Goal: Information Seeking & Learning: Understand process/instructions

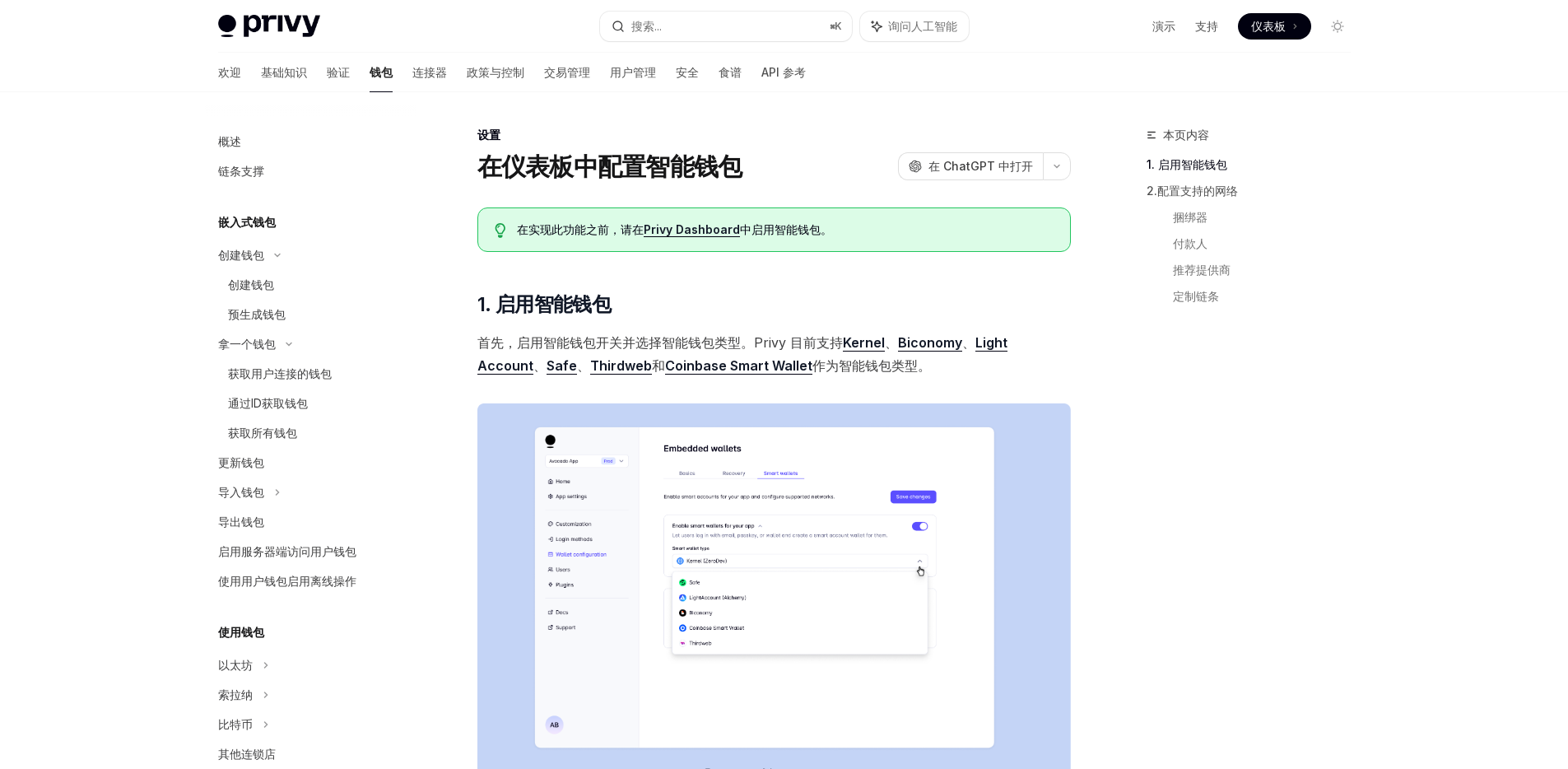
scroll to position [104, 0]
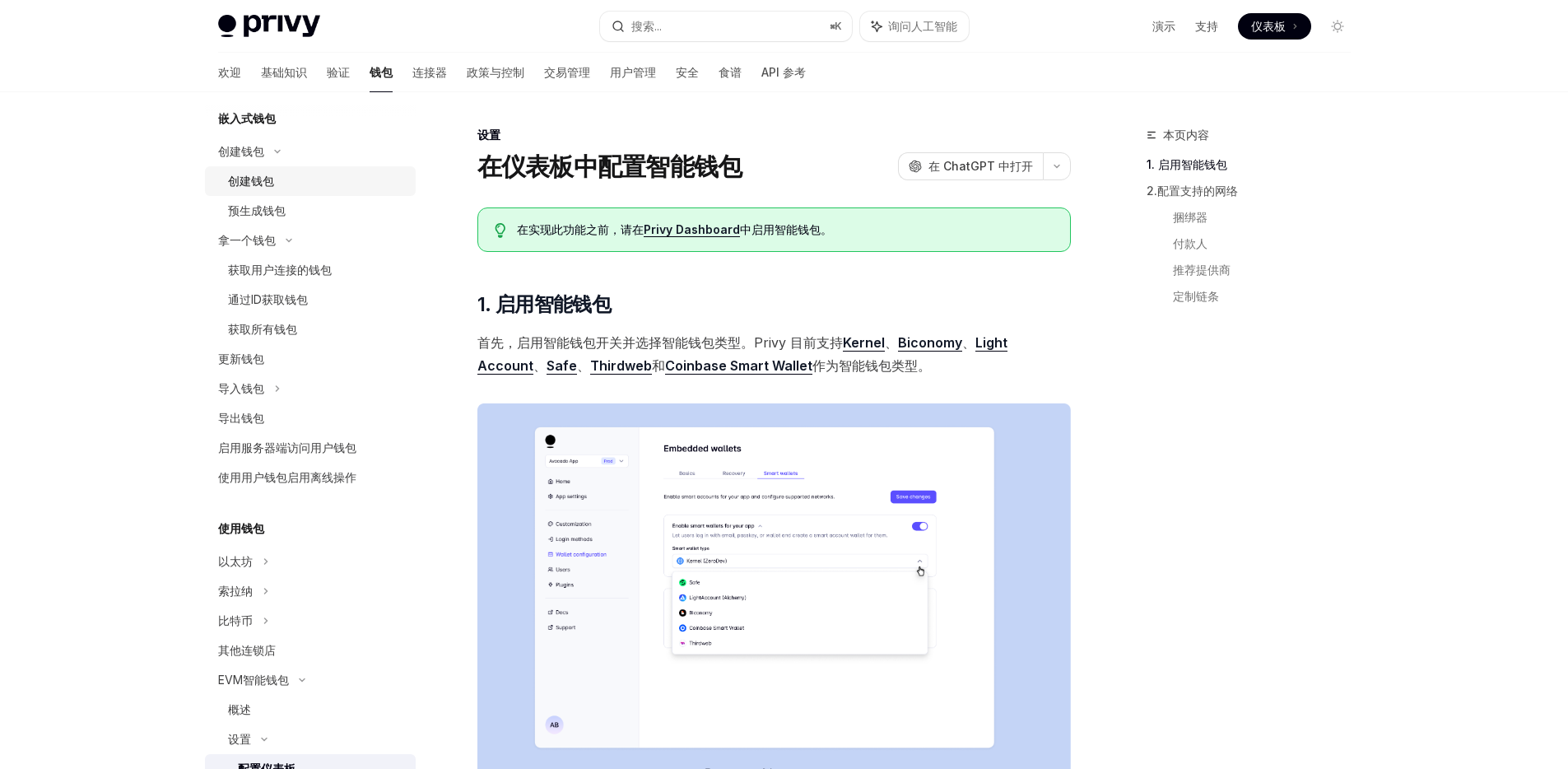
click at [267, 185] on font "创建钱包" at bounding box center [251, 181] width 46 height 14
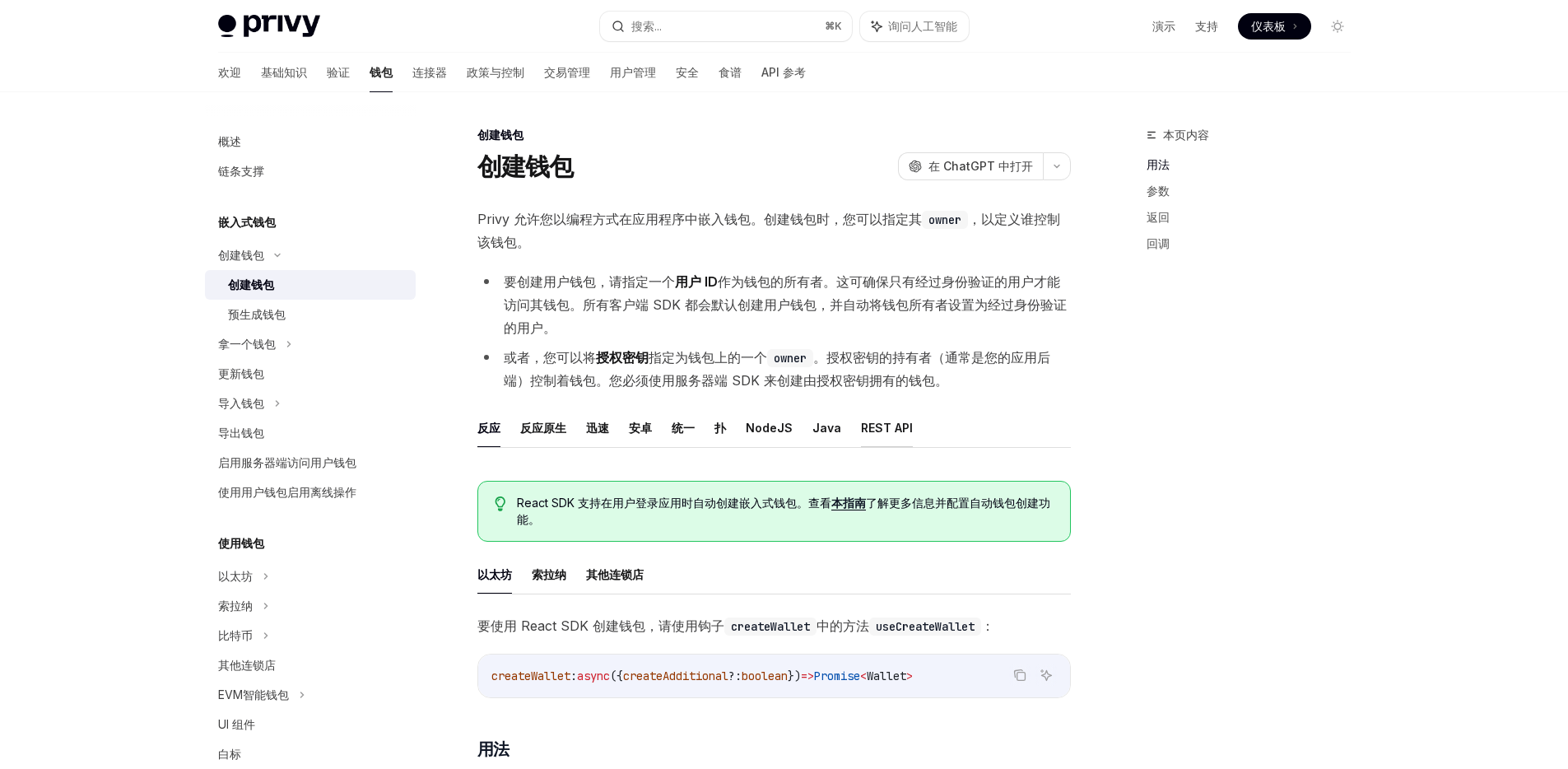
click at [864, 431] on font "REST API" at bounding box center [887, 428] width 52 height 14
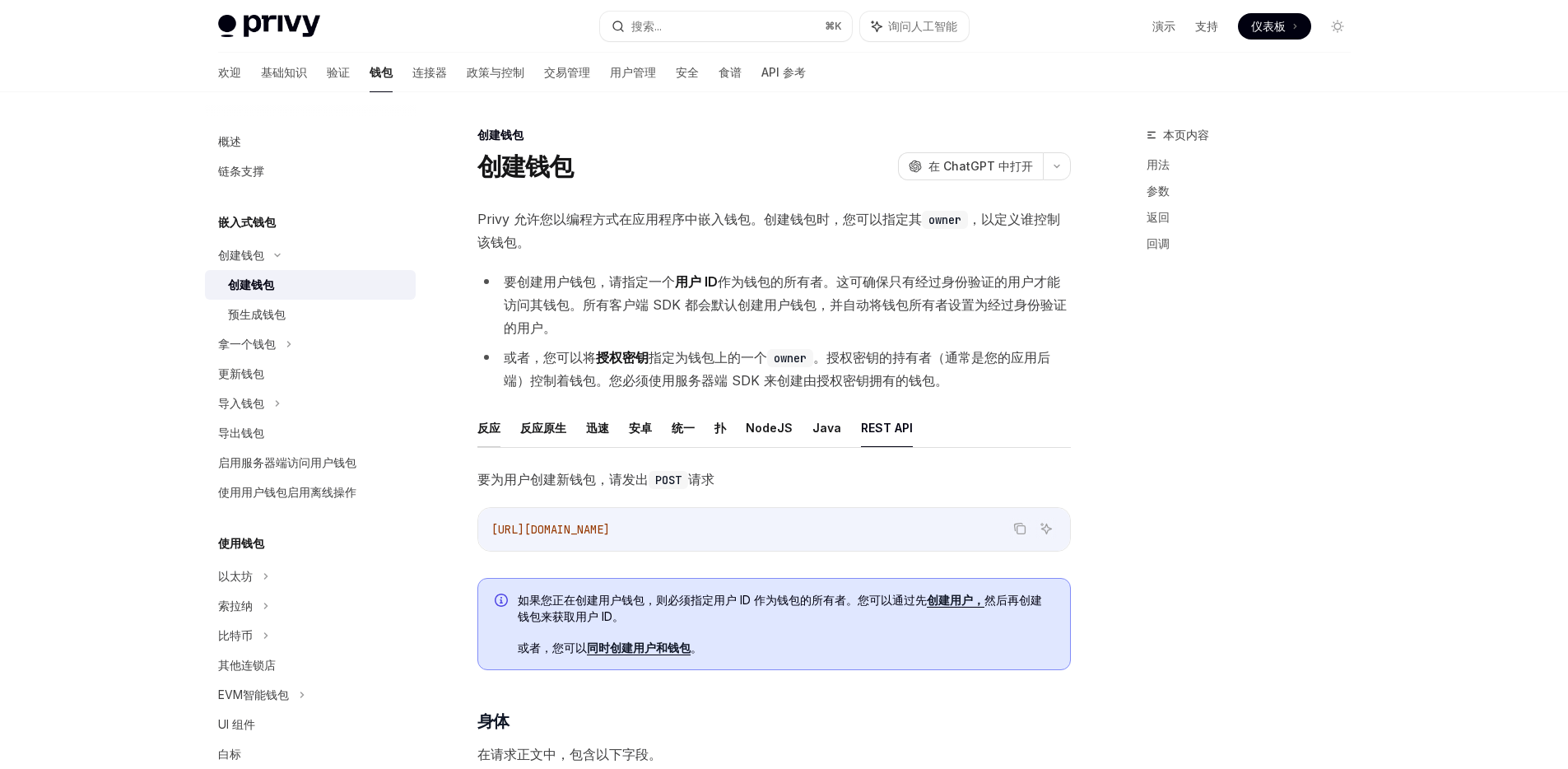
click at [490, 429] on font "反应" at bounding box center [489, 428] width 23 height 14
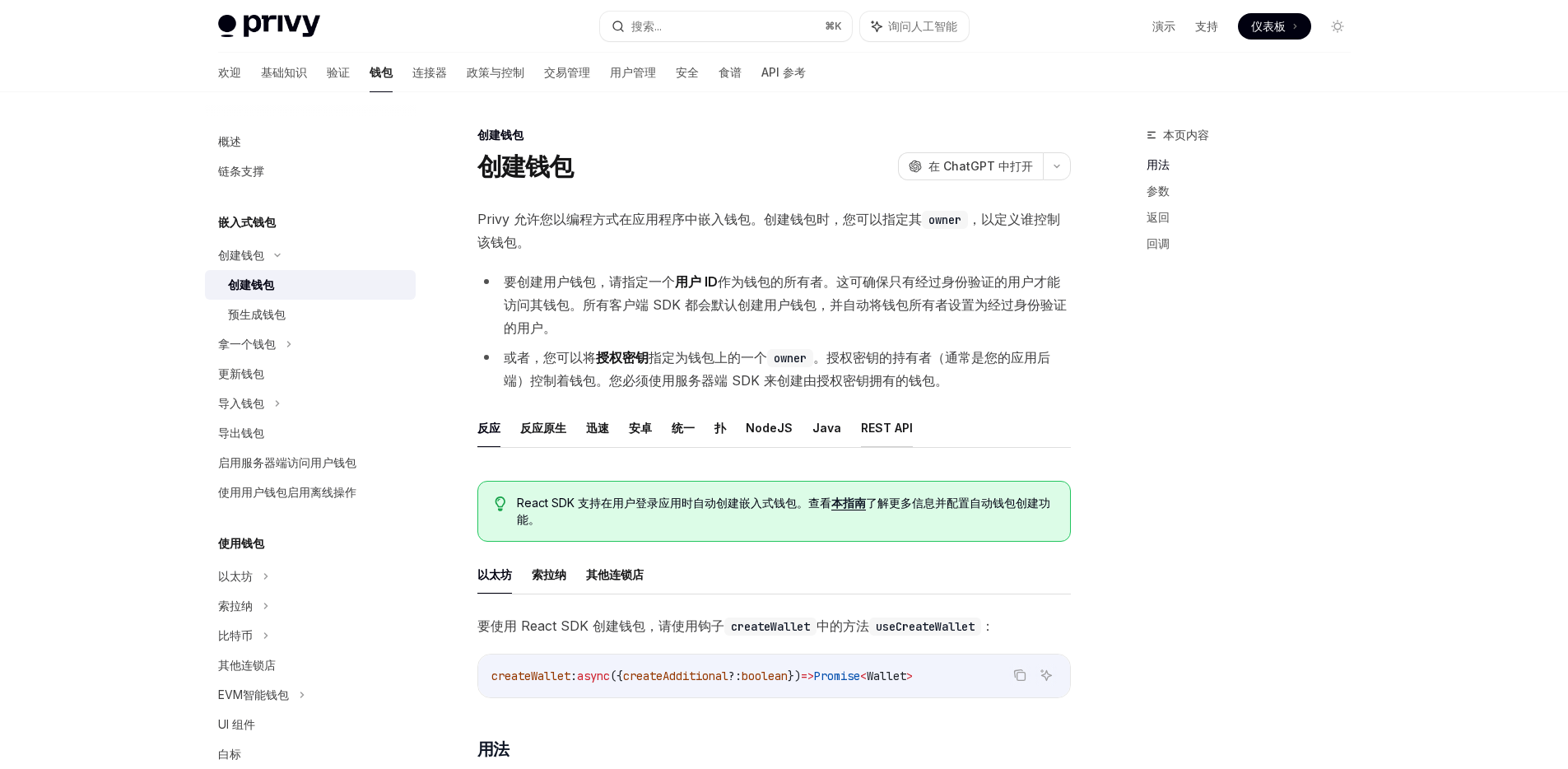
click at [877, 429] on font "REST API" at bounding box center [887, 428] width 52 height 14
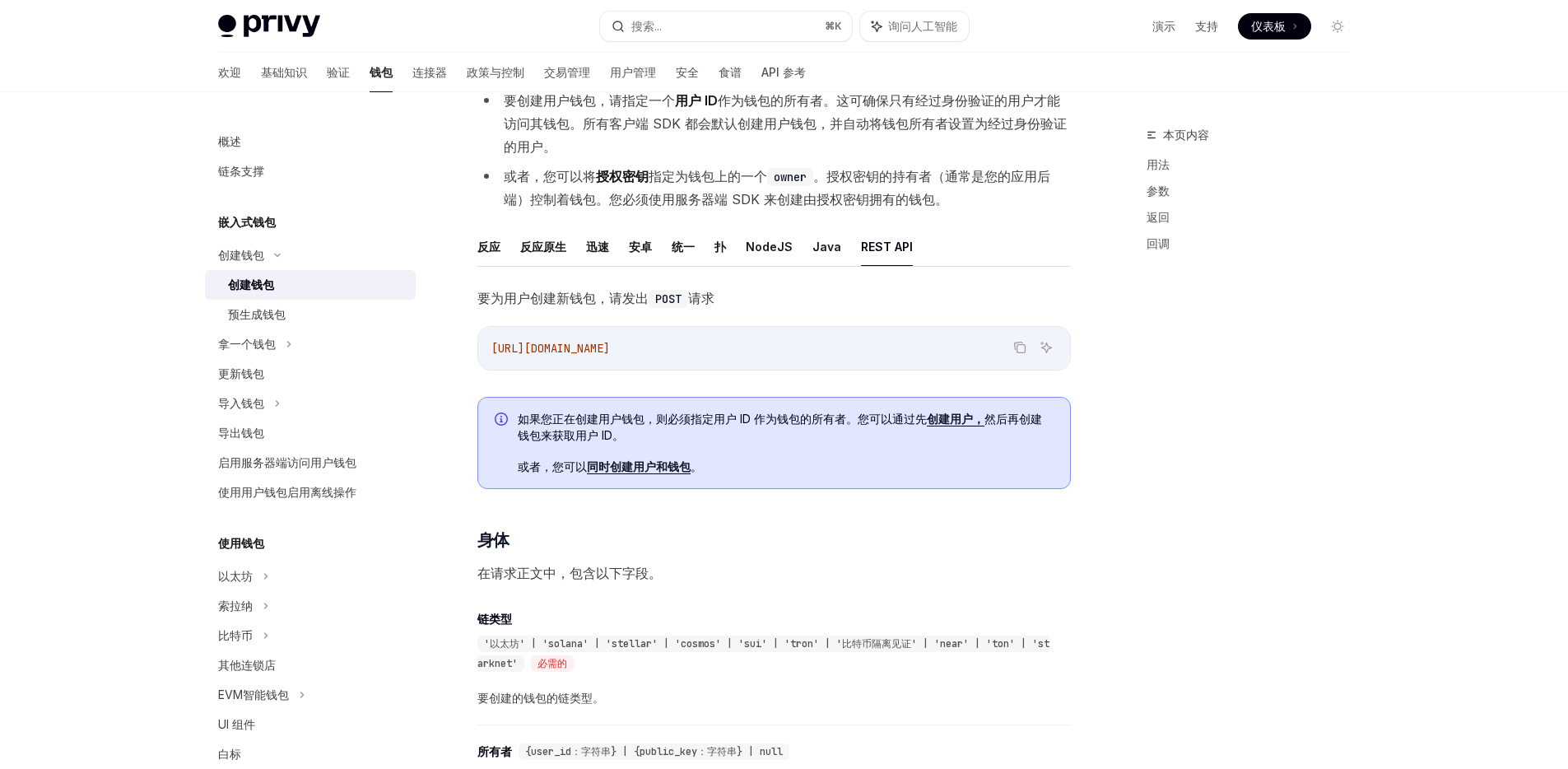
scroll to position [87, 0]
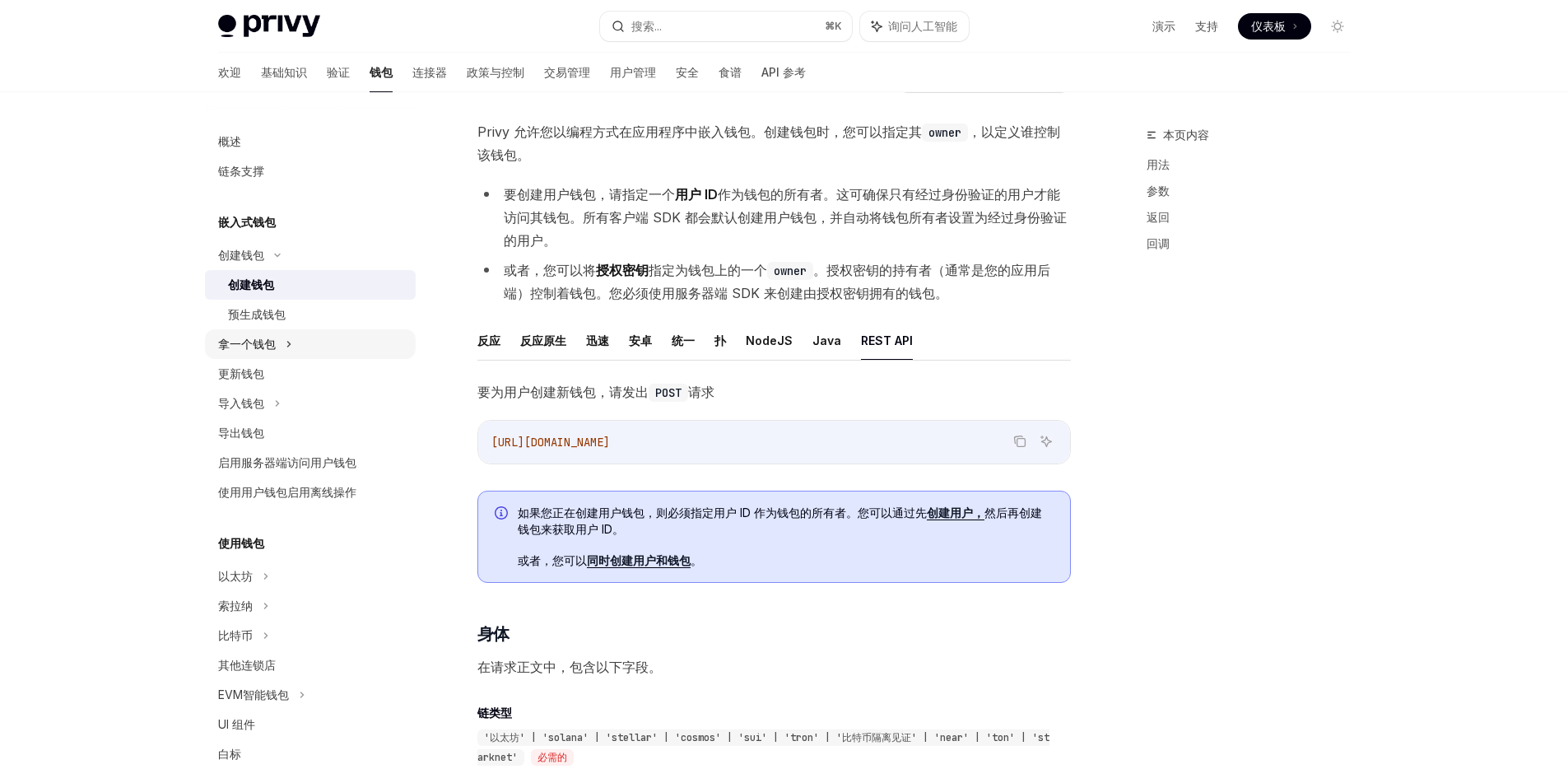
click at [316, 339] on div "拿一个钱包" at bounding box center [310, 345] width 211 height 30
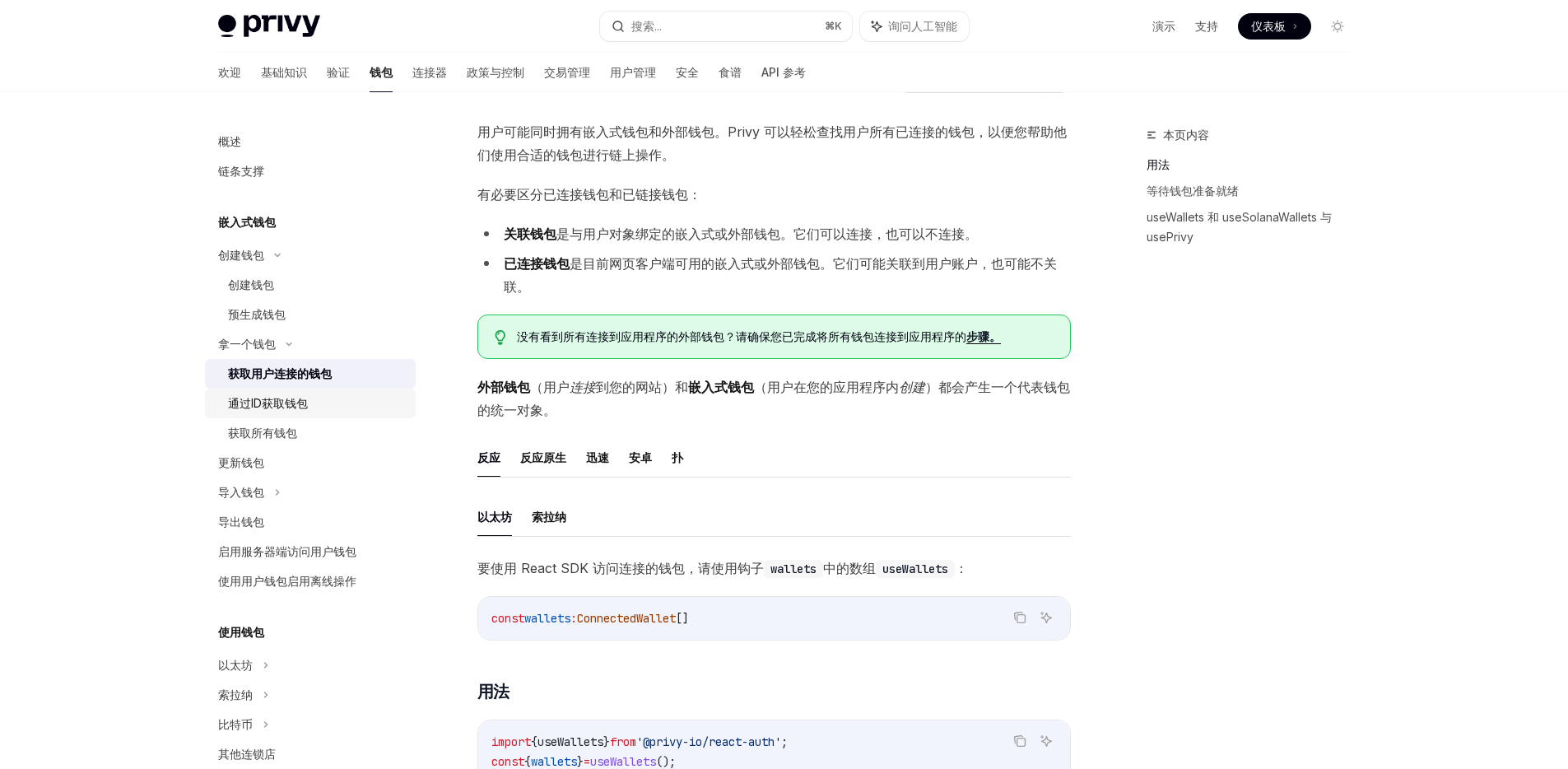
click at [293, 402] on font "通过ID获取钱包" at bounding box center [268, 403] width 80 height 14
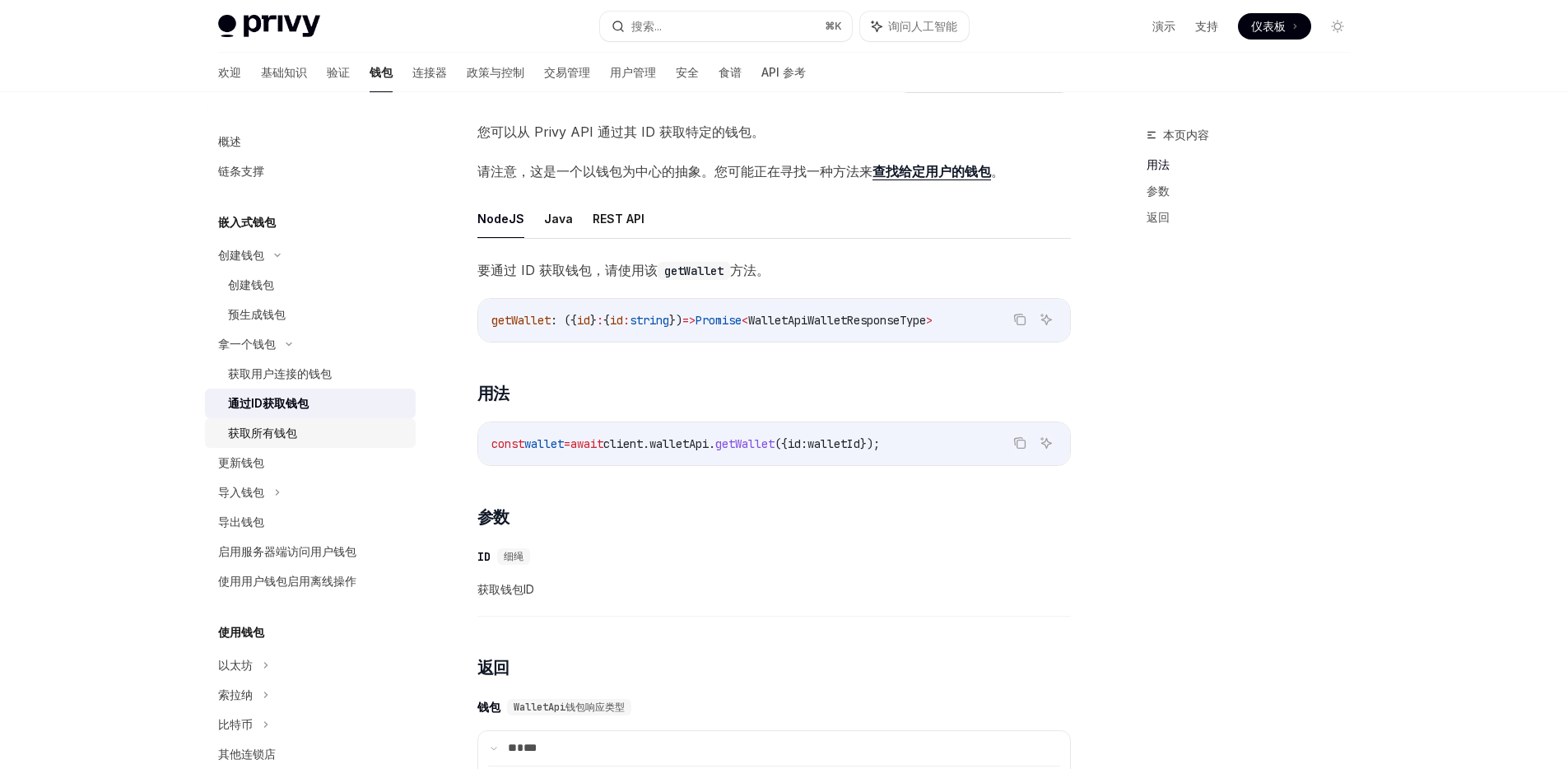
click at [280, 429] on font "获取所有钱包" at bounding box center [263, 433] width 69 height 14
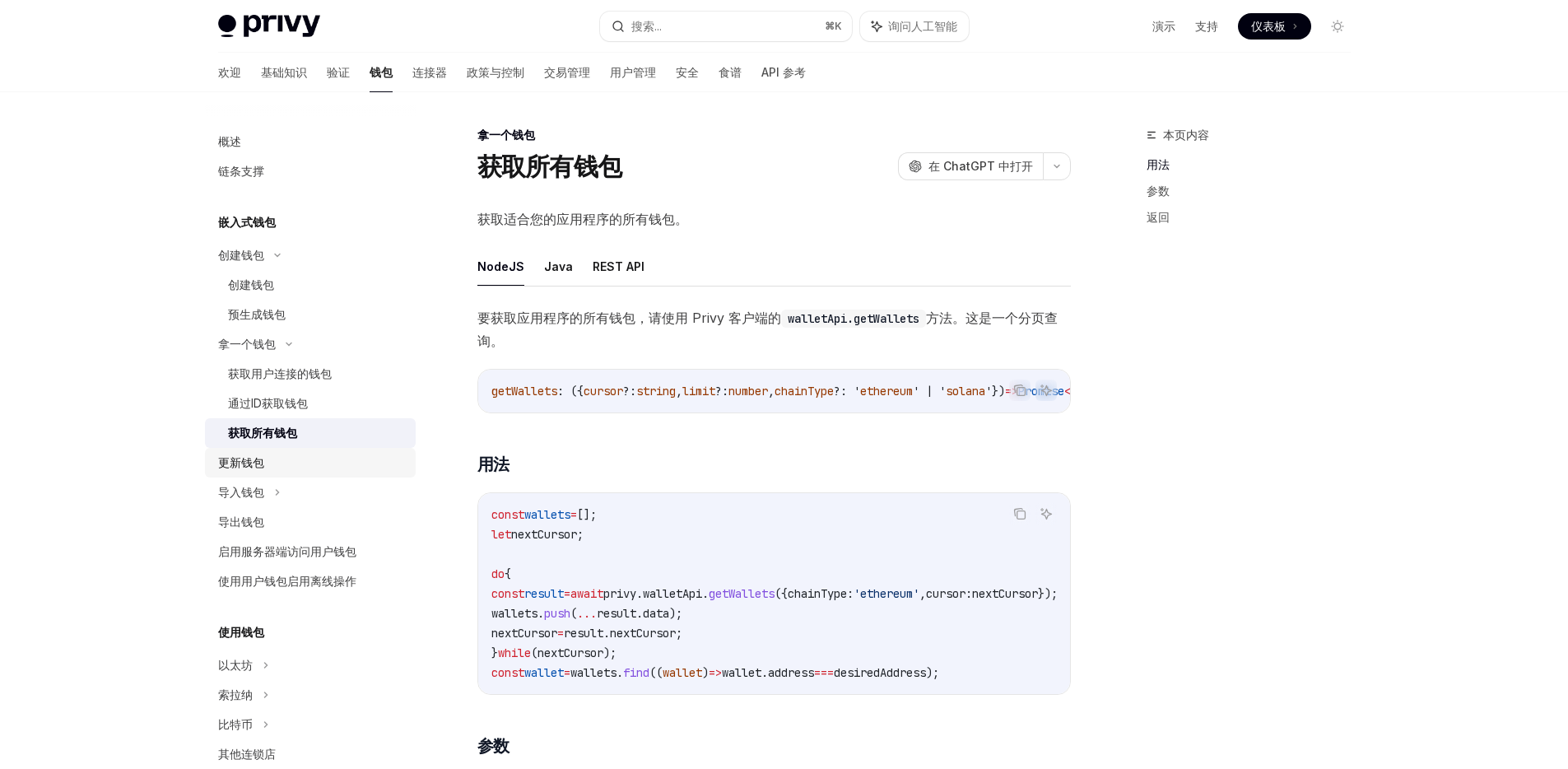
click at [293, 461] on div "更新钱包" at bounding box center [311, 463] width 188 height 19
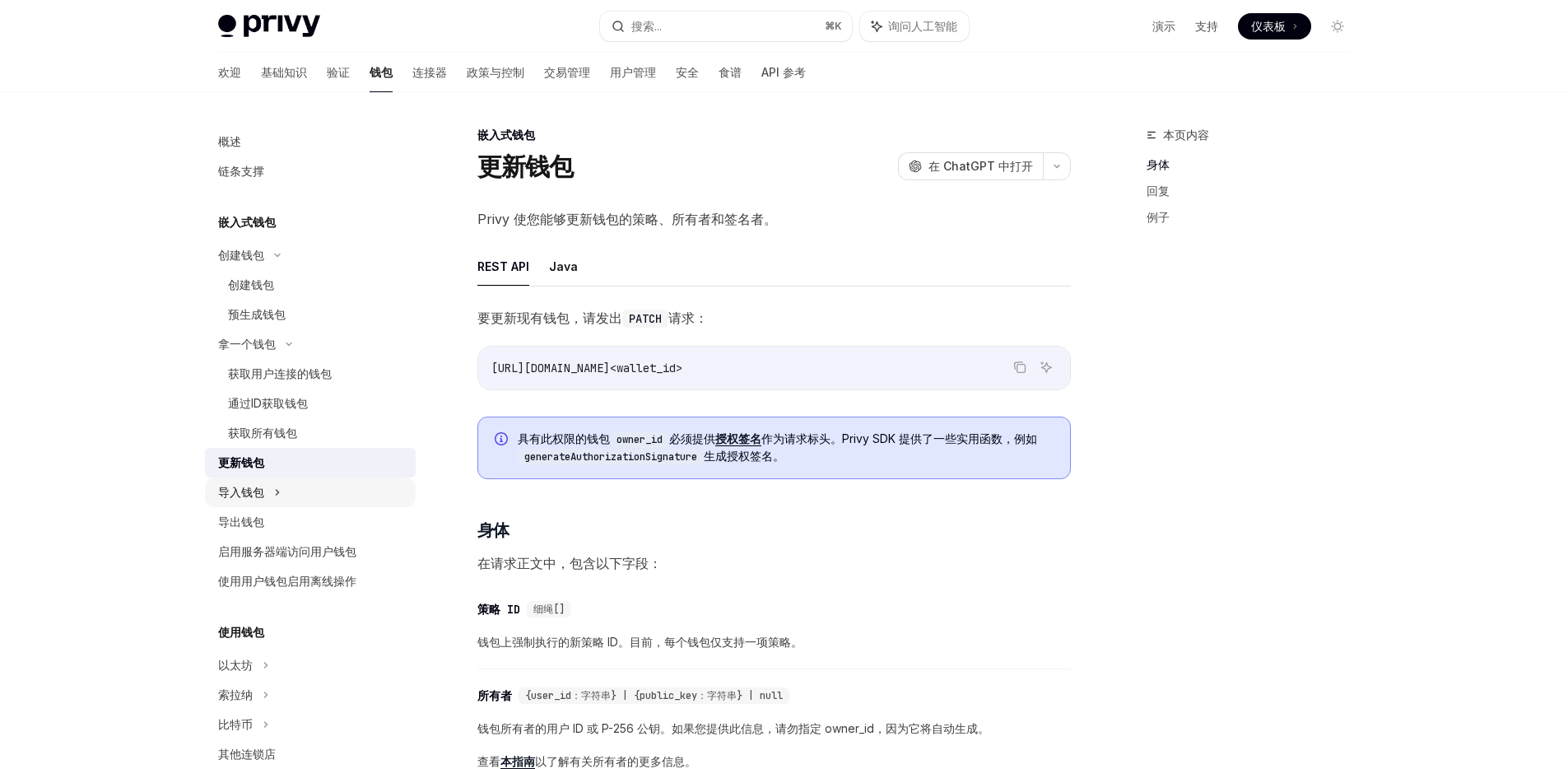
click at [284, 496] on div "导入钱包" at bounding box center [310, 493] width 211 height 30
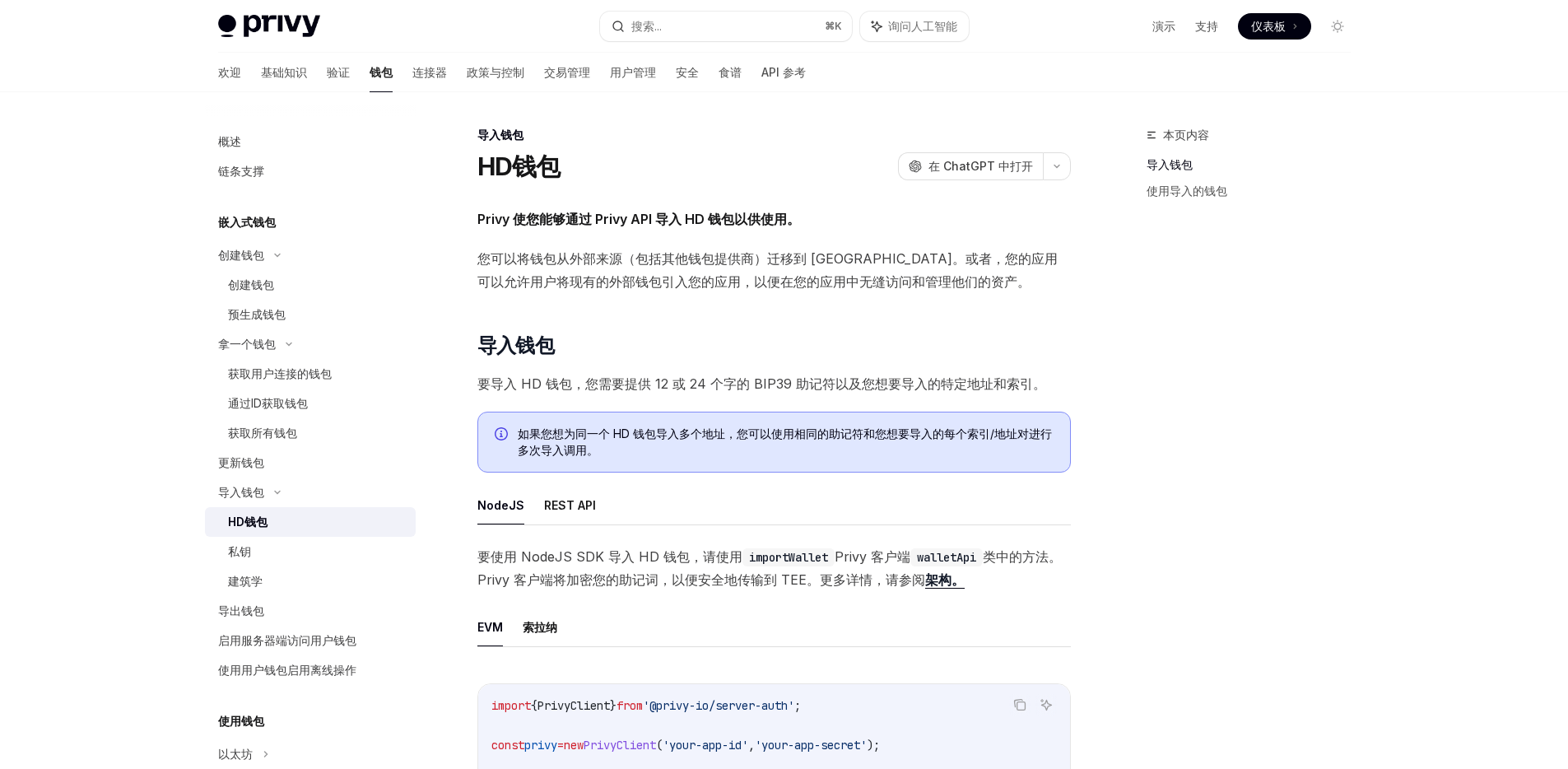
click at [280, 527] on div "HD钱包" at bounding box center [317, 522] width 178 height 19
click at [832, 271] on span "您可以将钱包从外部来源（包括其他钱包提供商）迁移到 [GEOGRAPHIC_DATA]。或者，您的应用可以允许用户将现有的外部钱包引入您的应用，以便在您的应用…" at bounding box center [774, 270] width 593 height 46
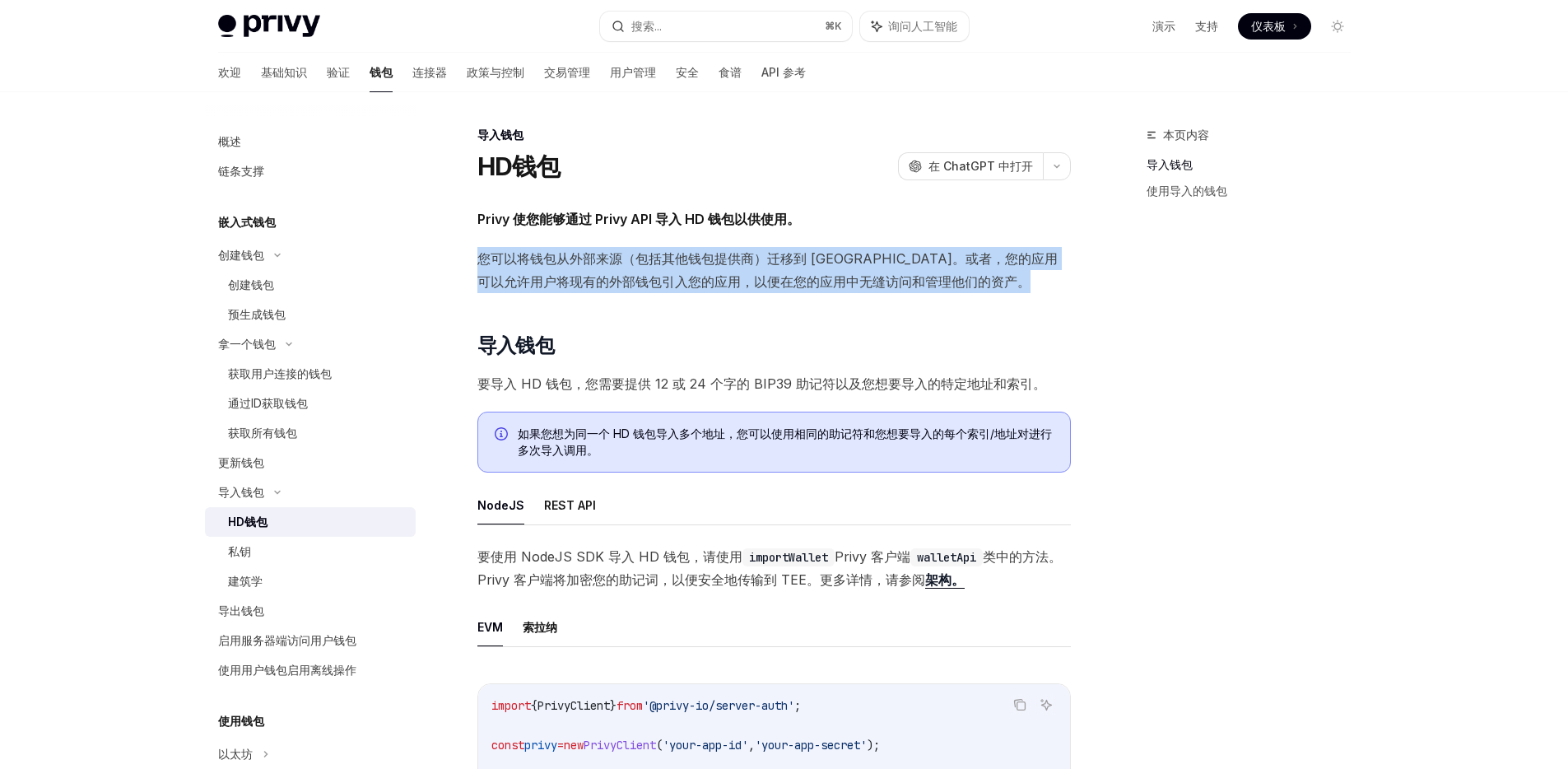
click at [832, 271] on span "您可以将钱包从外部来源（包括其他钱包提供商）迁移到 [GEOGRAPHIC_DATA]。或者，您的应用可以允许用户将现有的外部钱包引入您的应用，以便在您的应用…" at bounding box center [774, 270] width 593 height 46
click at [706, 267] on span "您可以将钱包从外部来源（包括其他钱包提供商）迁移到 [GEOGRAPHIC_DATA]。或者，您的应用可以允许用户将现有的外部钱包引入您的应用，以便在您的应用…" at bounding box center [774, 270] width 593 height 46
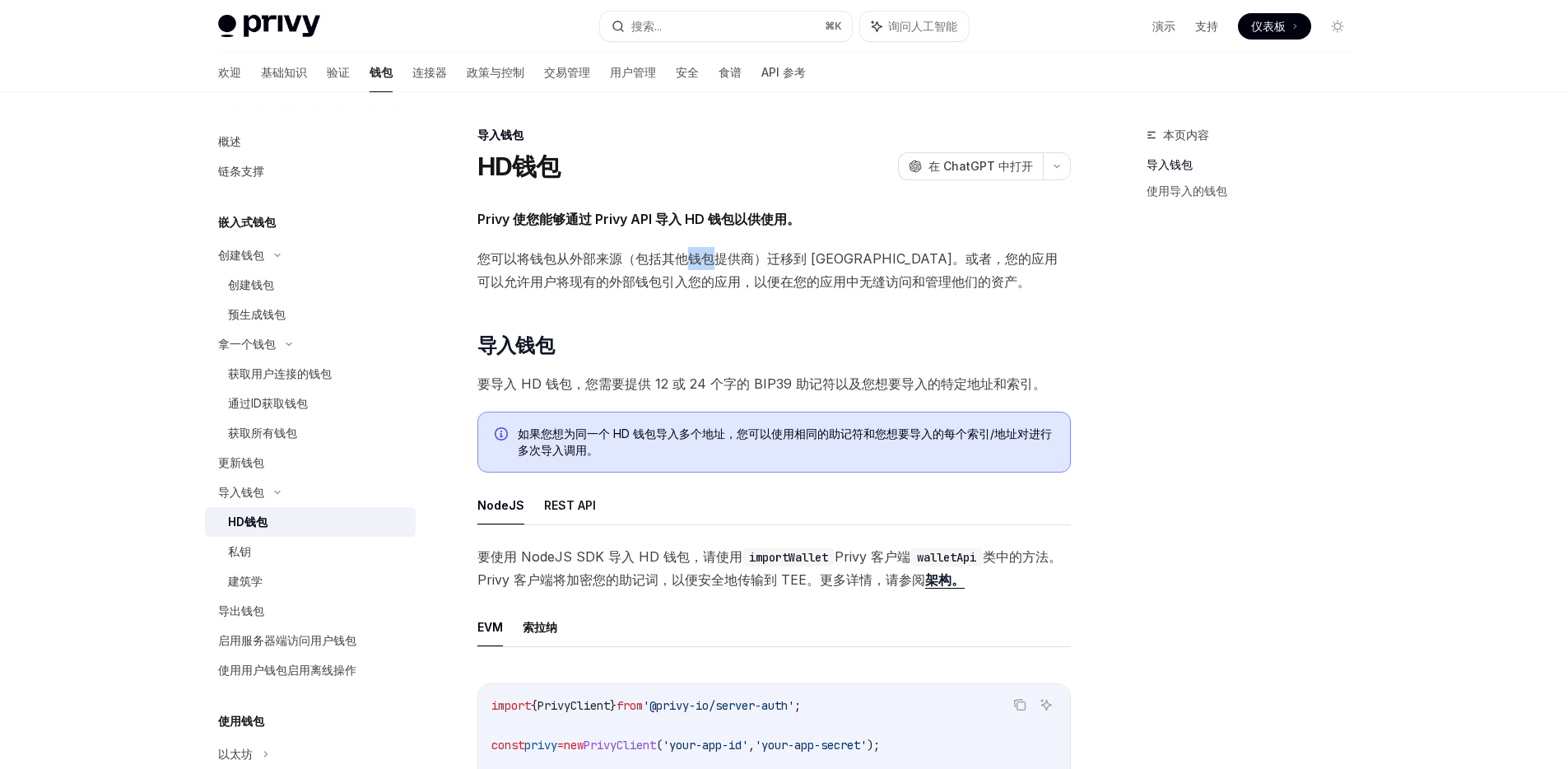
click at [706, 267] on span "您可以将钱包从外部来源（包括其他钱包提供商）迁移到 [GEOGRAPHIC_DATA]。或者，您的应用可以允许用户将现有的外部钱包引入您的应用，以便在您的应用…" at bounding box center [774, 270] width 593 height 46
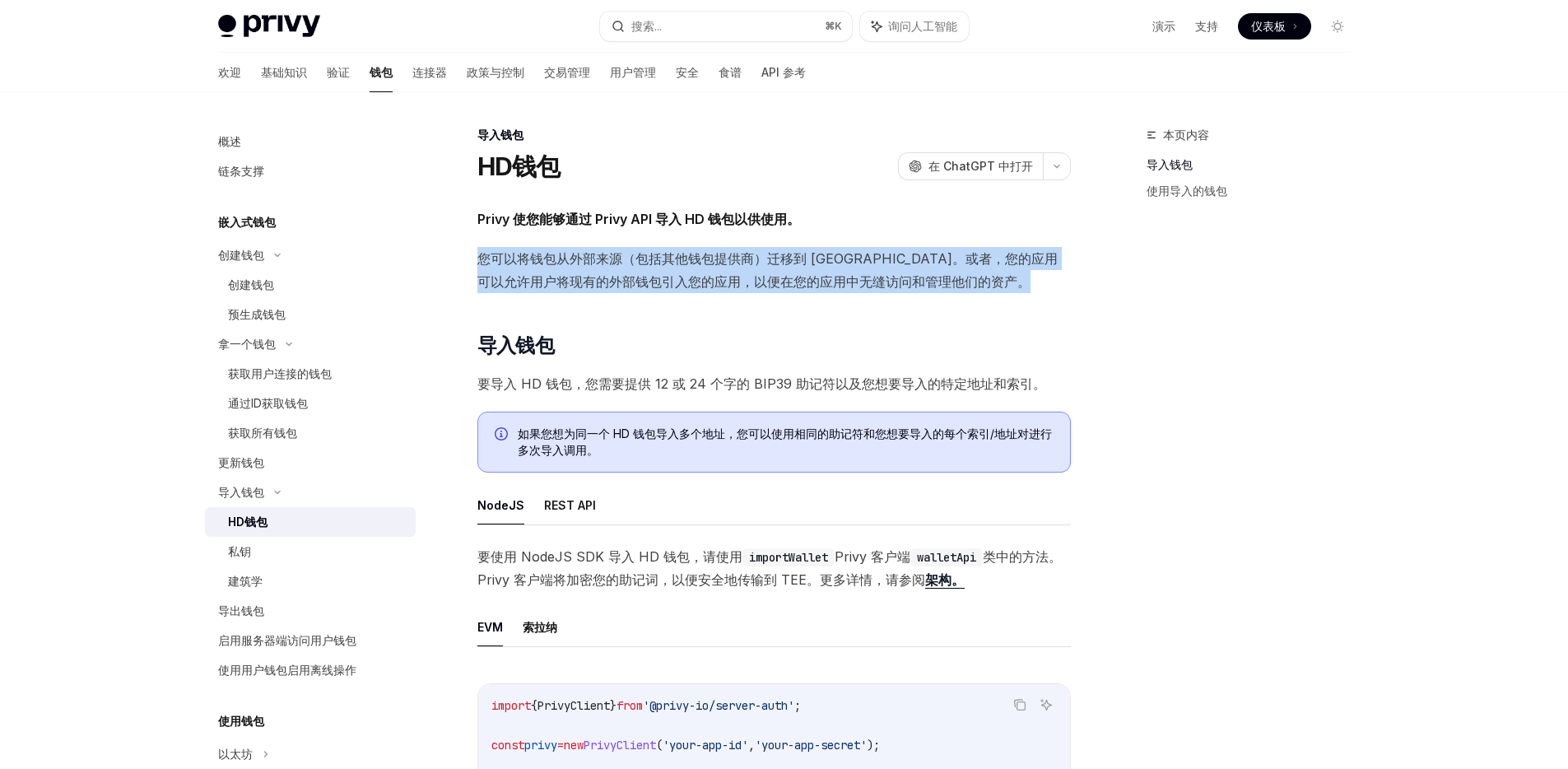
click at [706, 267] on span "您可以将钱包从外部来源（包括其他钱包提供商）迁移到 [GEOGRAPHIC_DATA]。或者，您的应用可以允许用户将现有的外部钱包引入您的应用，以便在您的应用…" at bounding box center [774, 270] width 593 height 46
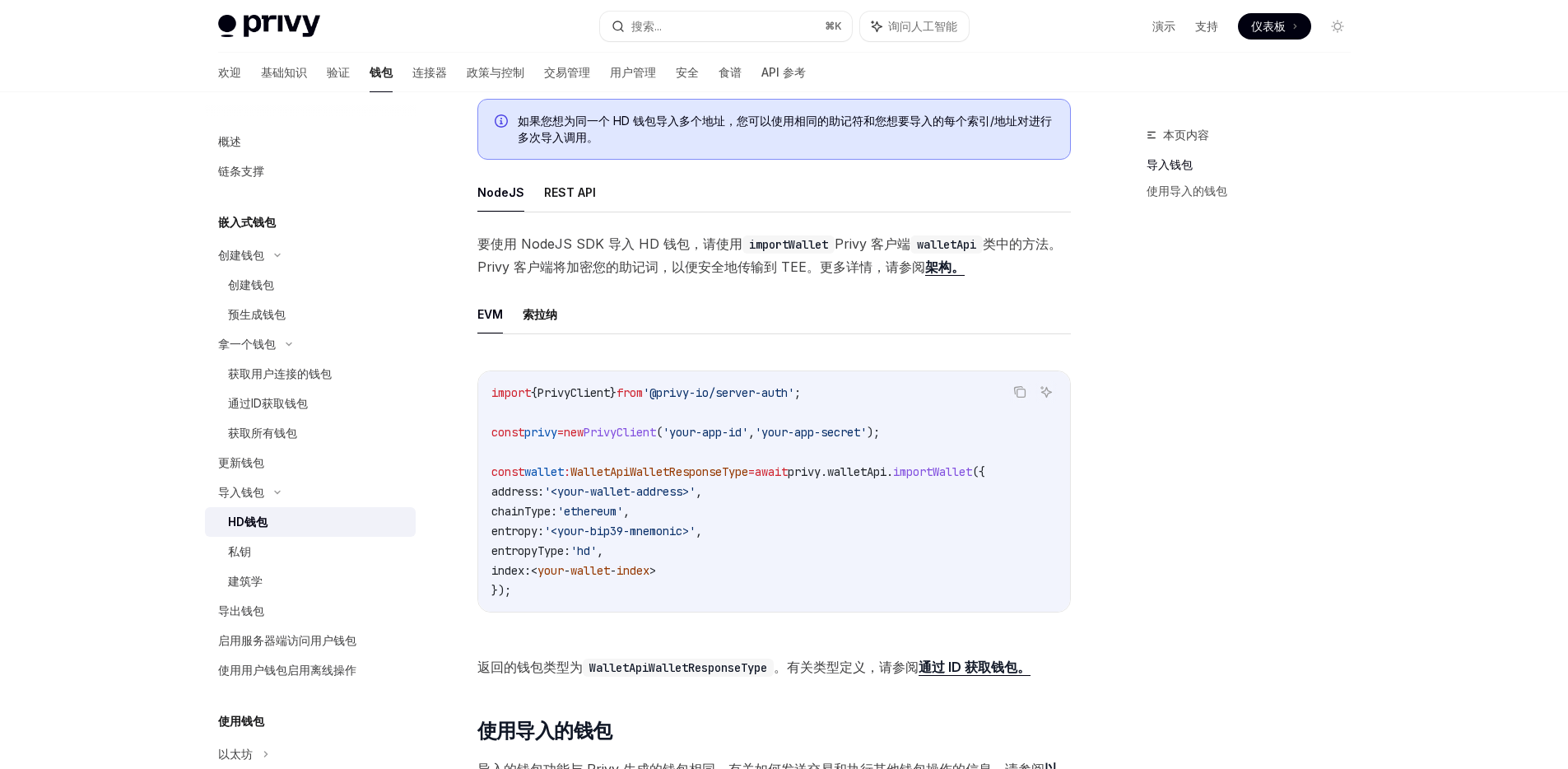
scroll to position [344, 0]
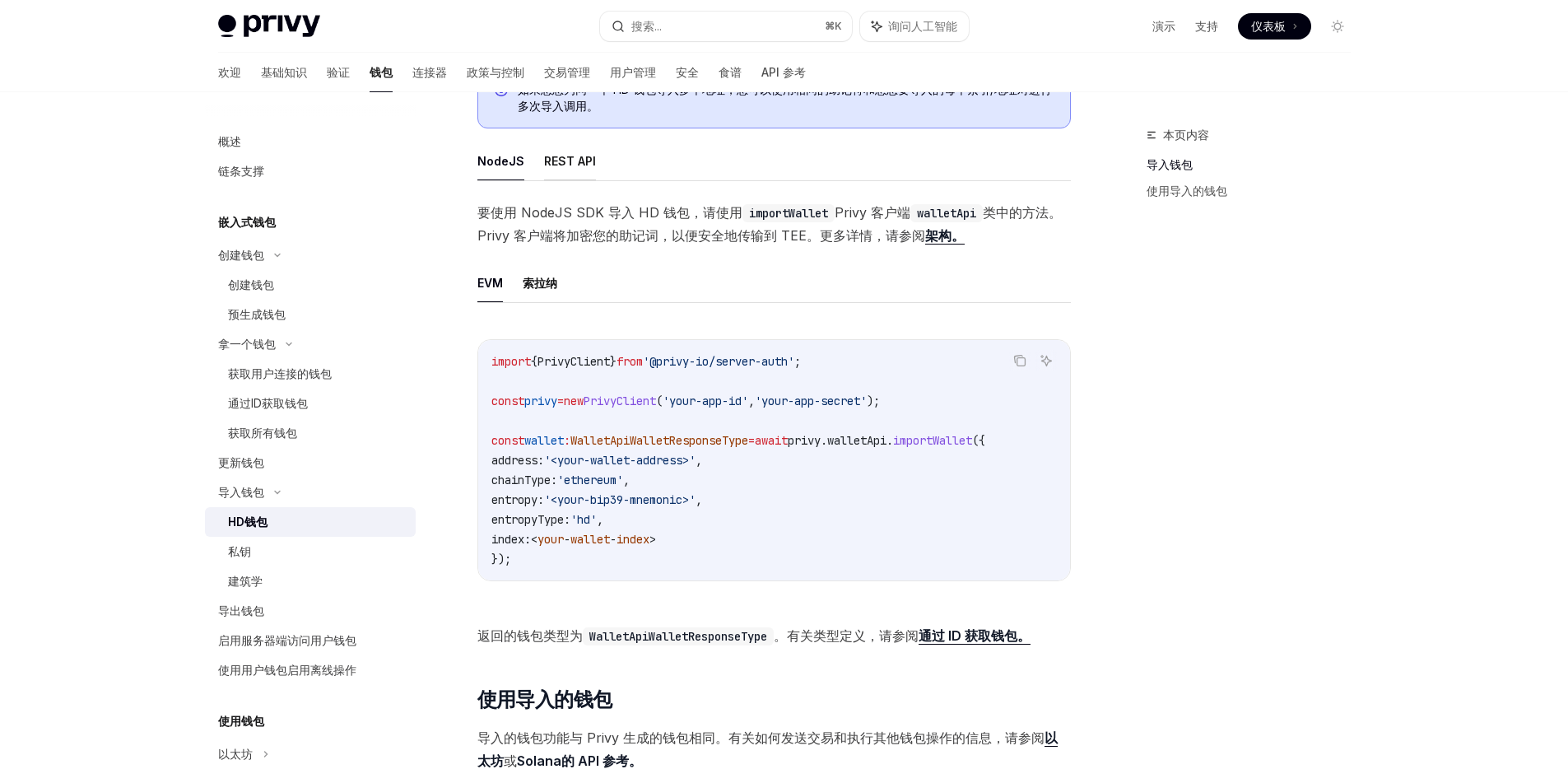
click at [573, 165] on font "REST API" at bounding box center [569, 161] width 52 height 14
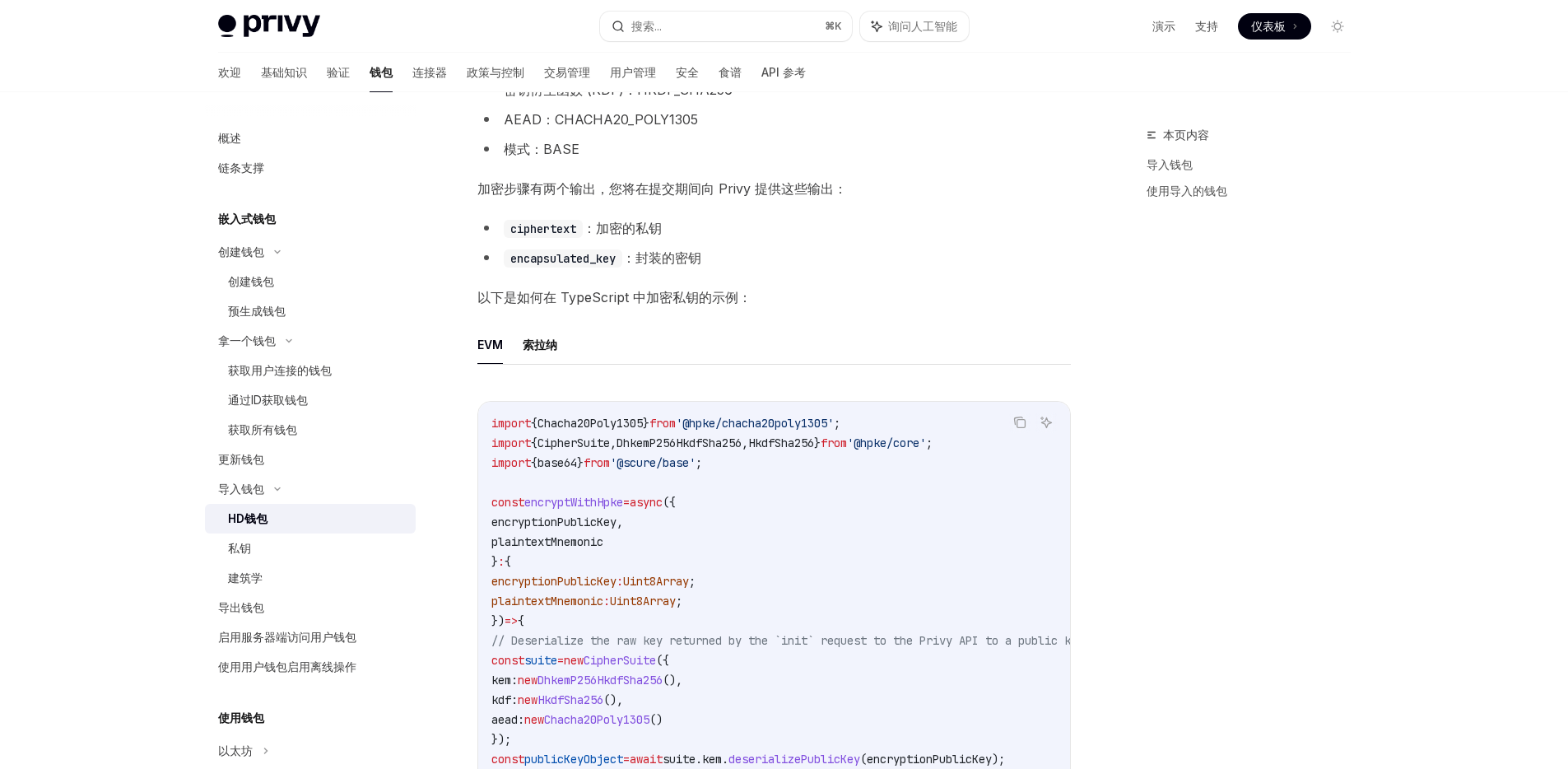
scroll to position [3256, 0]
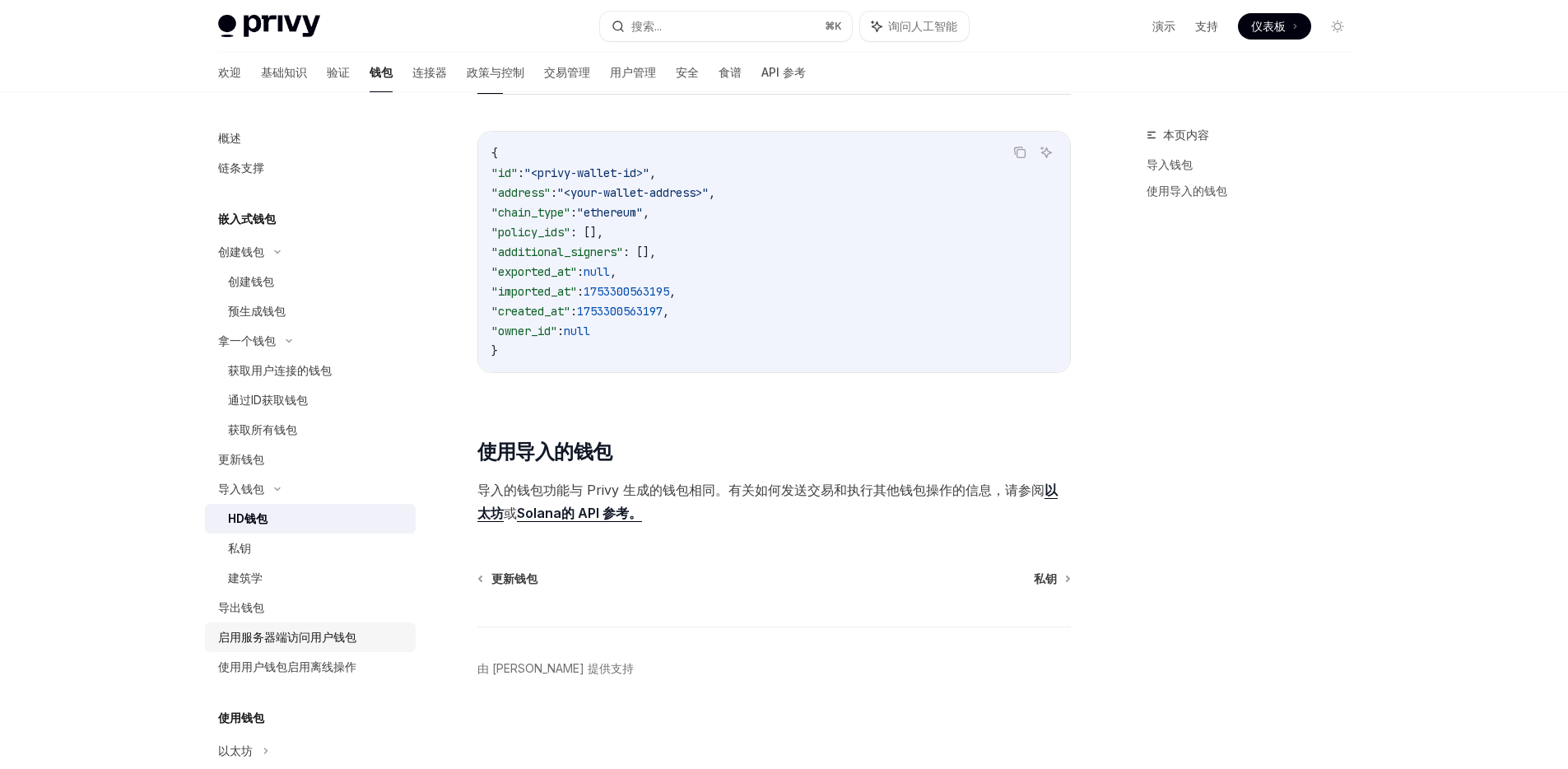
click at [306, 635] on font "启用服务器端访问用户钱包" at bounding box center [286, 637] width 138 height 14
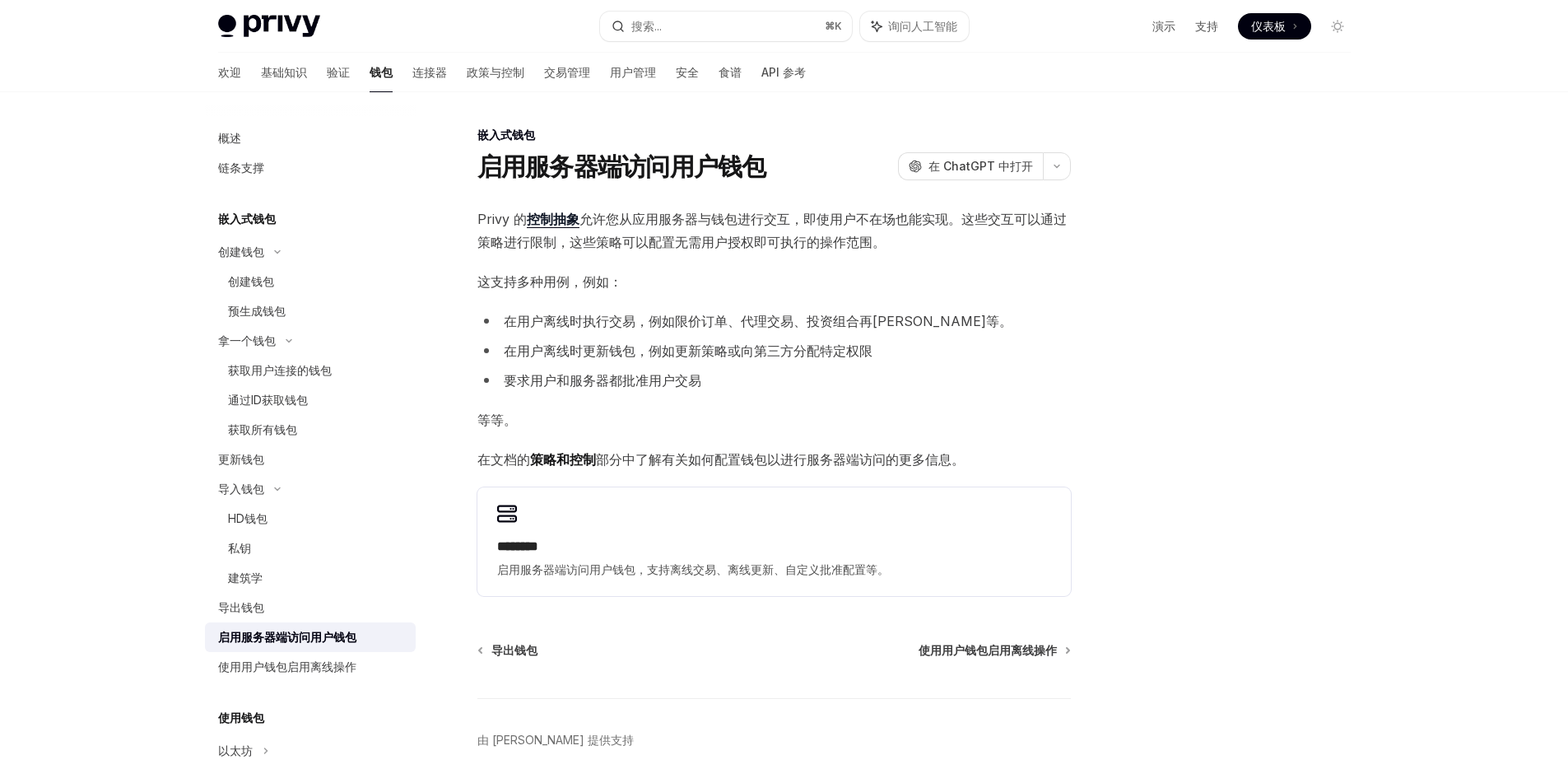
click at [711, 355] on font "在用户离线时更新钱包，例如更新策略或向第三方分配特定权限" at bounding box center [688, 350] width 368 height 17
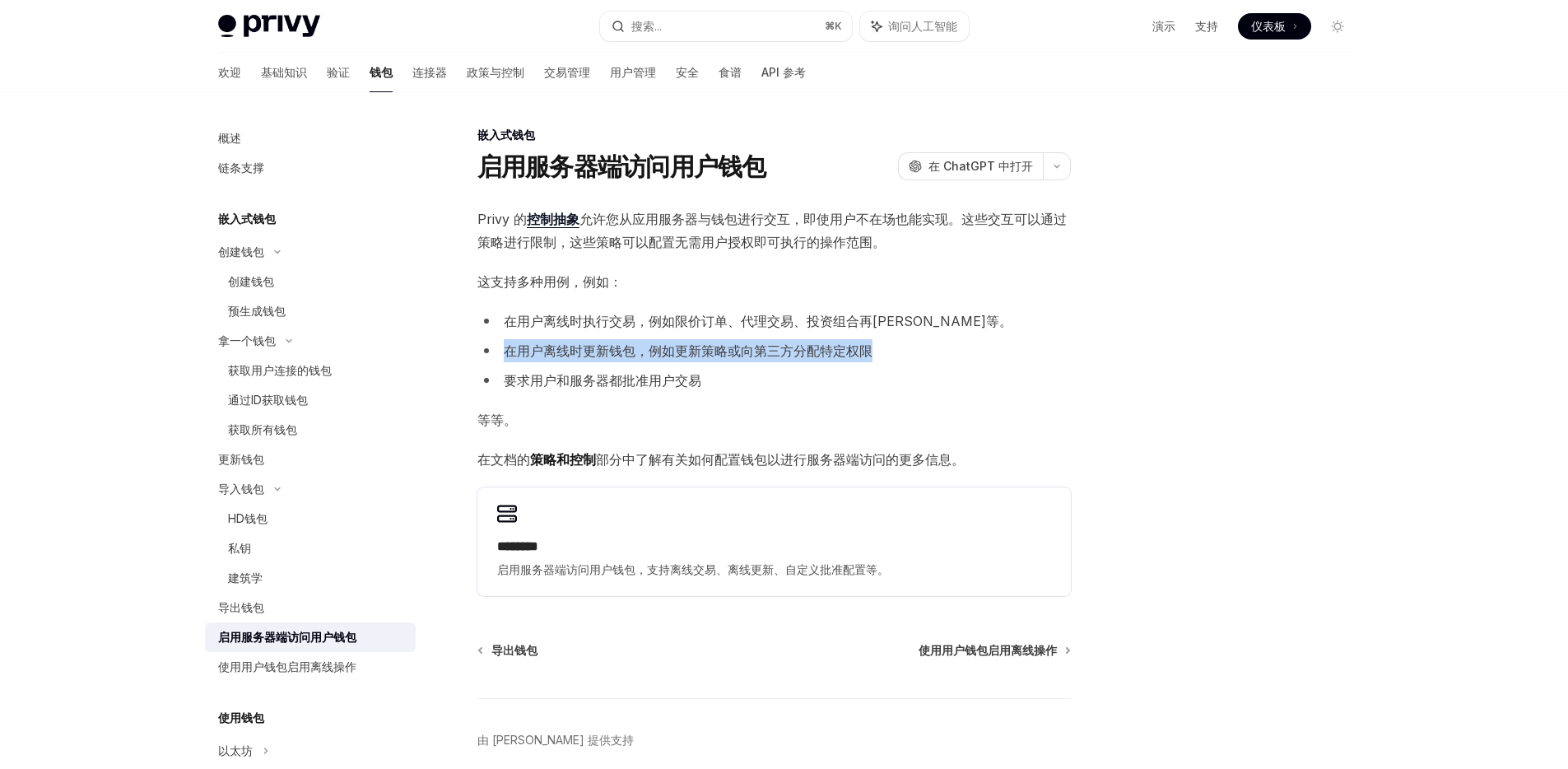
click at [711, 355] on font "在用户离线时更新钱包，例如更新策略或向第三方分配特定权限" at bounding box center [688, 350] width 368 height 17
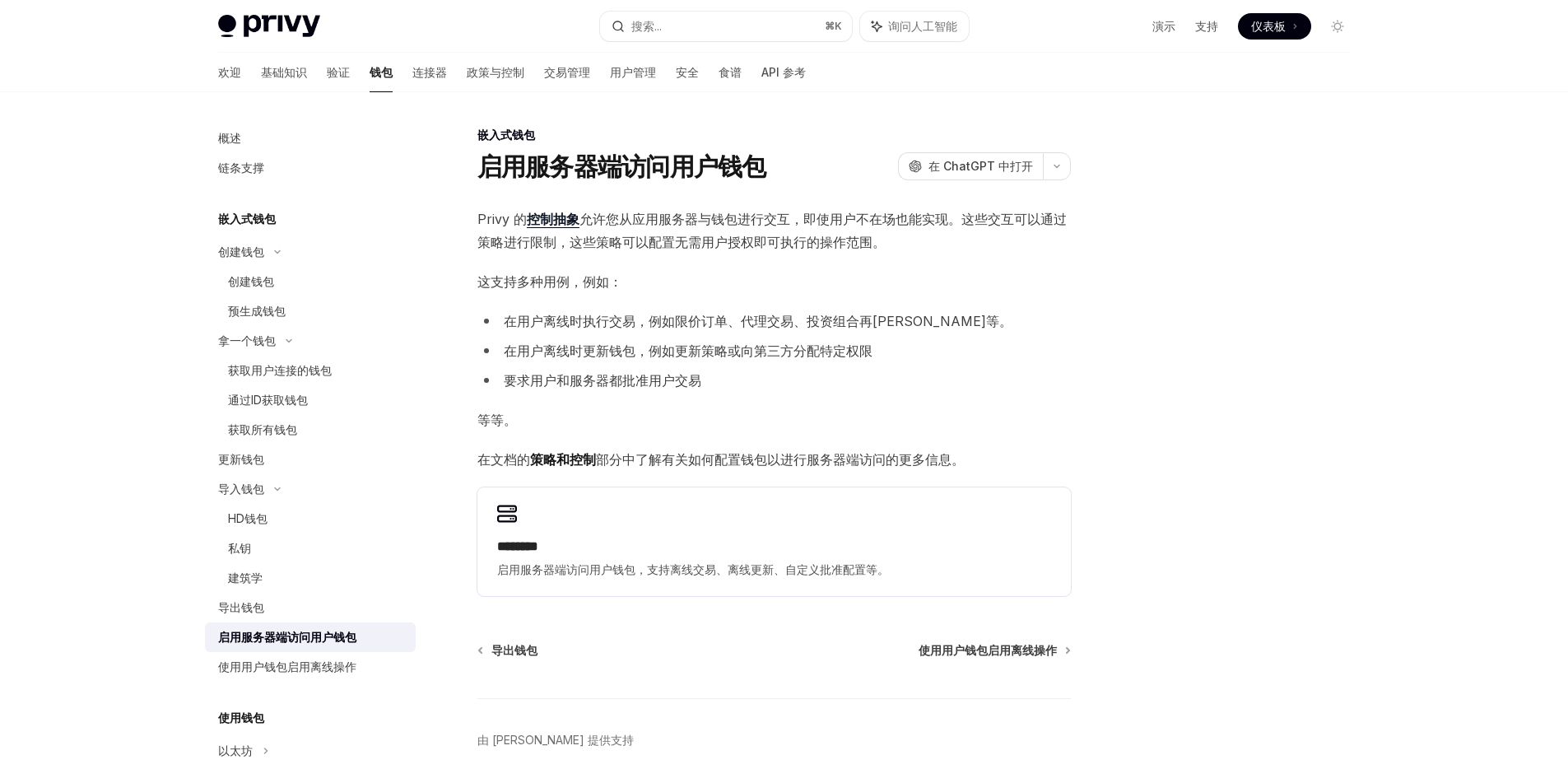
click at [699, 323] on font "在用户离线时执行交易，例如限价订单、代理交易、投资组合再[PERSON_NAME]等。" at bounding box center [758, 321] width 509 height 17
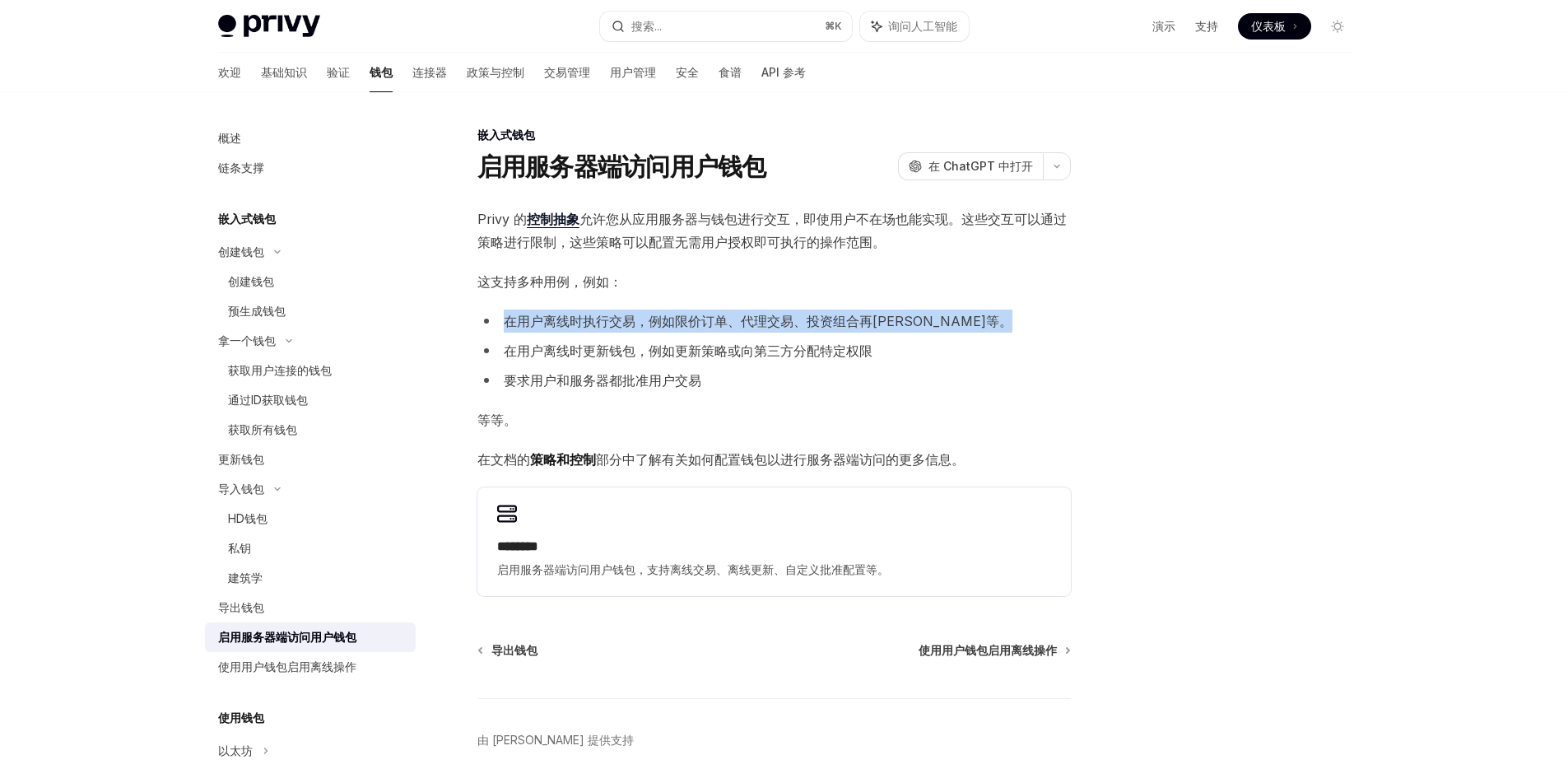
click at [699, 323] on font "在用户离线时执行交易，例如限价订单、代理交易、投资组合再[PERSON_NAME]等。" at bounding box center [758, 321] width 509 height 17
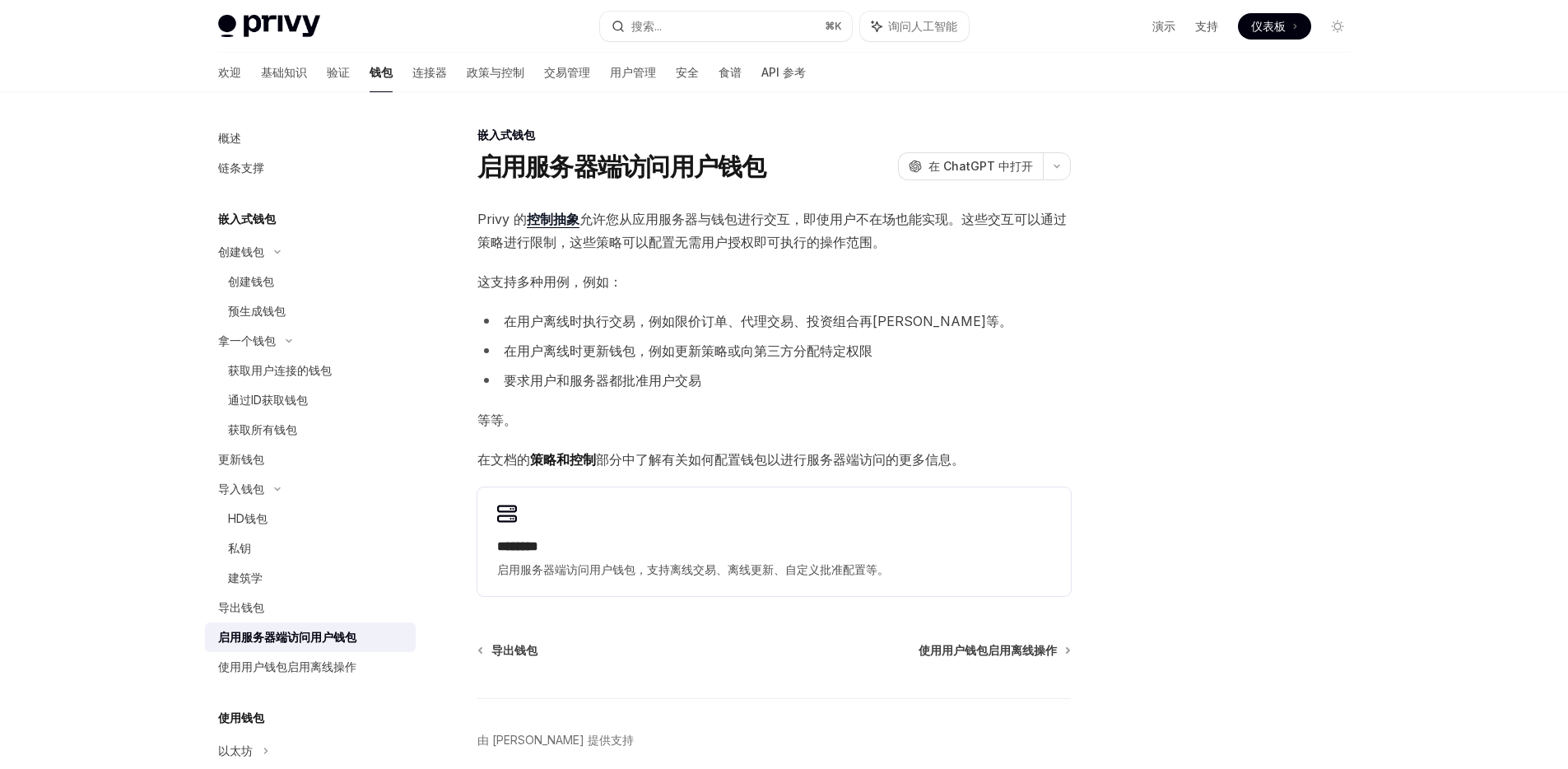
click at [688, 347] on font "在用户离线时更新钱包，例如更新策略或向第三方分配特定权限" at bounding box center [688, 350] width 368 height 17
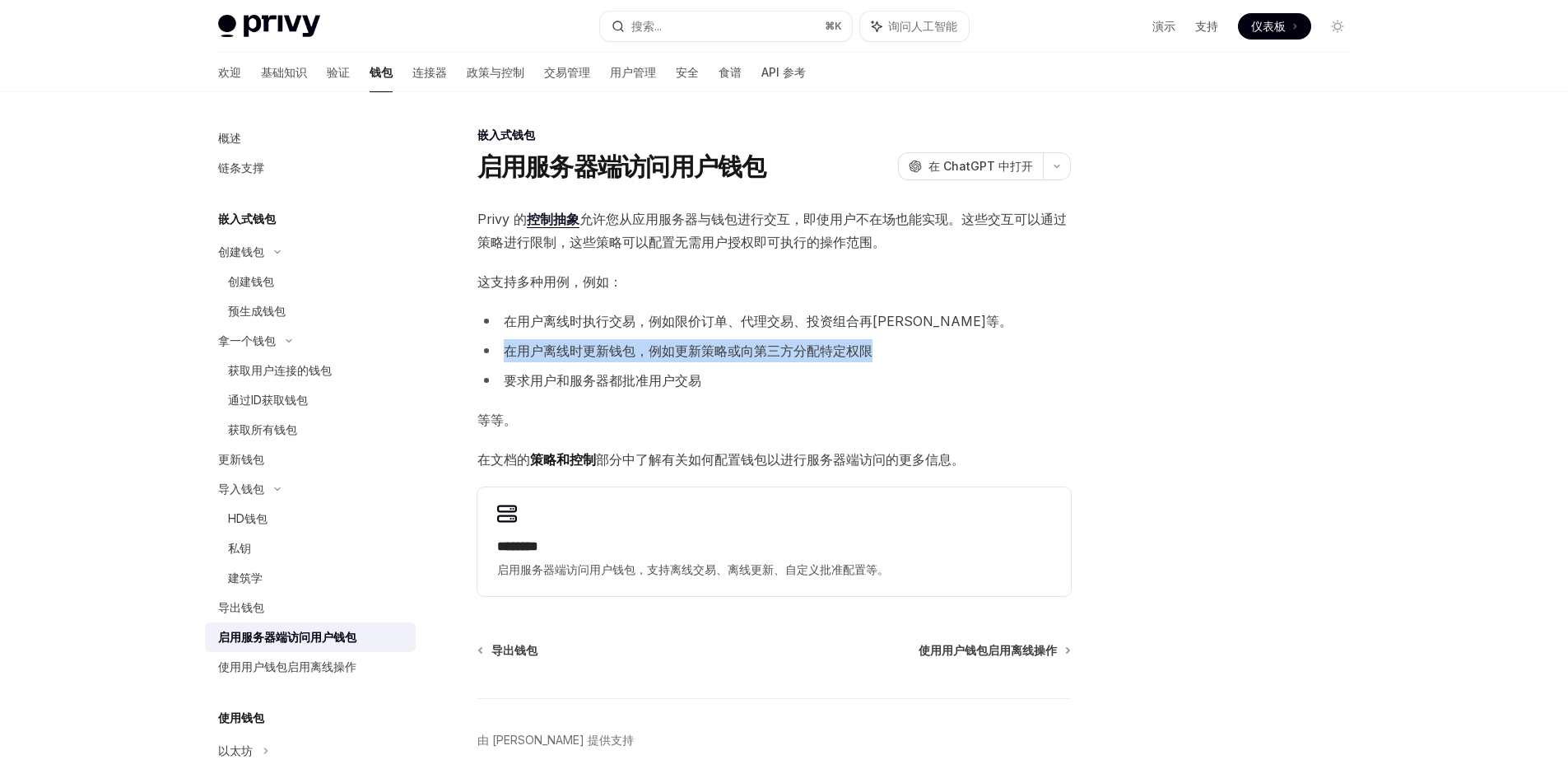
click at [688, 347] on font "在用户离线时更新钱包，例如更新策略或向第三方分配特定权限" at bounding box center [688, 350] width 368 height 17
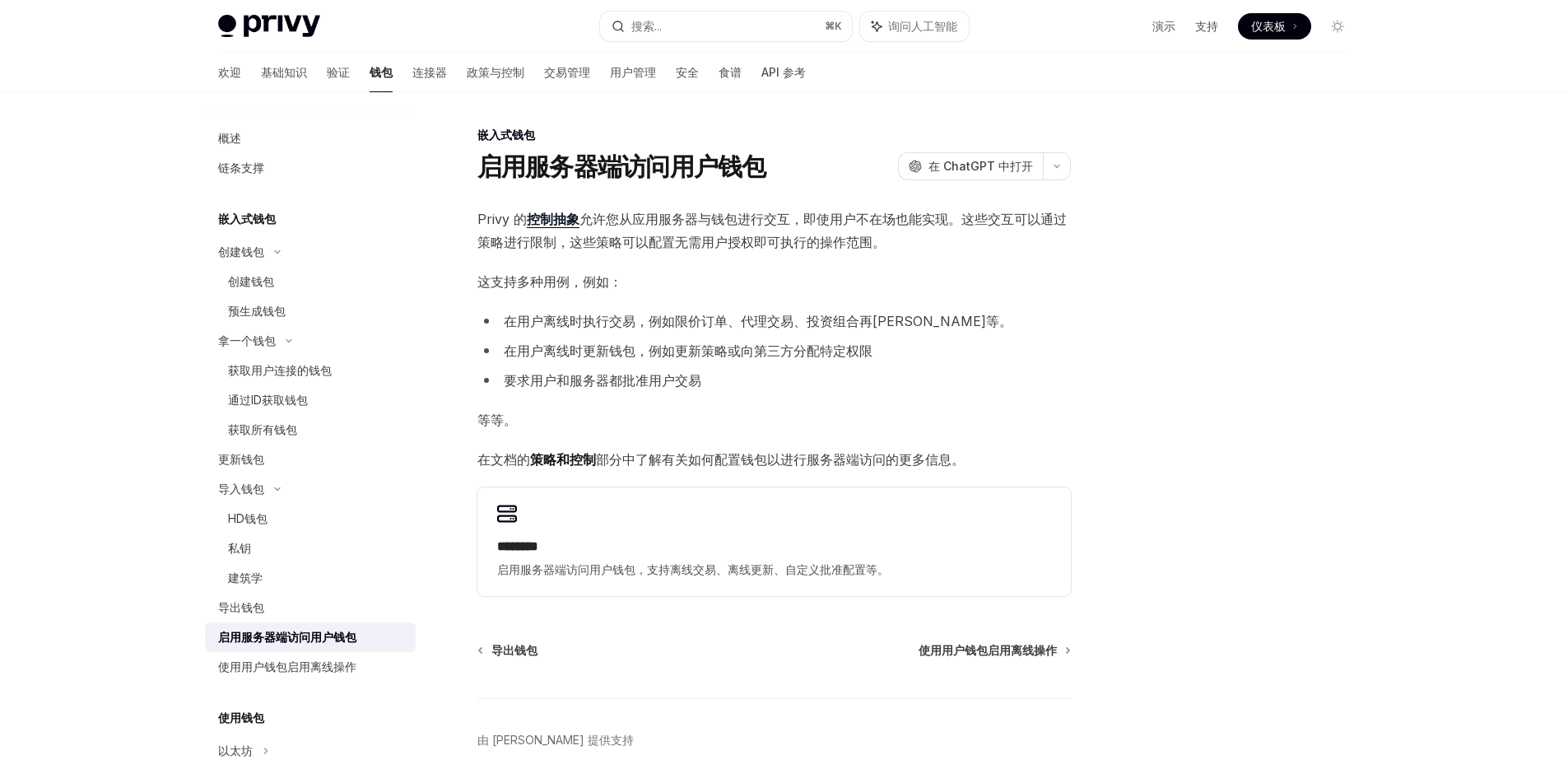
click at [681, 319] on font "在用户离线时执行交易，例如限价订单、代理交易、投资组合再[PERSON_NAME]等。" at bounding box center [758, 321] width 509 height 17
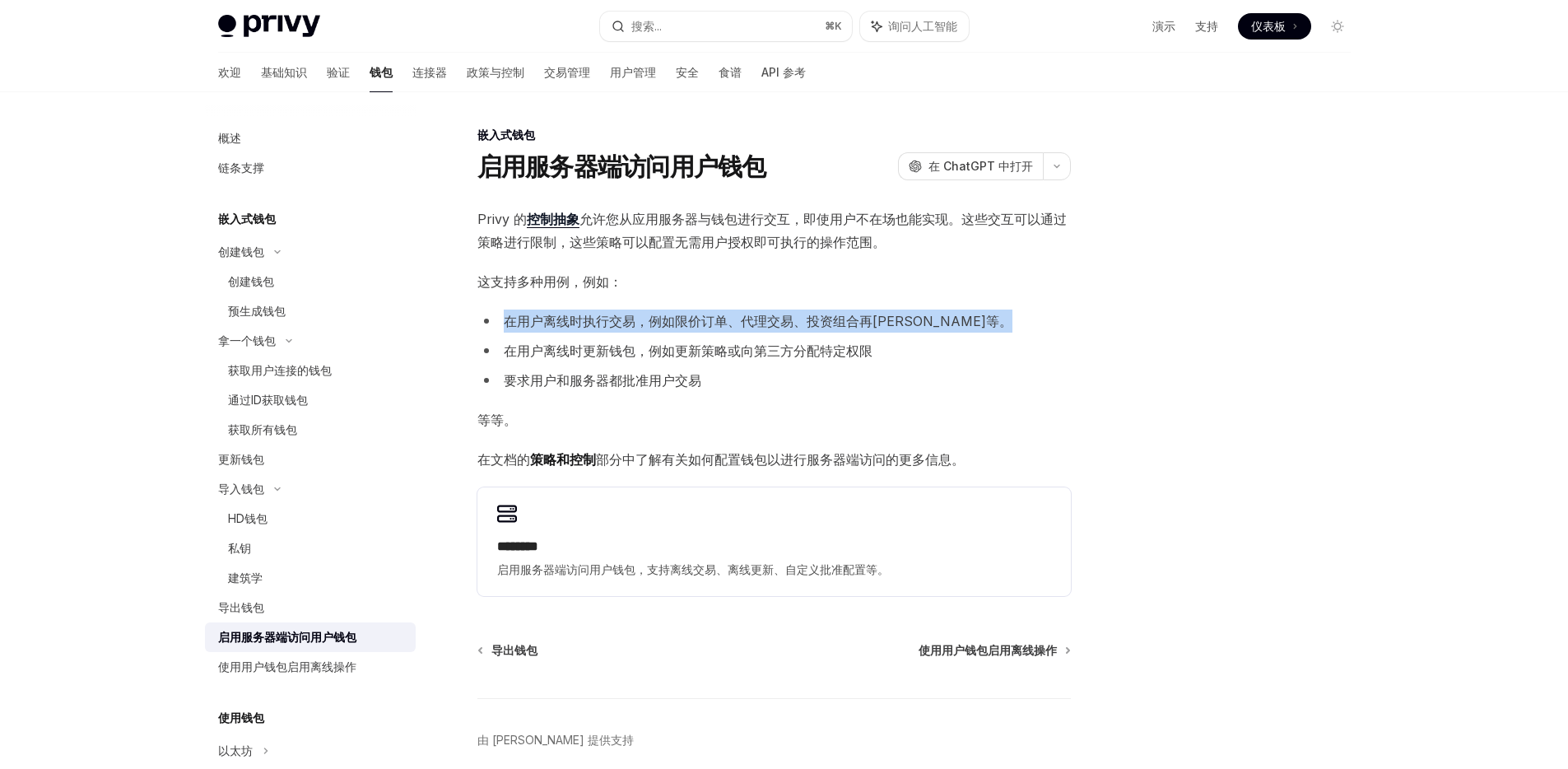
click at [681, 319] on font "在用户离线时执行交易，例如限价订单、代理交易、投资组合再[PERSON_NAME]等。" at bounding box center [758, 321] width 509 height 17
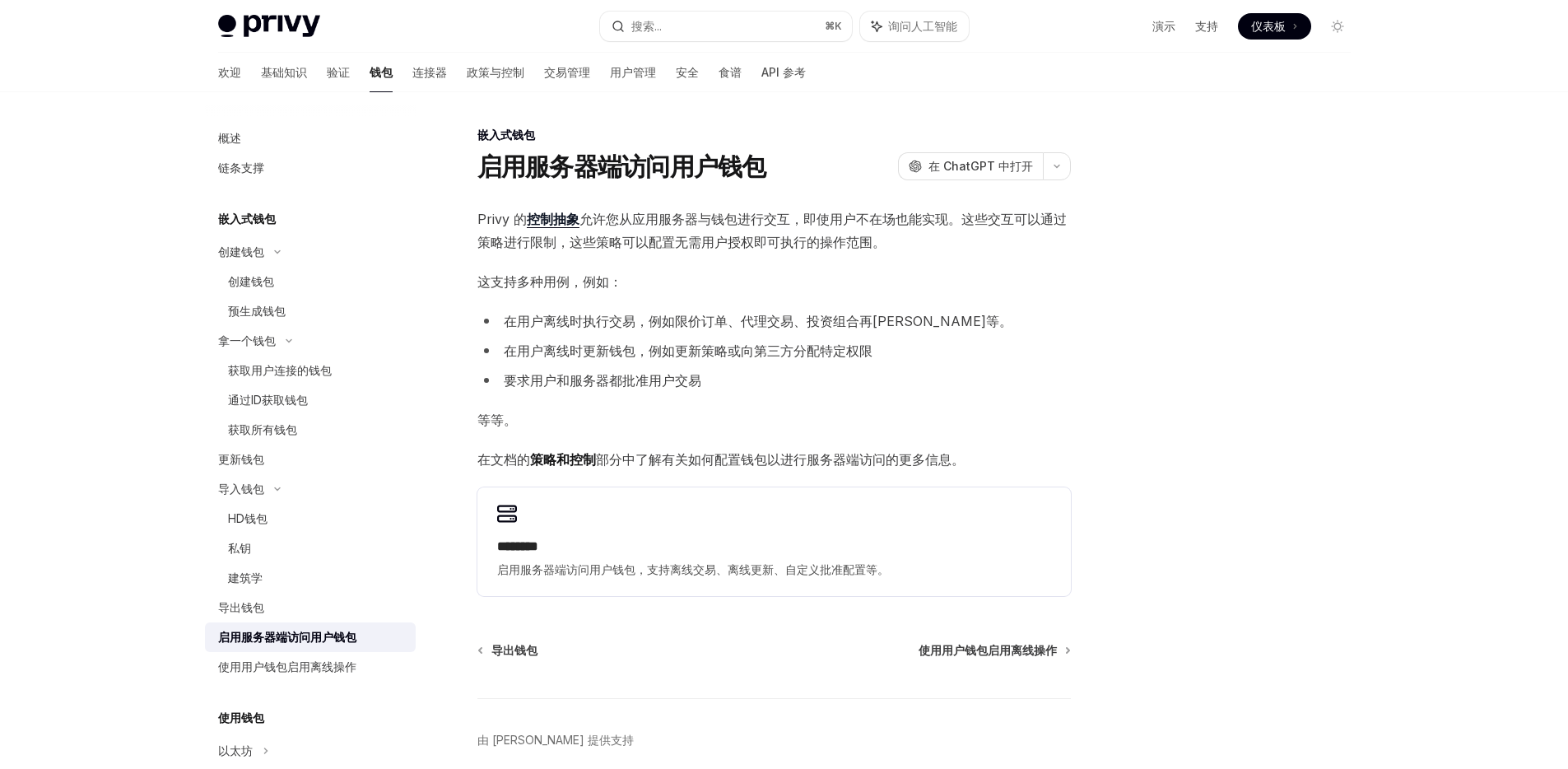
click at [670, 354] on font "在用户离线时更新钱包，例如更新策略或向第三方分配特定权限" at bounding box center [688, 350] width 368 height 17
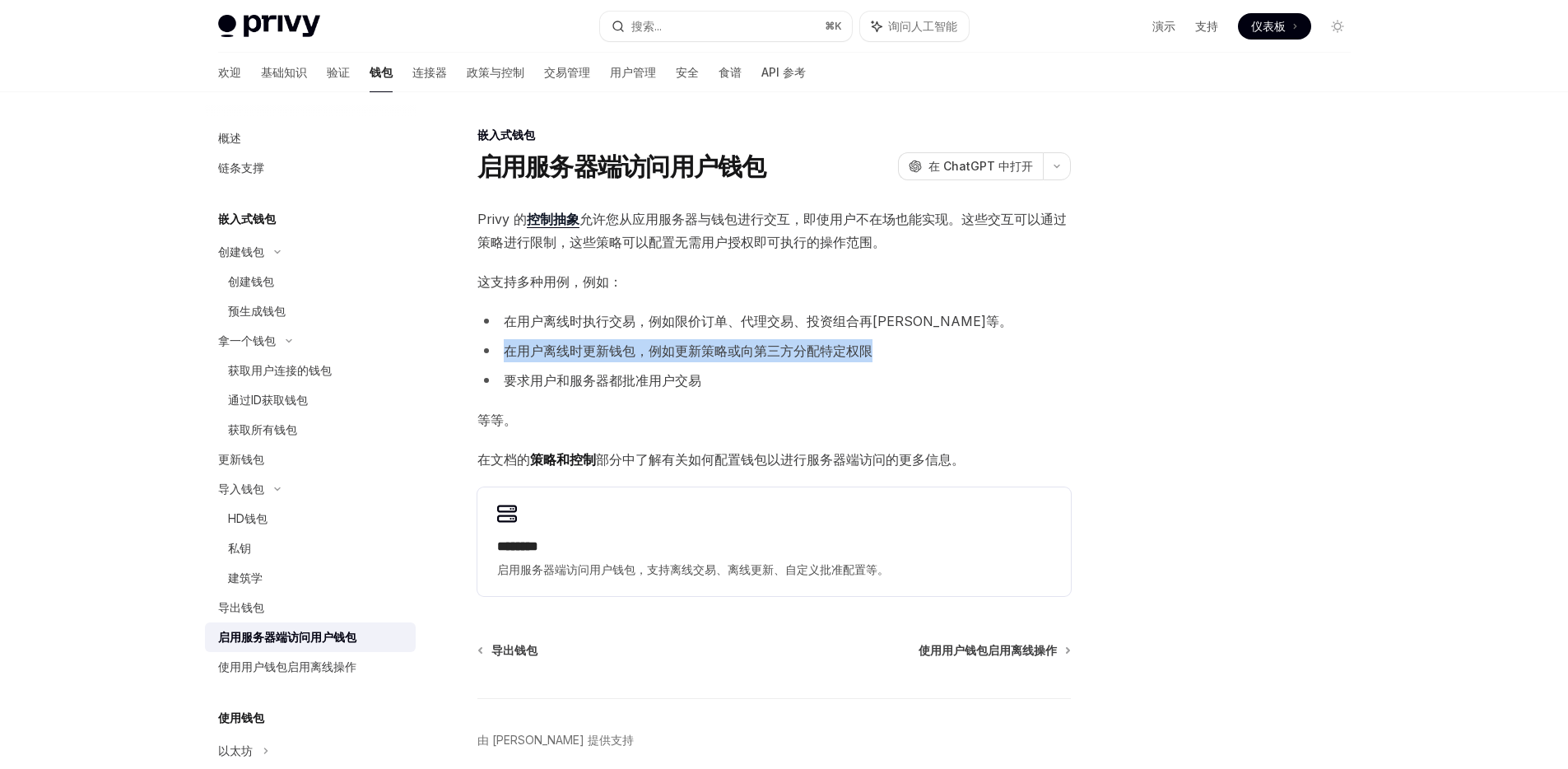
click at [670, 354] on font "在用户离线时更新钱包，例如更新策略或向第三方分配特定权限" at bounding box center [688, 350] width 368 height 17
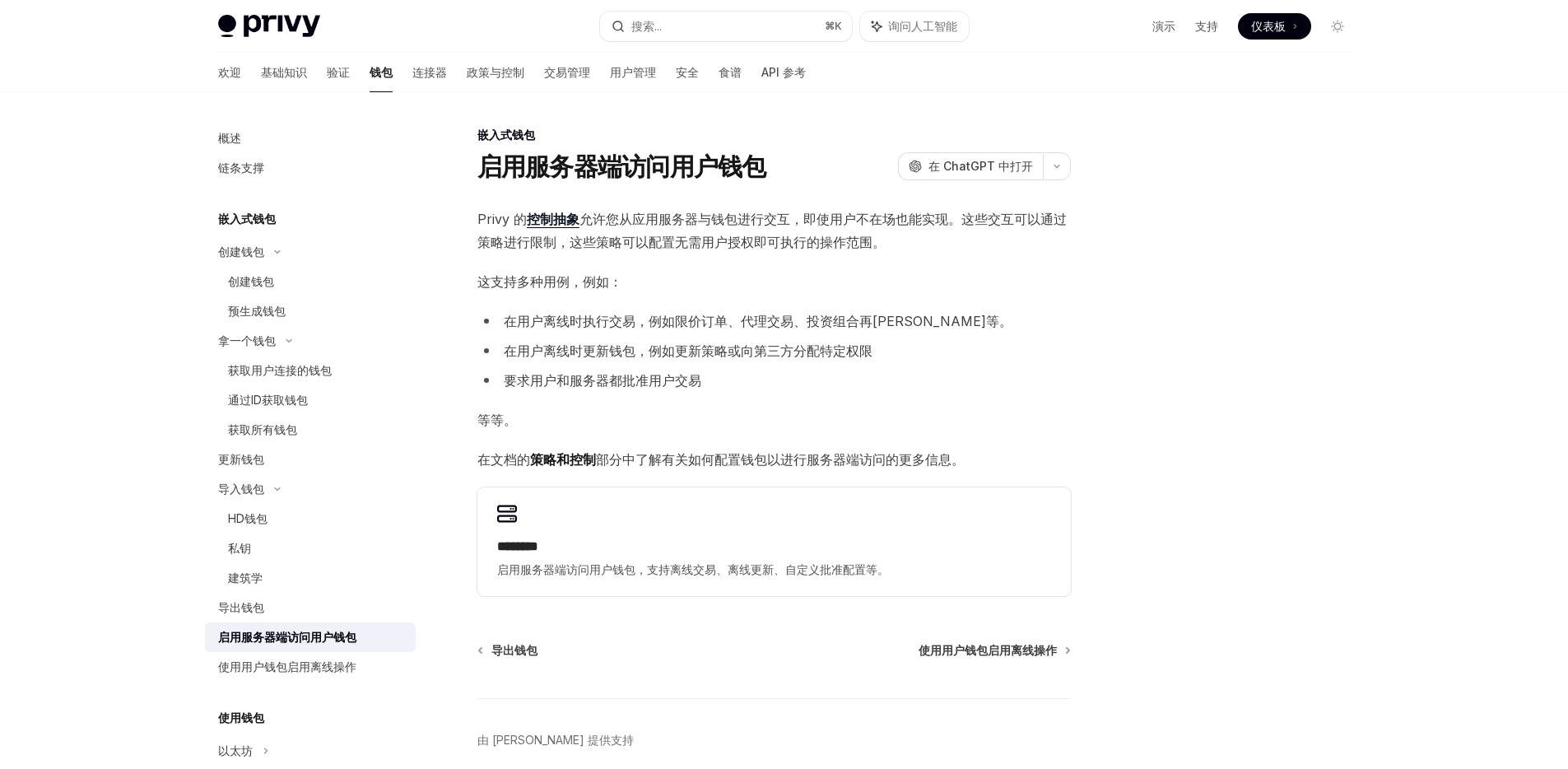
click at [675, 327] on font "在用户离线时执行交易，例如限价订单、代理交易、投资组合再[PERSON_NAME]等。" at bounding box center [758, 321] width 509 height 17
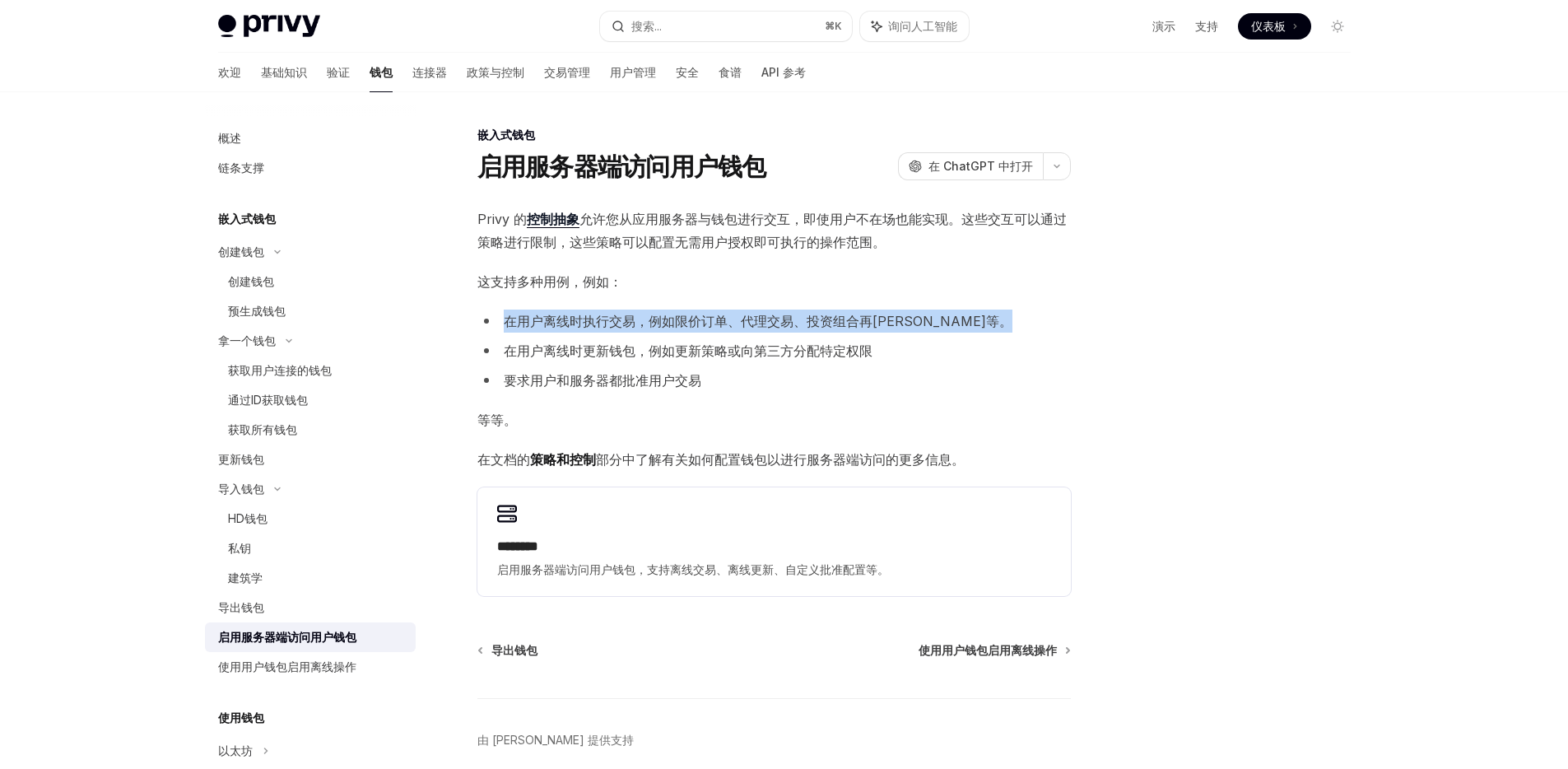
click at [675, 327] on font "在用户离线时执行交易，例如限价订单、代理交易、投资组合再[PERSON_NAME]等。" at bounding box center [758, 321] width 509 height 17
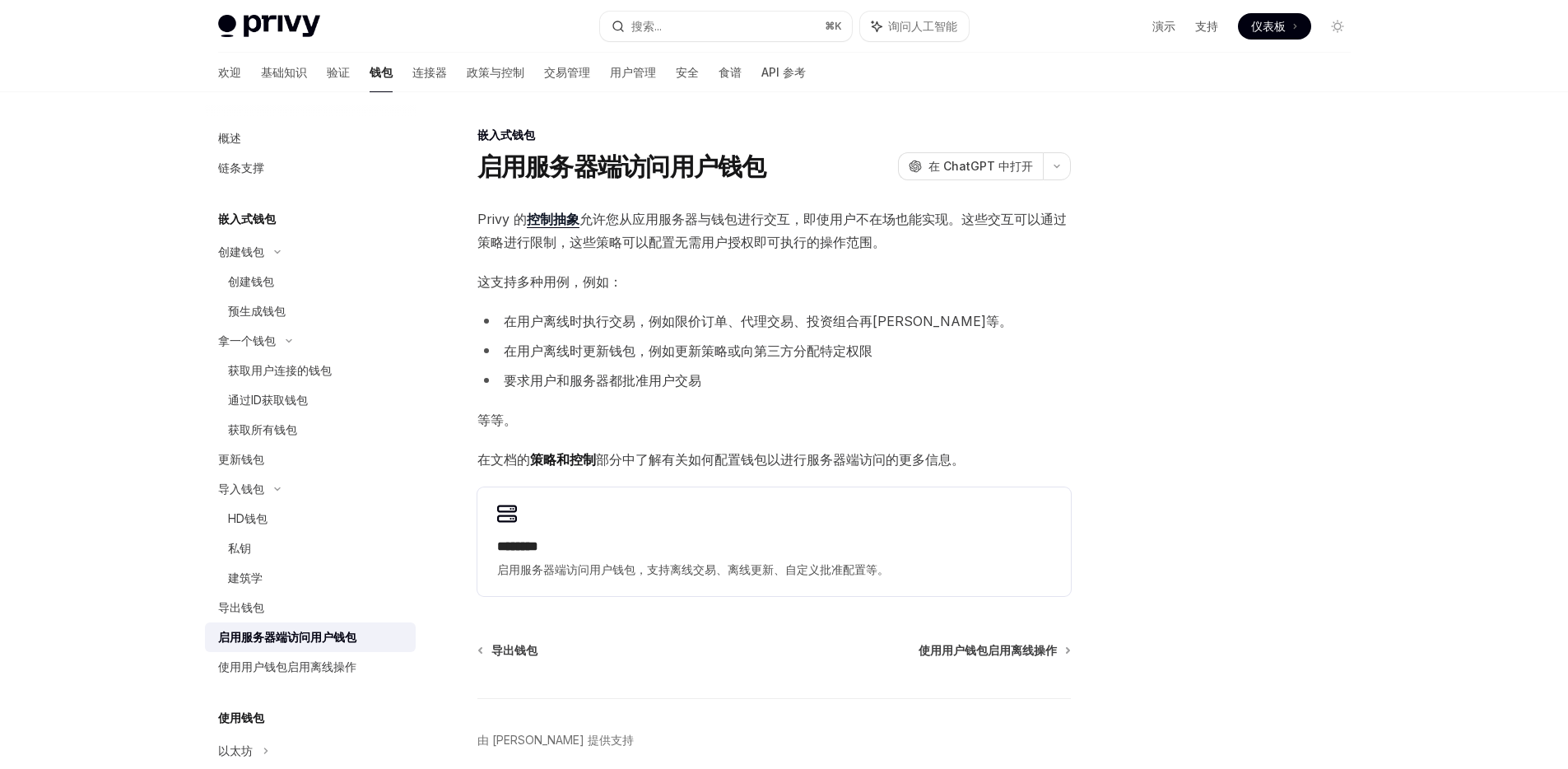
click at [672, 354] on font "在用户离线时更新钱包，例如更新策略或向第三方分配特定权限" at bounding box center [688, 350] width 368 height 17
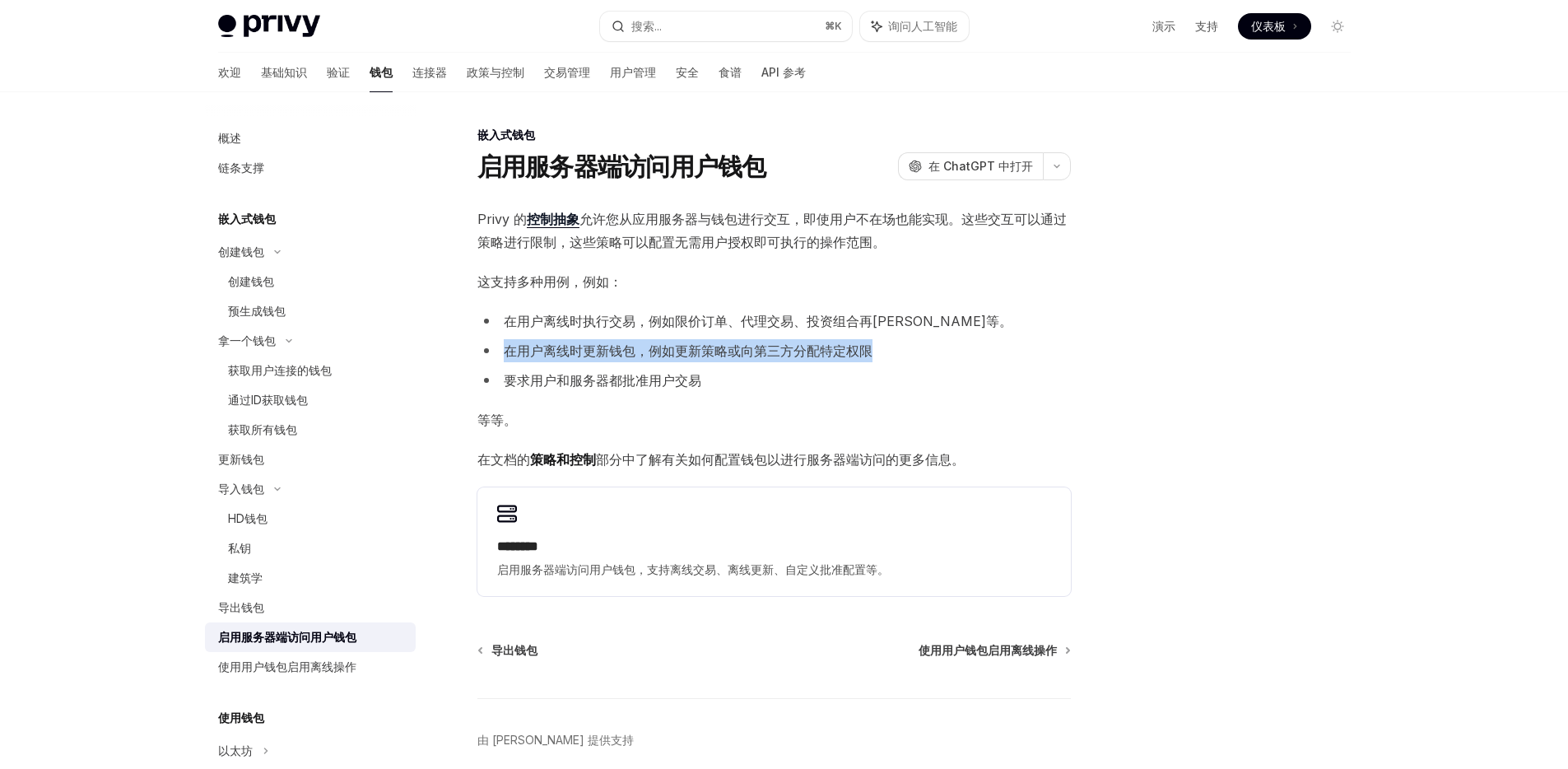
click at [672, 354] on font "在用户离线时更新钱包，例如更新策略或向第三方分配特定权限" at bounding box center [688, 350] width 368 height 17
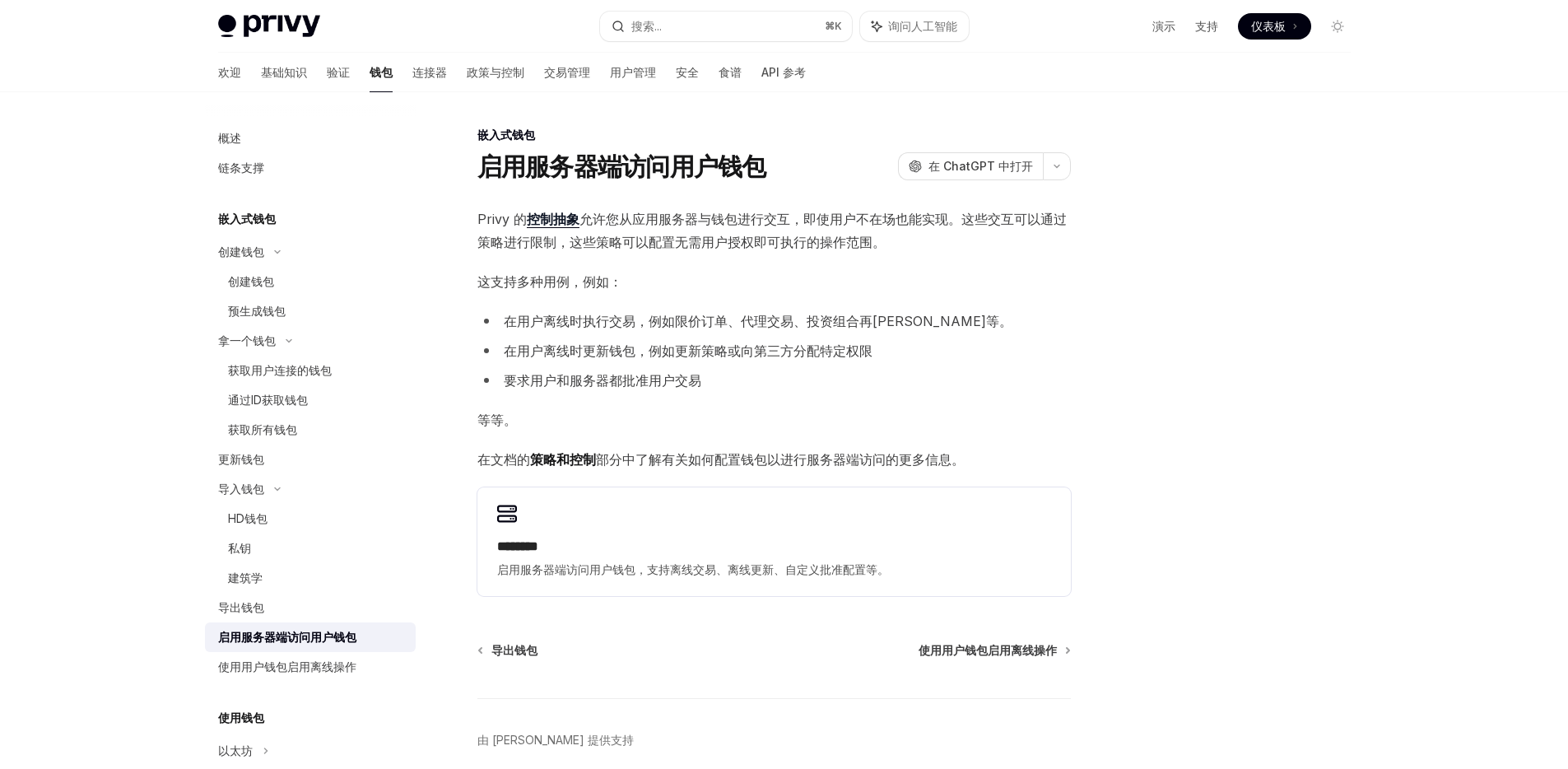
click at [682, 317] on font "在用户离线时执行交易，例如限价订单、代理交易、投资组合再[PERSON_NAME]等。" at bounding box center [758, 321] width 509 height 17
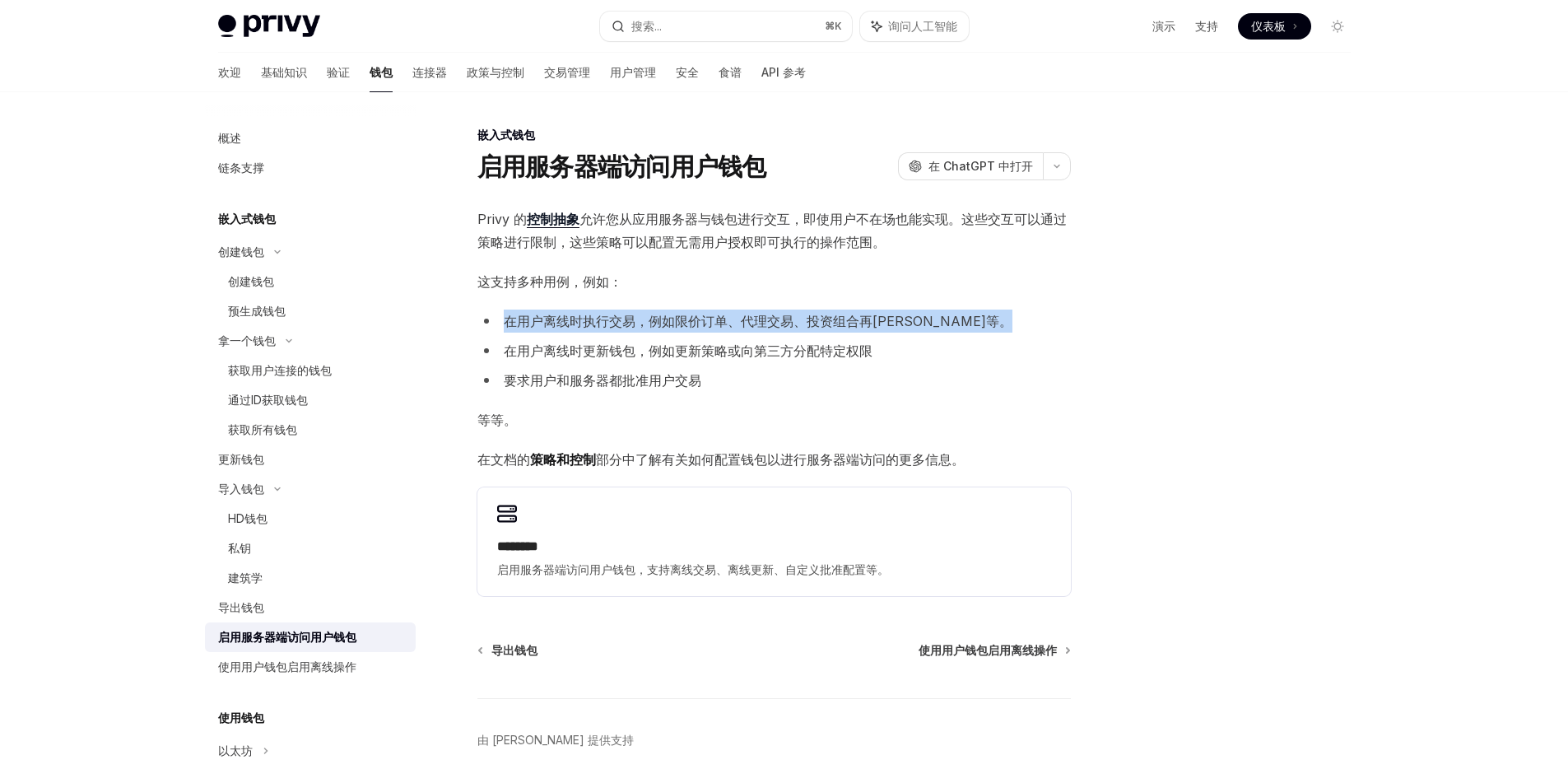
click at [682, 317] on font "在用户离线时执行交易，例如限价订单、代理交易、投资组合再[PERSON_NAME]等。" at bounding box center [758, 321] width 509 height 17
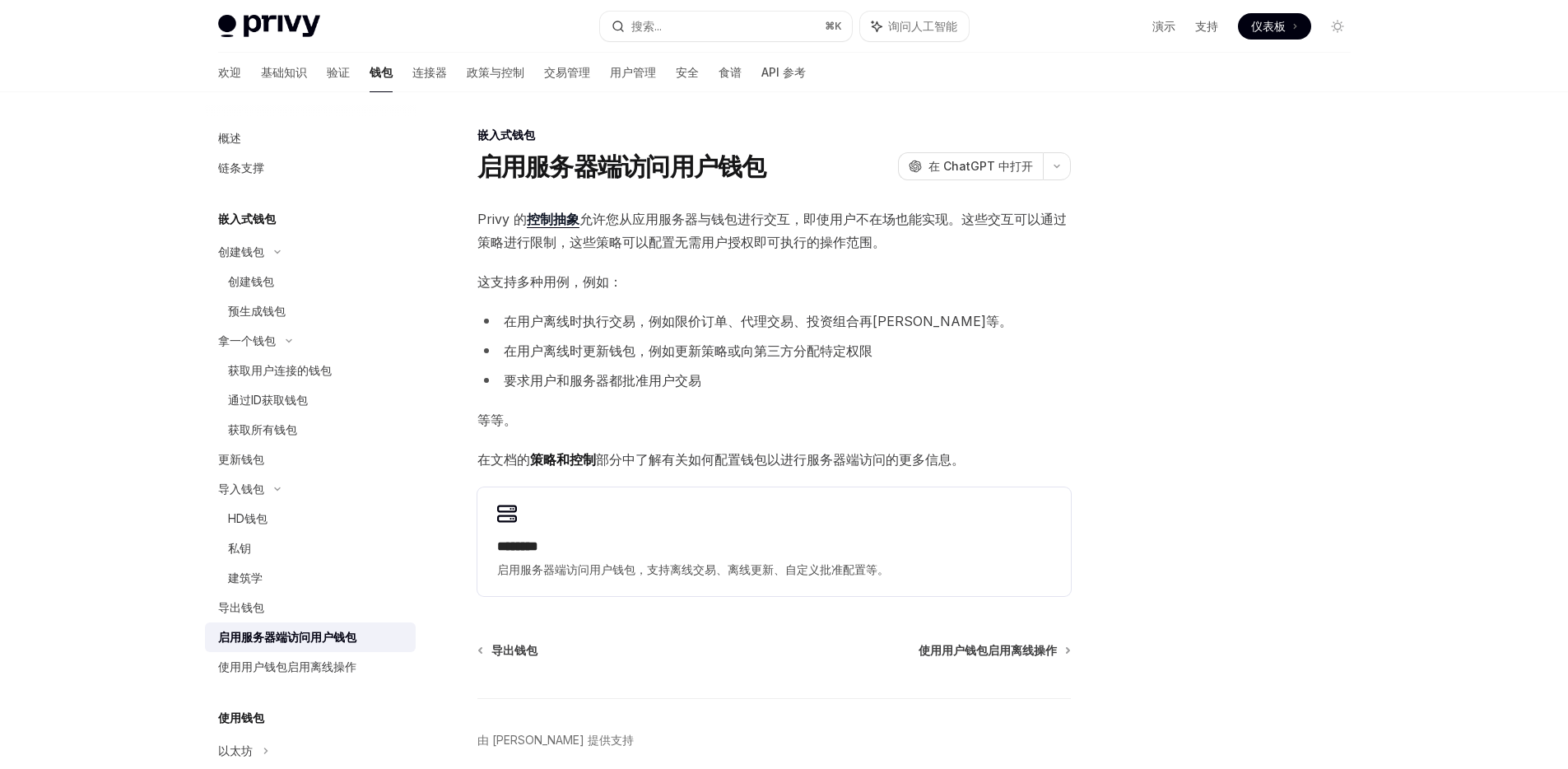
click at [671, 346] on font "在用户离线时更新钱包，例如更新策略或向第三方分配特定权限" at bounding box center [688, 350] width 368 height 17
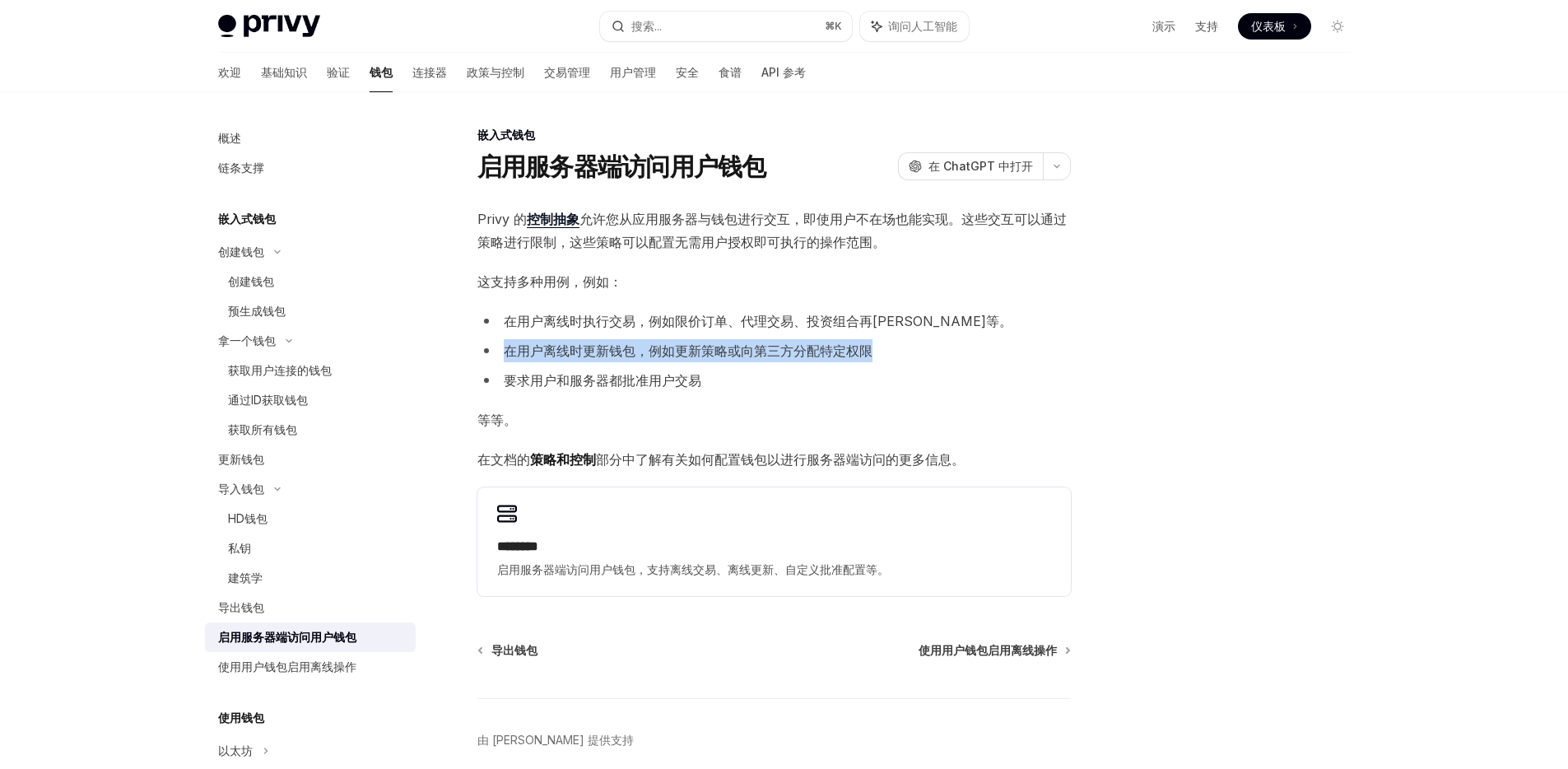
click at [671, 346] on font "在用户离线时更新钱包，例如更新策略或向第三方分配特定权限" at bounding box center [688, 350] width 368 height 17
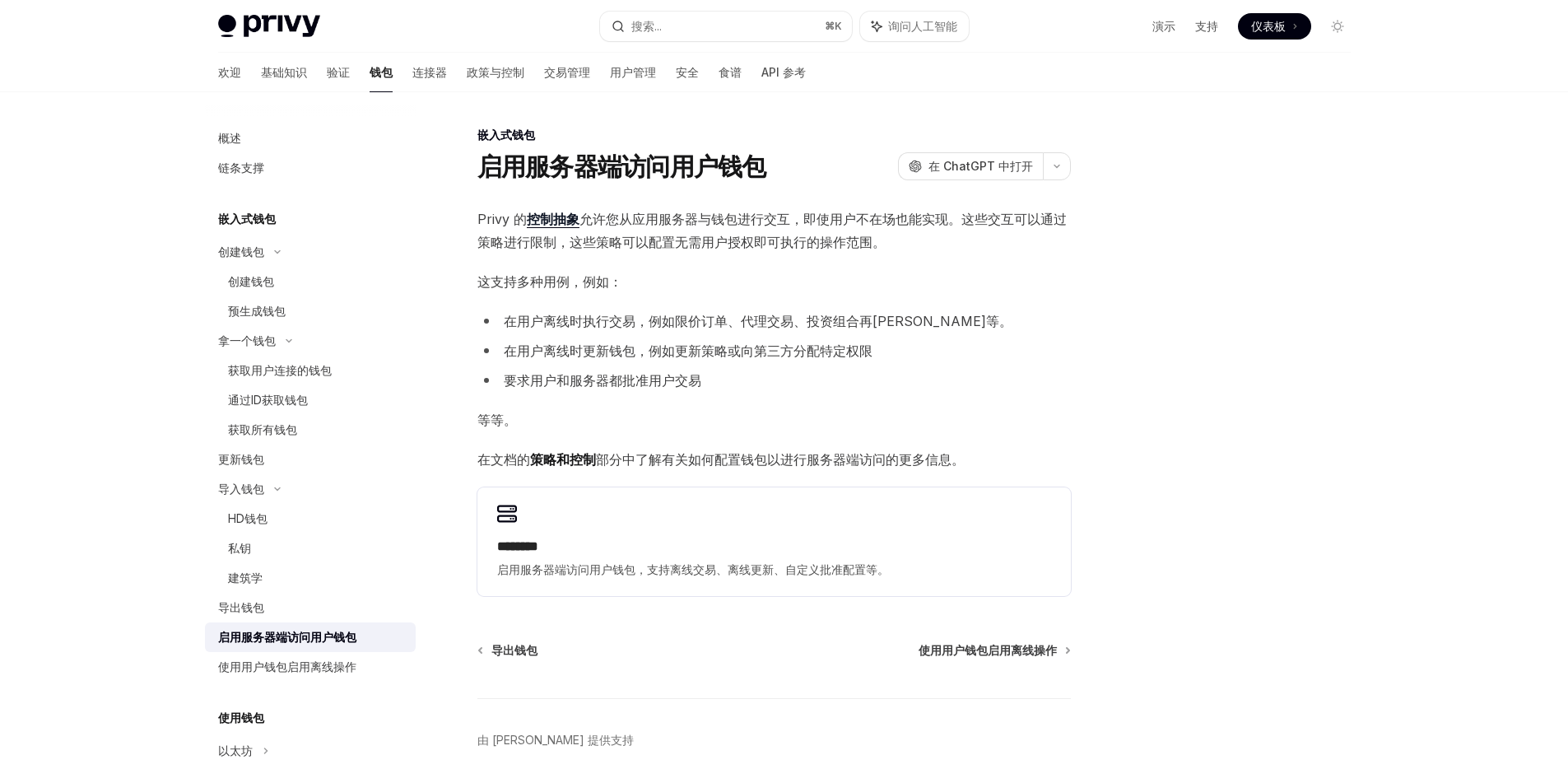
click at [651, 383] on font "要求用户和服务器都批准用户交易" at bounding box center [603, 380] width 197 height 17
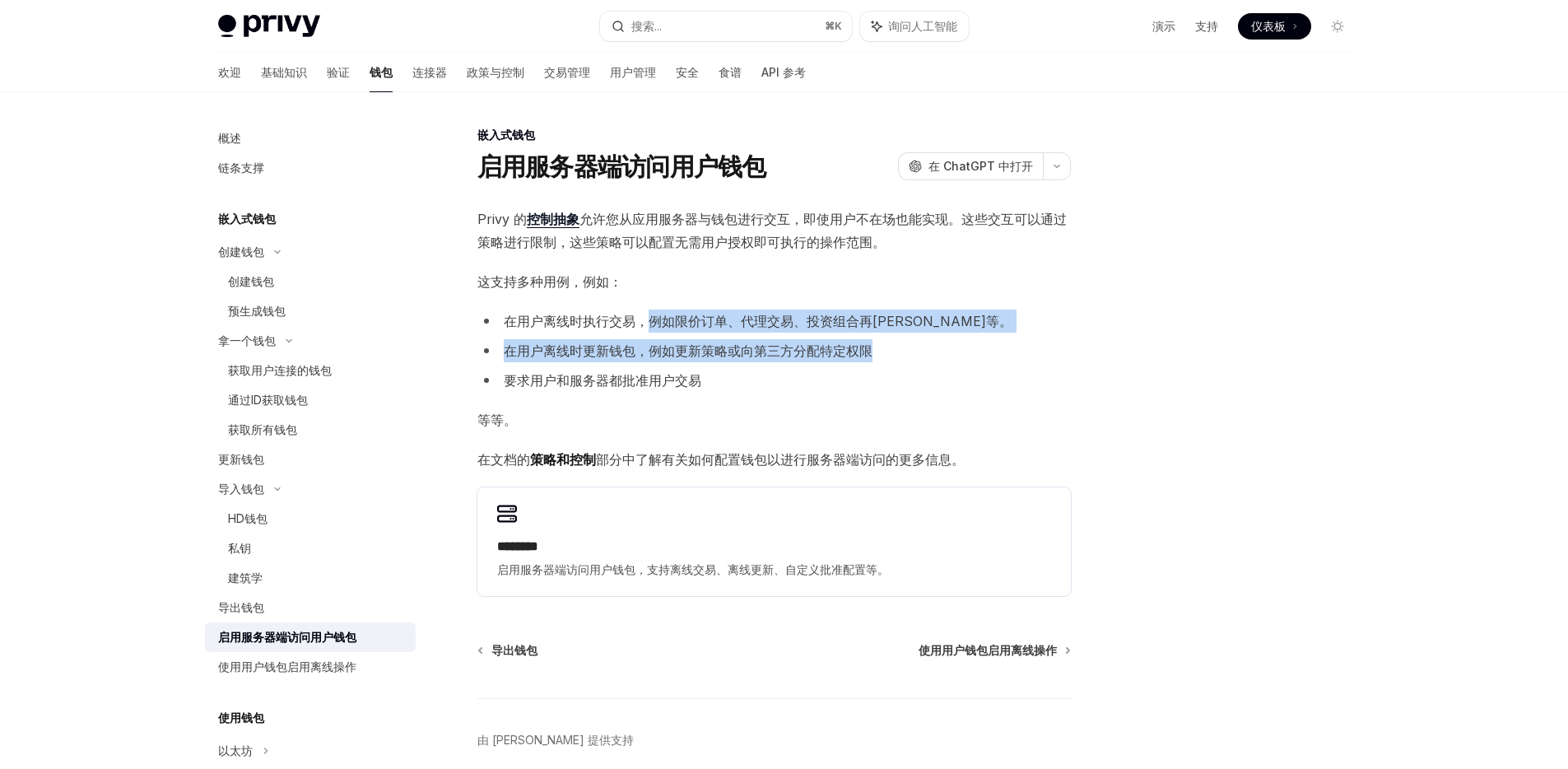
drag, startPoint x: 891, startPoint y: 348, endPoint x: 653, endPoint y: 311, distance: 240.9
click at [653, 311] on ul "在用户离线时执行交易，例如限价订单、代理交易、投资组合再[PERSON_NAME]等。 在用户离线时更新钱包，例如更新策略或向第三方分配特定权限 要求用户和服…" at bounding box center [774, 350] width 593 height 82
click at [928, 352] on li "在用户离线时更新钱包，例如更新策略或向第三方分配特定权限" at bounding box center [774, 351] width 593 height 23
drag, startPoint x: 902, startPoint y: 355, endPoint x: 628, endPoint y: 321, distance: 276.1
click at [628, 321] on ul "在用户离线时执行交易，例如限价订单、代理交易、投资组合再[PERSON_NAME]等。 在用户离线时更新钱包，例如更新策略或向第三方分配特定权限 要求用户和服…" at bounding box center [774, 350] width 593 height 82
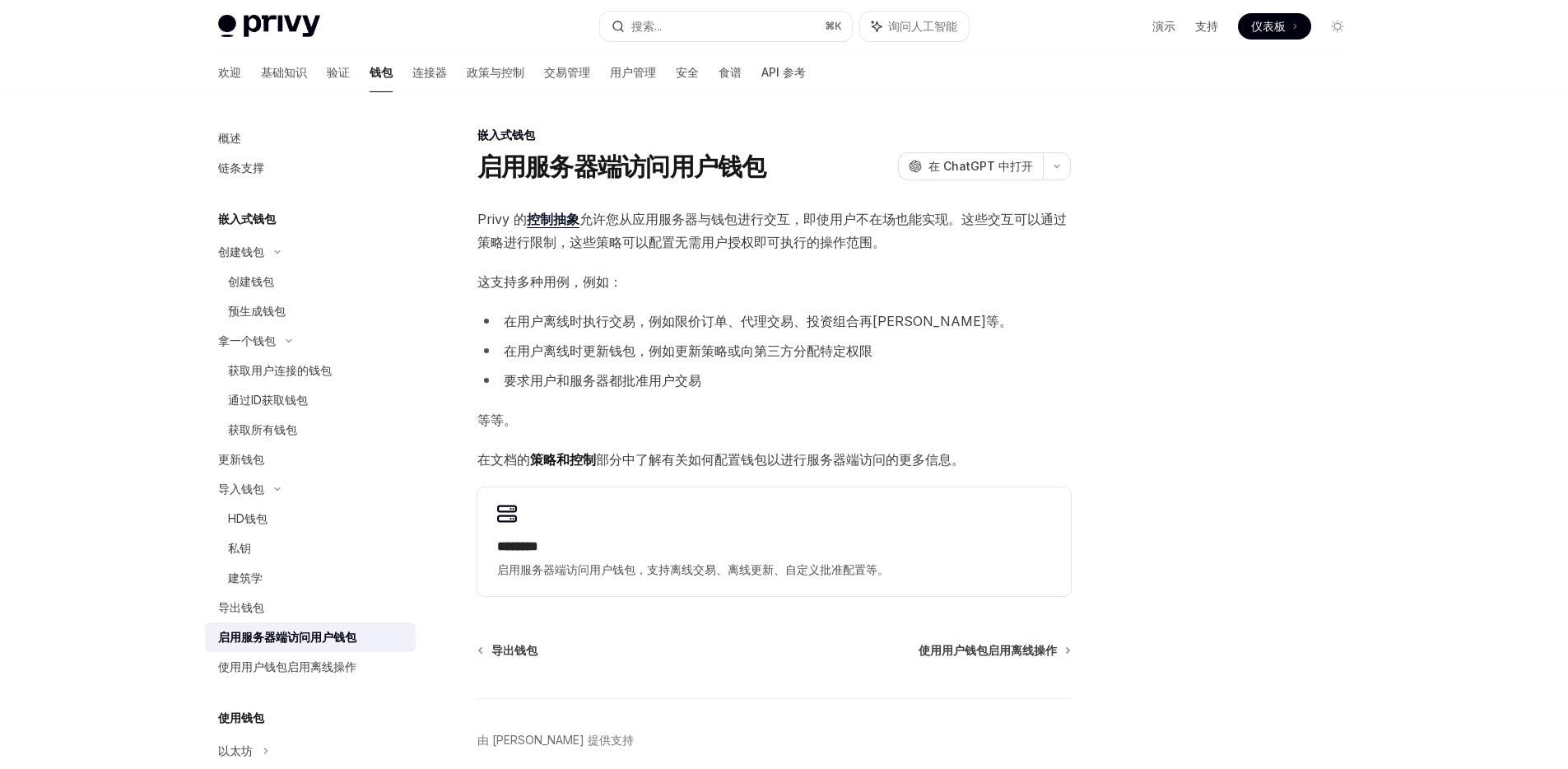
click at [925, 273] on span "这支持多种用例，例如：" at bounding box center [774, 281] width 593 height 23
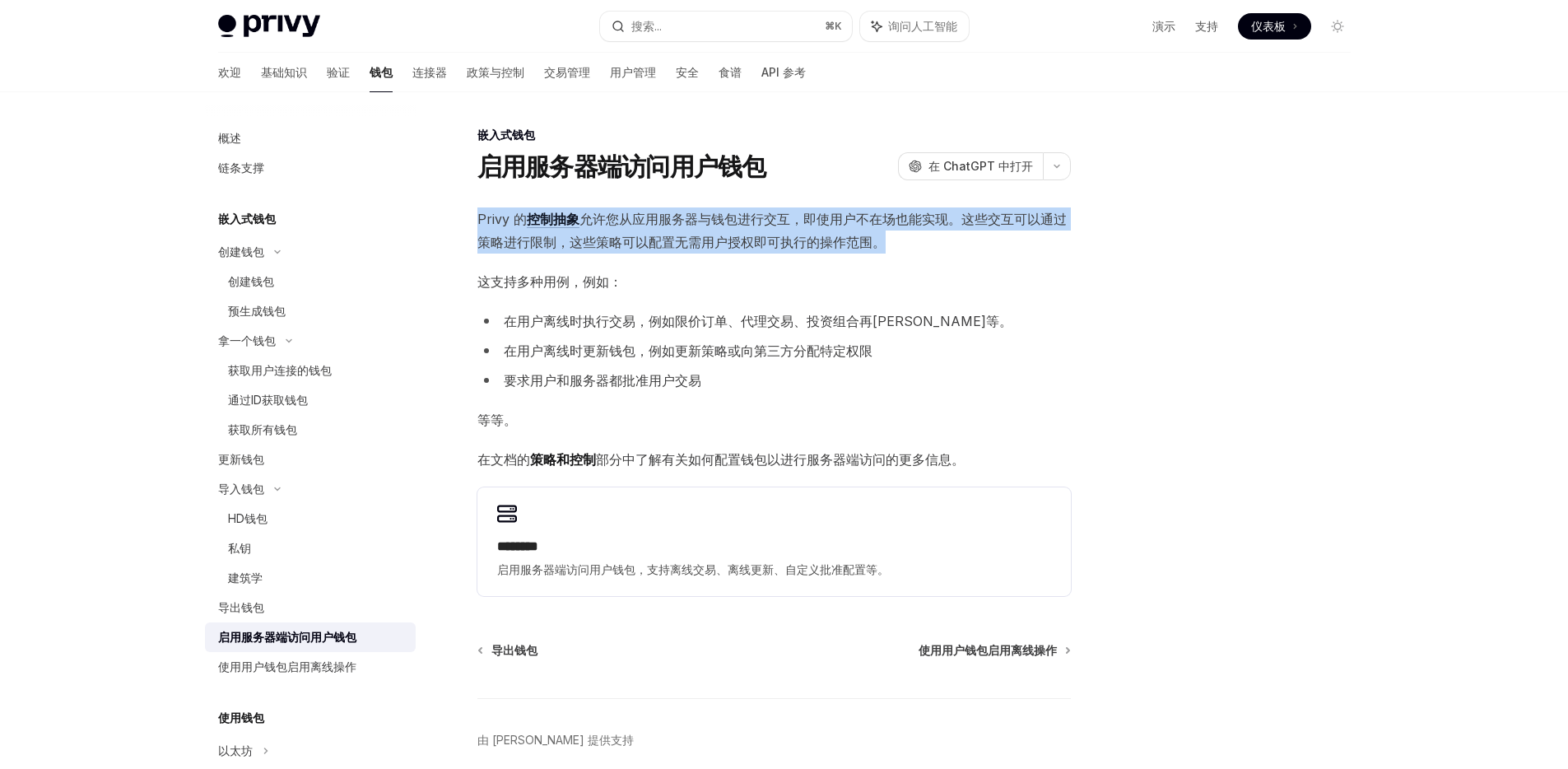
drag, startPoint x: 908, startPoint y: 250, endPoint x: 479, endPoint y: 224, distance: 429.8
click at [479, 224] on span "Privy 的 控制抽象 允许您从应用服务器与钱包进行交互，即使用户不在场也能实现。这些交互可以通过策略进行限制，这些策略可以配置无需用户授权即可执行的操作范…" at bounding box center [774, 230] width 593 height 46
click at [947, 243] on span "Privy 的 控制抽象 允许您从应用服务器与钱包进行交互，即使用户不在场也能实现。这些交互可以通过策略进行限制，这些策略可以配置无需用户授权即可执行的操作范…" at bounding box center [774, 230] width 593 height 46
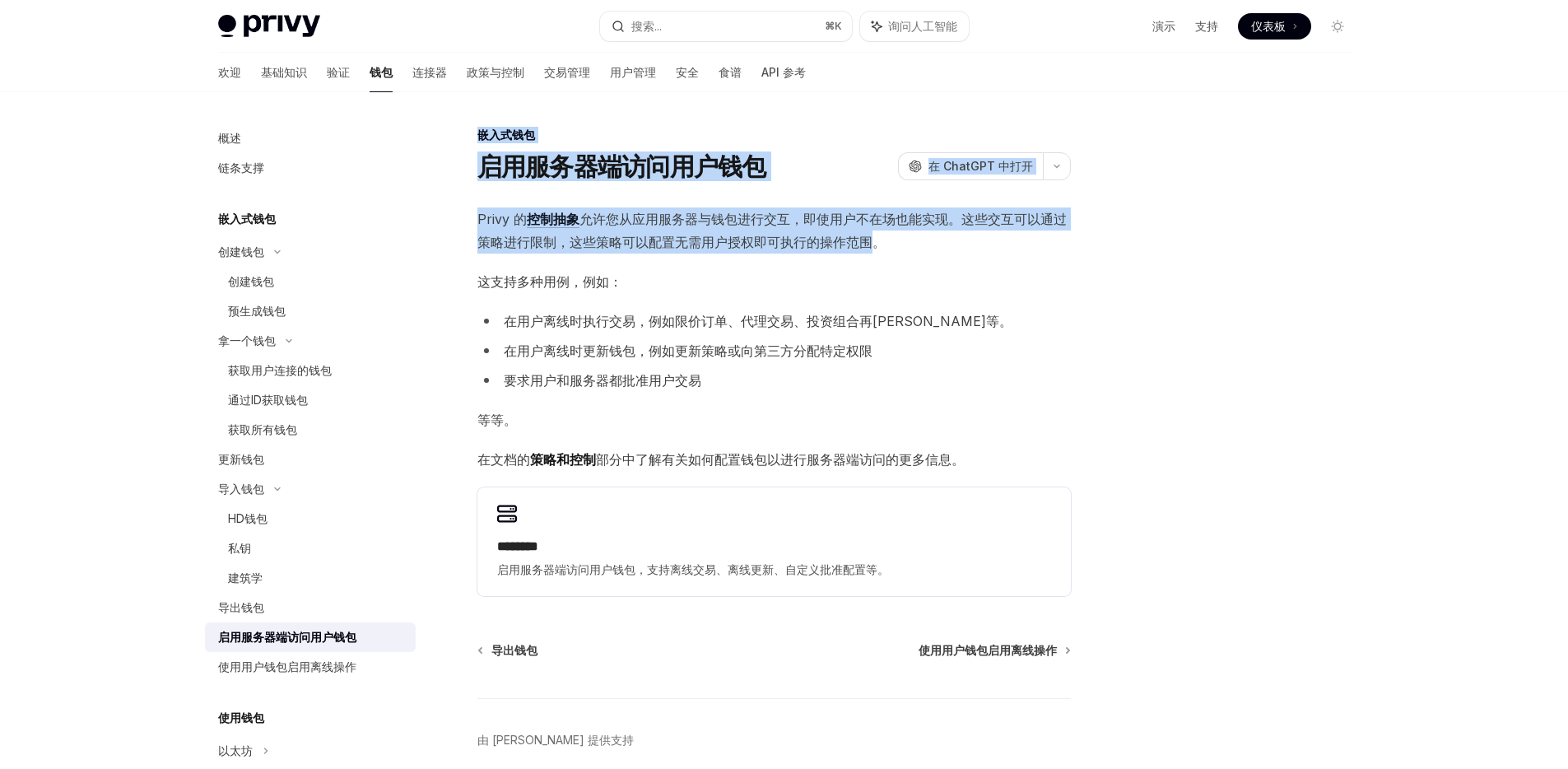
drag, startPoint x: 877, startPoint y: 235, endPoint x: 479, endPoint y: 137, distance: 409.9
click at [479, 137] on div "嵌入式钱包 启用服务器端访问用户钱包 OpenAI 在 ChatGPT 中打开 OpenAI 在 ChatGPT 中打开 Privy 的 控制抽象 允许您从应…" at bounding box center [620, 483] width 909 height 716
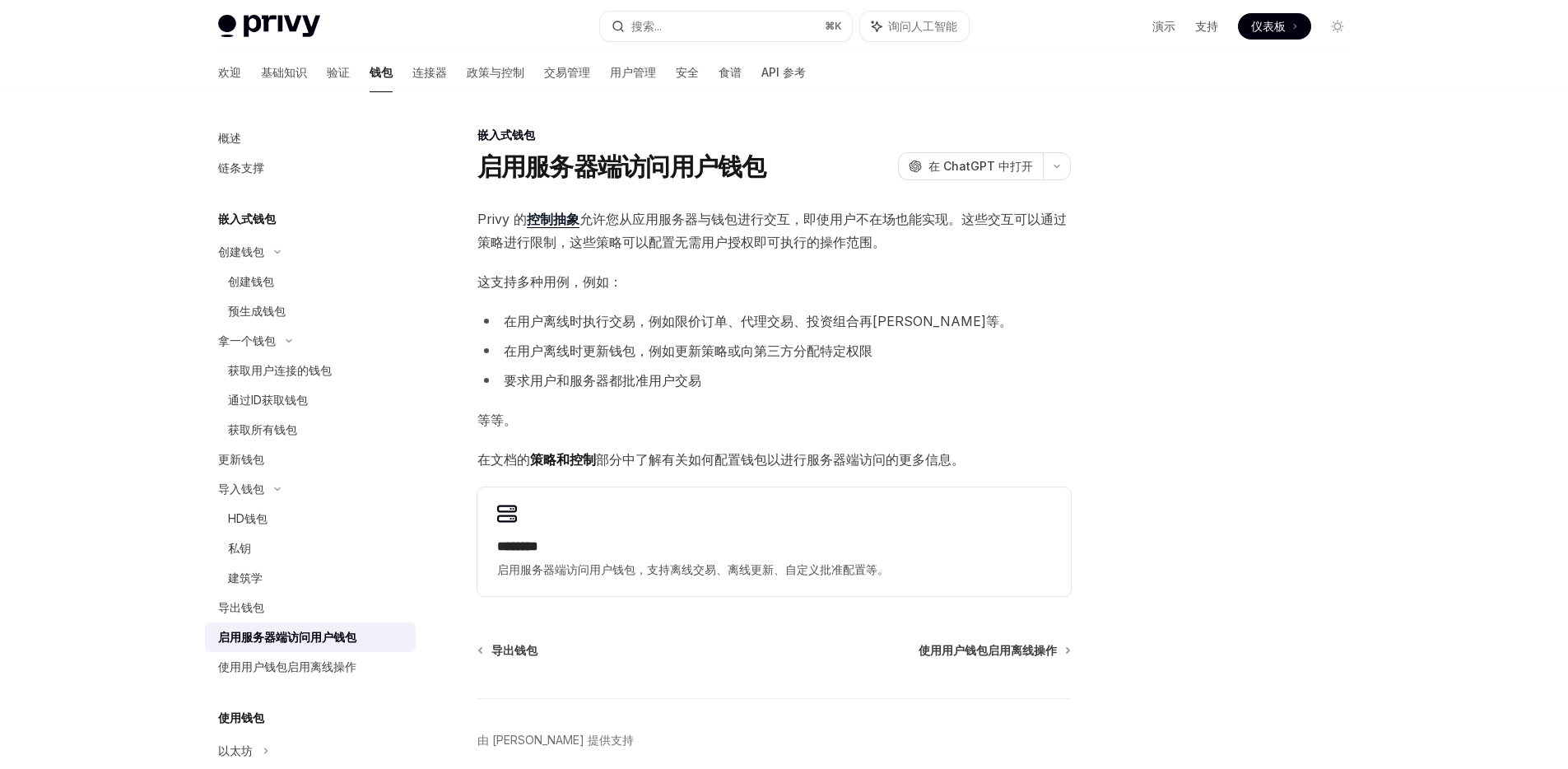
click at [925, 250] on span "Privy 的 控制抽象 允许您从应用服务器与钱包进行交互，即使用户不在场也能实现。这些交互可以通过策略进行限制，这些策略可以配置无需用户授权即可执行的操作范…" at bounding box center [774, 230] width 593 height 46
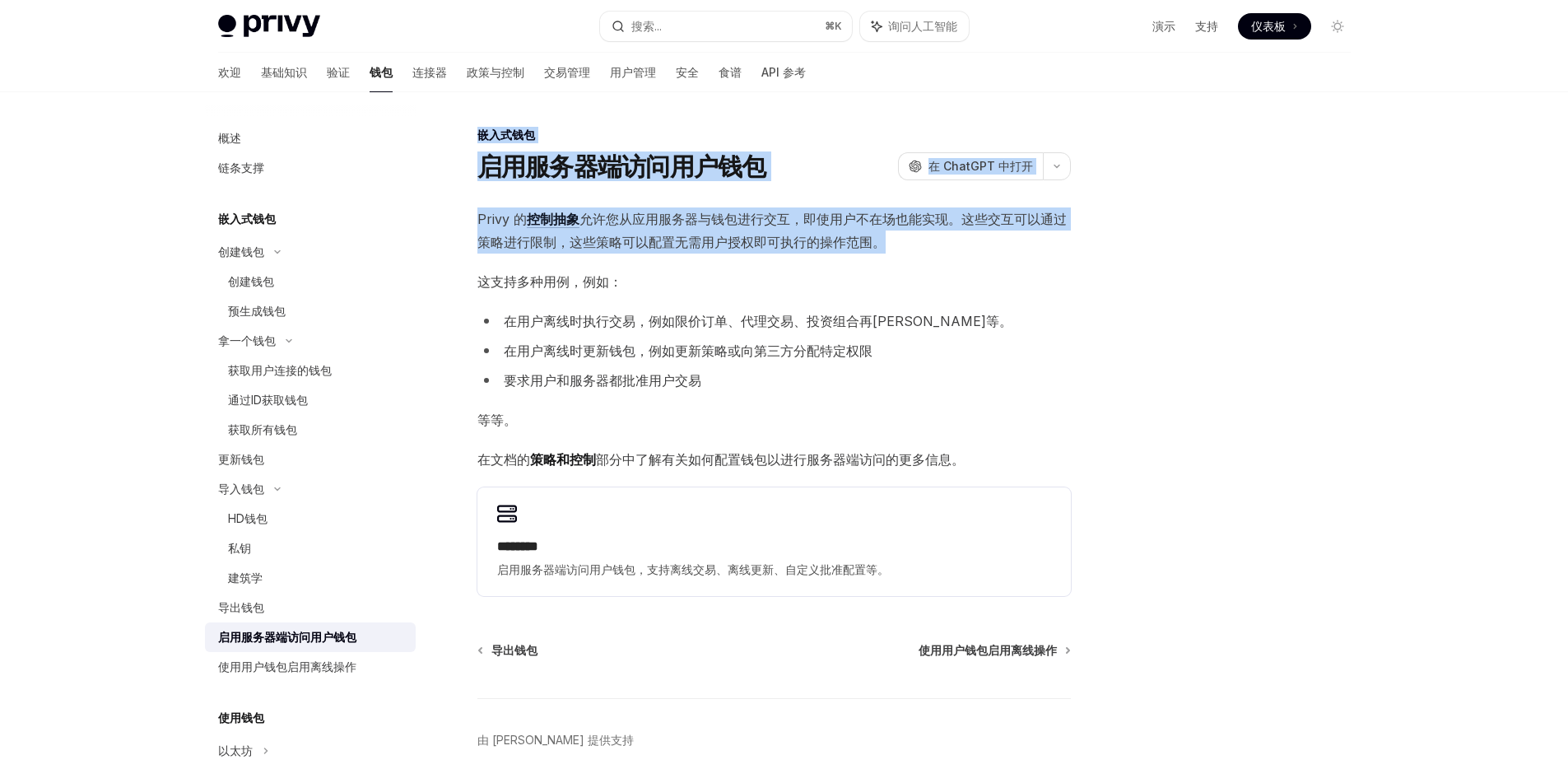
drag, startPoint x: 901, startPoint y: 243, endPoint x: 475, endPoint y: 129, distance: 441.0
click at [475, 129] on div "嵌入式钱包 启用服务器端访问用户钱包 OpenAI 在 ChatGPT 中打开 OpenAI 在 ChatGPT 中打开 Privy 的 控制抽象 允许您从应…" at bounding box center [620, 483] width 909 height 716
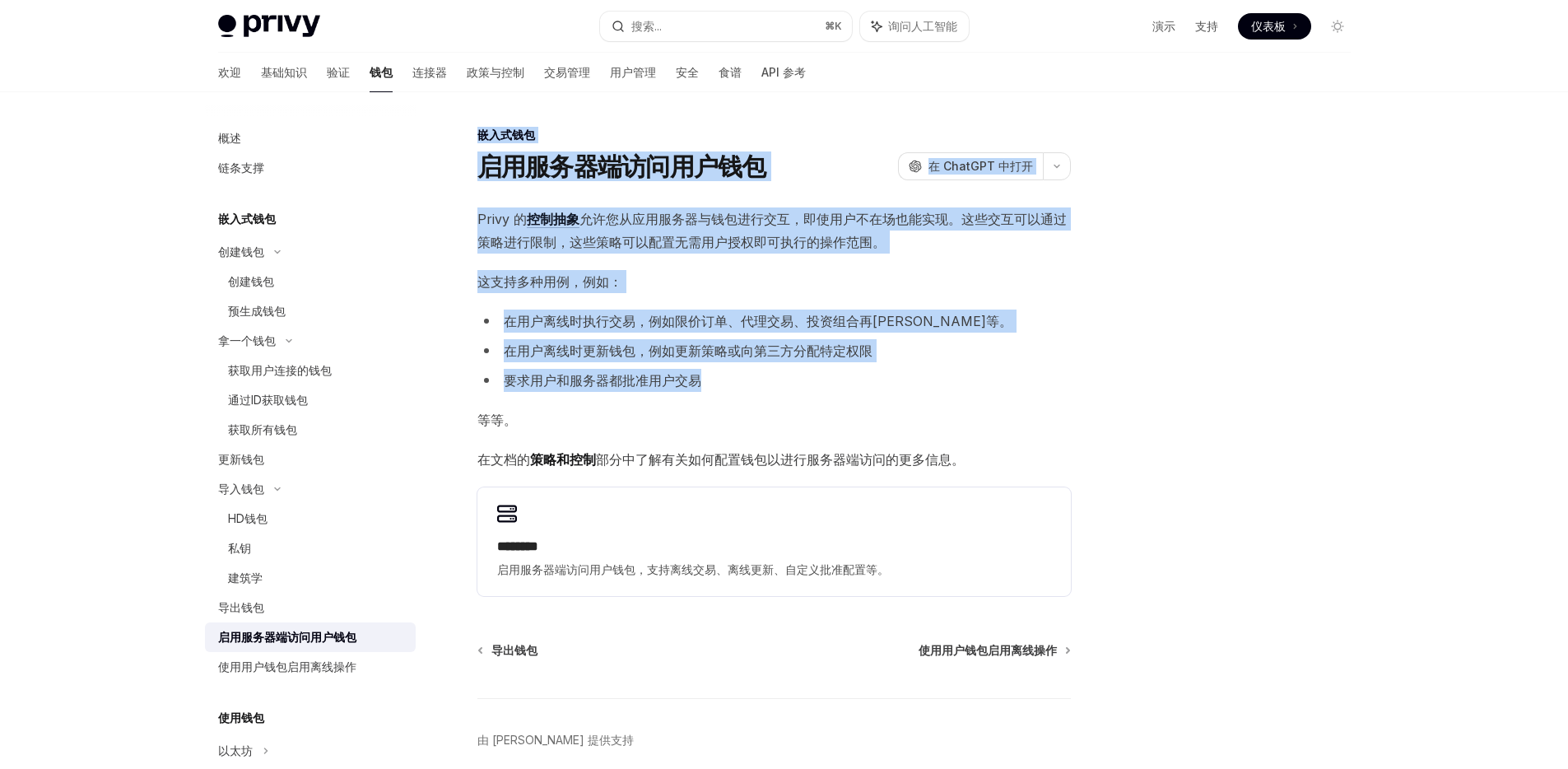
drag, startPoint x: 899, startPoint y: 378, endPoint x: 473, endPoint y: 126, distance: 495.0
click at [473, 126] on div "嵌入式钱包 启用服务器端访问用户钱包 OpenAI 在 ChatGPT 中打开 OpenAI 在 ChatGPT 中打开 Privy 的 控制抽象 允许您从应…" at bounding box center [620, 483] width 909 height 716
click at [979, 300] on div "Privy 的 控制抽象 允许您从应用服务器与钱包进行交互，即使用户不在场也能实现。这些交互可以通过策略进行限制，这些策略可以配置无需用户授权即可执行的操作范…" at bounding box center [774, 401] width 593 height 389
drag, startPoint x: 851, startPoint y: 396, endPoint x: 477, endPoint y: 95, distance: 480.1
click at [477, 95] on div "嵌入式钱包 启用服务器端访问用户钱包 OpenAI 在 ChatGPT 中打开 OpenAI 在 ChatGPT 中打开 Privy 的 控制抽象 允许您从应…" at bounding box center [784, 467] width 1159 height 749
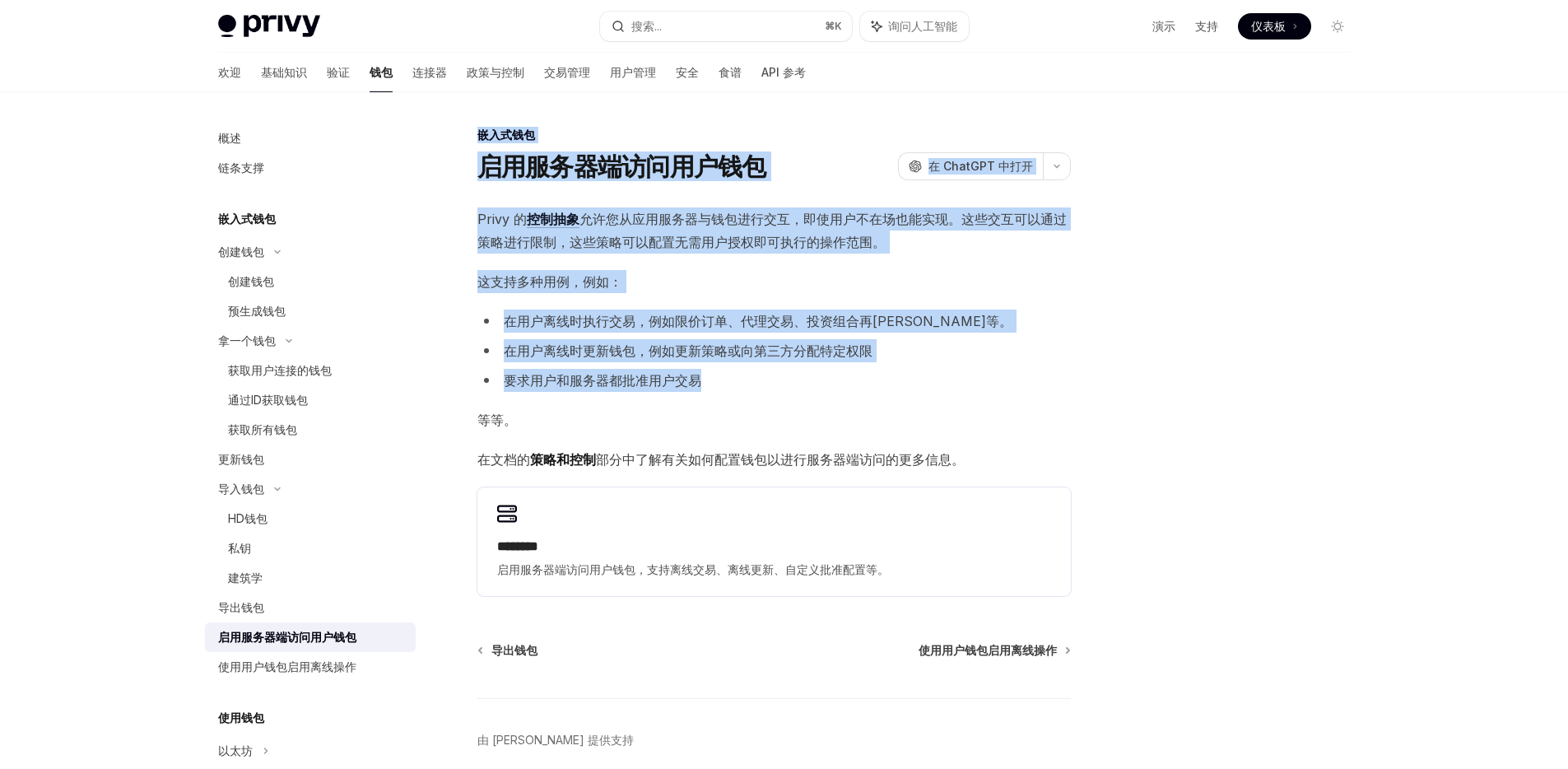
click at [955, 325] on li "在用户离线时执行交易，例如限价订单、代理交易、投资组合再[PERSON_NAME]等。" at bounding box center [774, 321] width 593 height 23
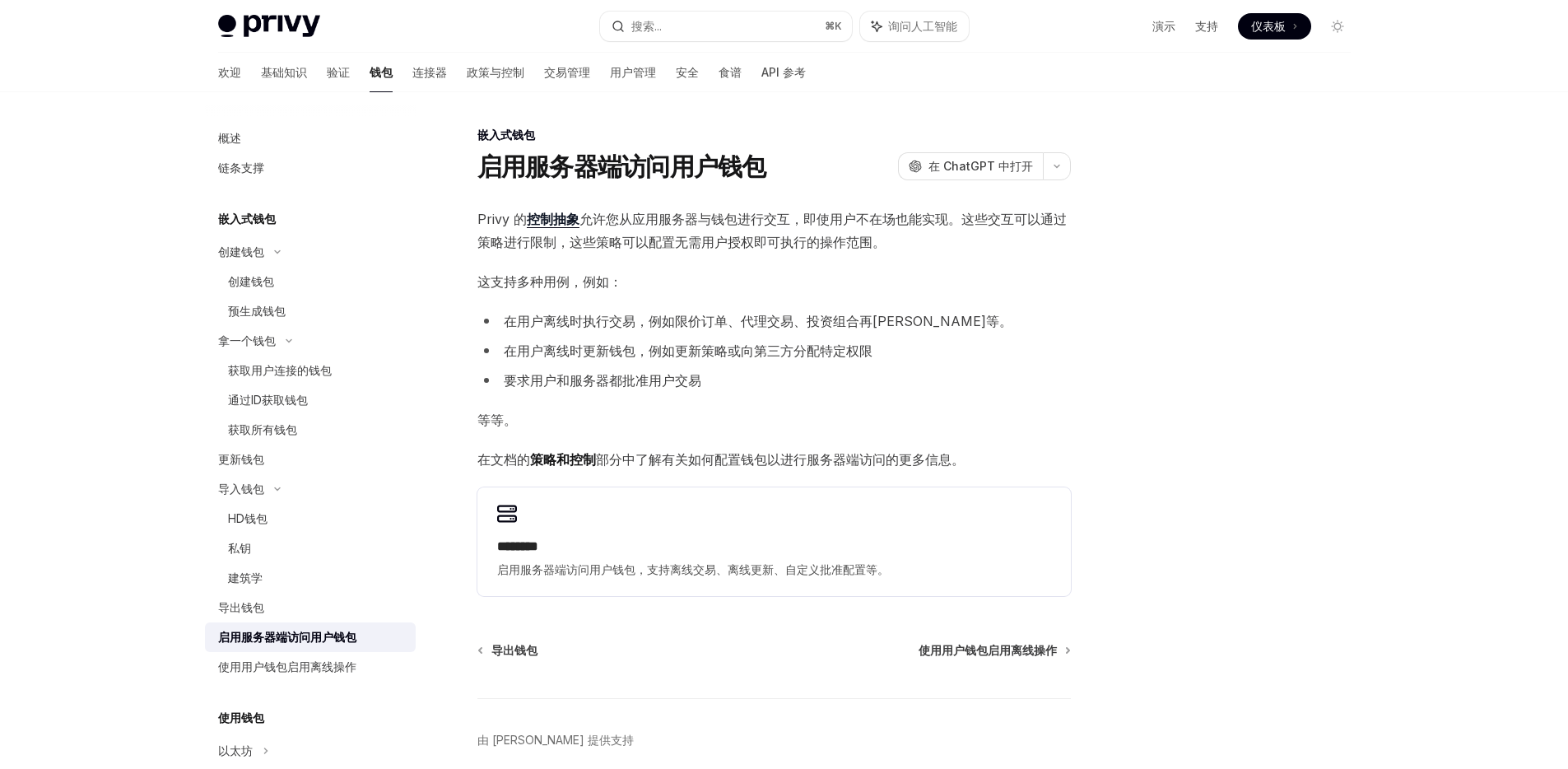
click at [702, 244] on font "允许您从应用服务器与钱包进行交互，即使用户不在场也能实现。这些交互可以通过策略进行限制，这些策略可以配置无需用户授权即可执行的操作范围。" at bounding box center [772, 230] width 590 height 40
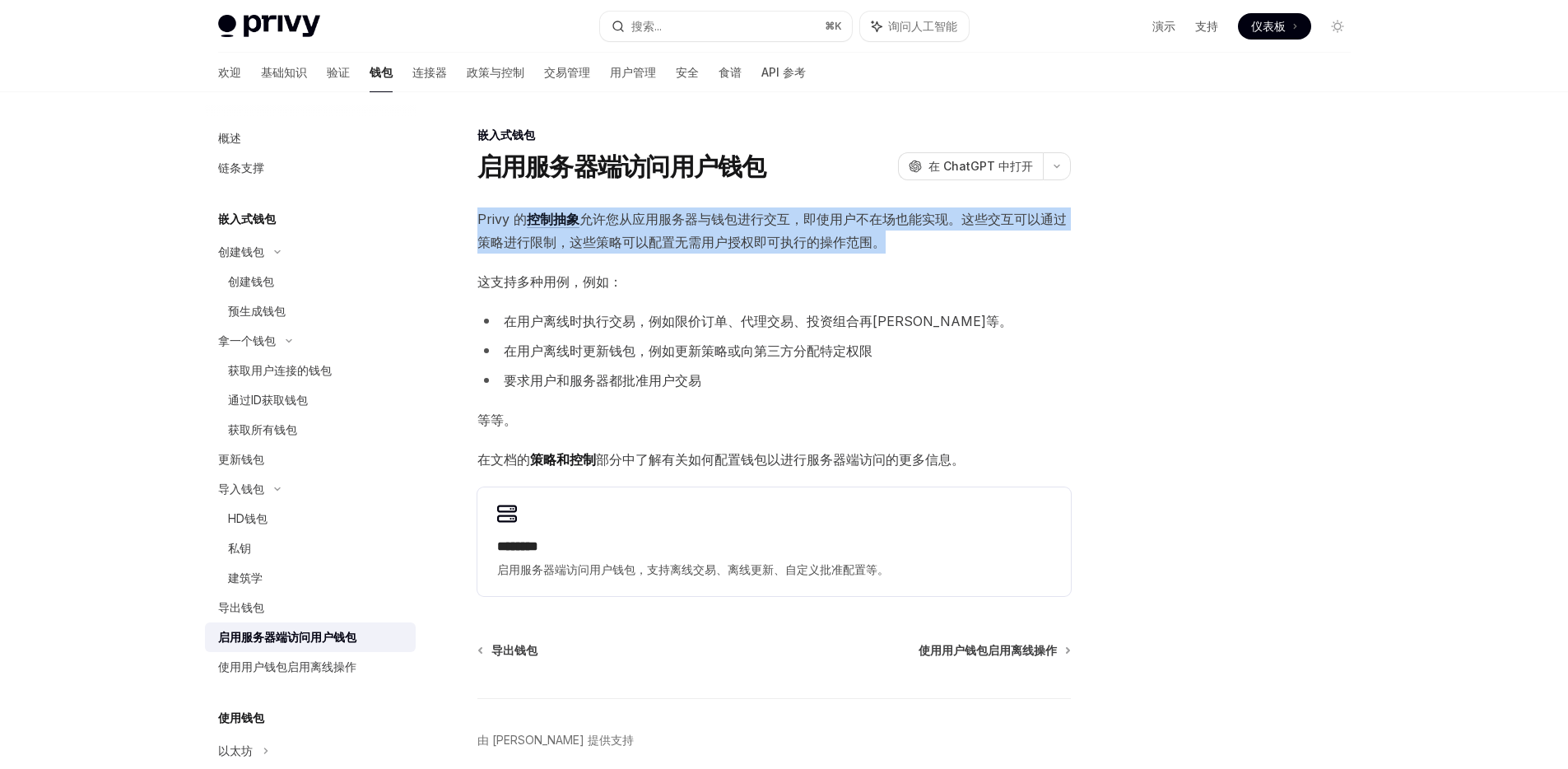
click at [702, 244] on font "允许您从应用服务器与钱包进行交互，即使用户不在场也能实现。这些交互可以通过策略进行限制，这些策略可以配置无需用户授权即可执行的操作范围。" at bounding box center [772, 230] width 590 height 40
click at [727, 244] on font "允许您从应用服务器与钱包进行交互，即使用户不在场也能实现。这些交互可以通过策略进行限制，这些策略可以配置无需用户授权即可执行的操作范围。" at bounding box center [772, 230] width 590 height 40
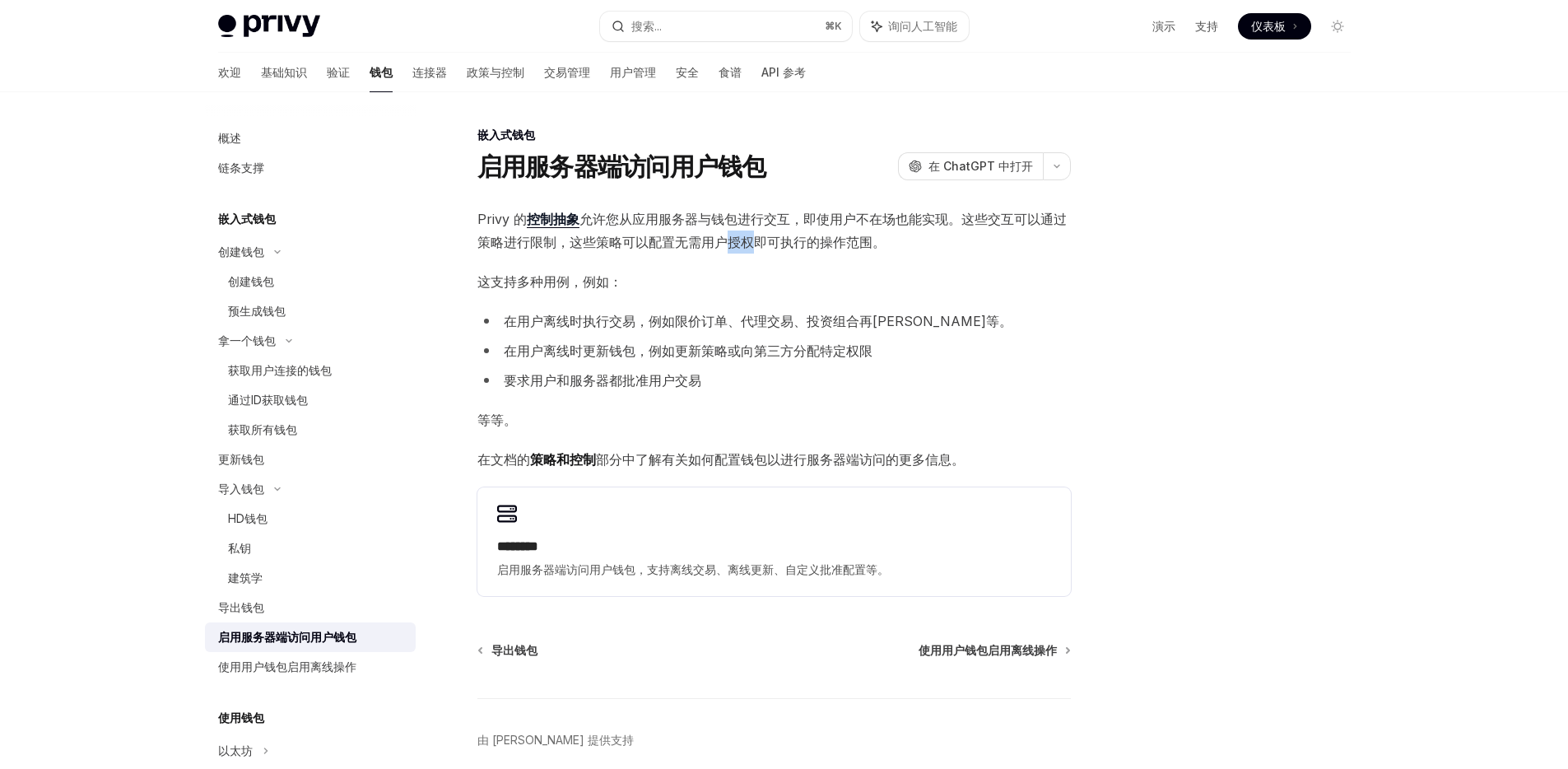
click at [727, 244] on font "允许您从应用服务器与钱包进行交互，即使用户不在场也能实现。这些交互可以通过策略进行限制，这些策略可以配置无需用户授权即可执行的操作范围。" at bounding box center [772, 230] width 590 height 40
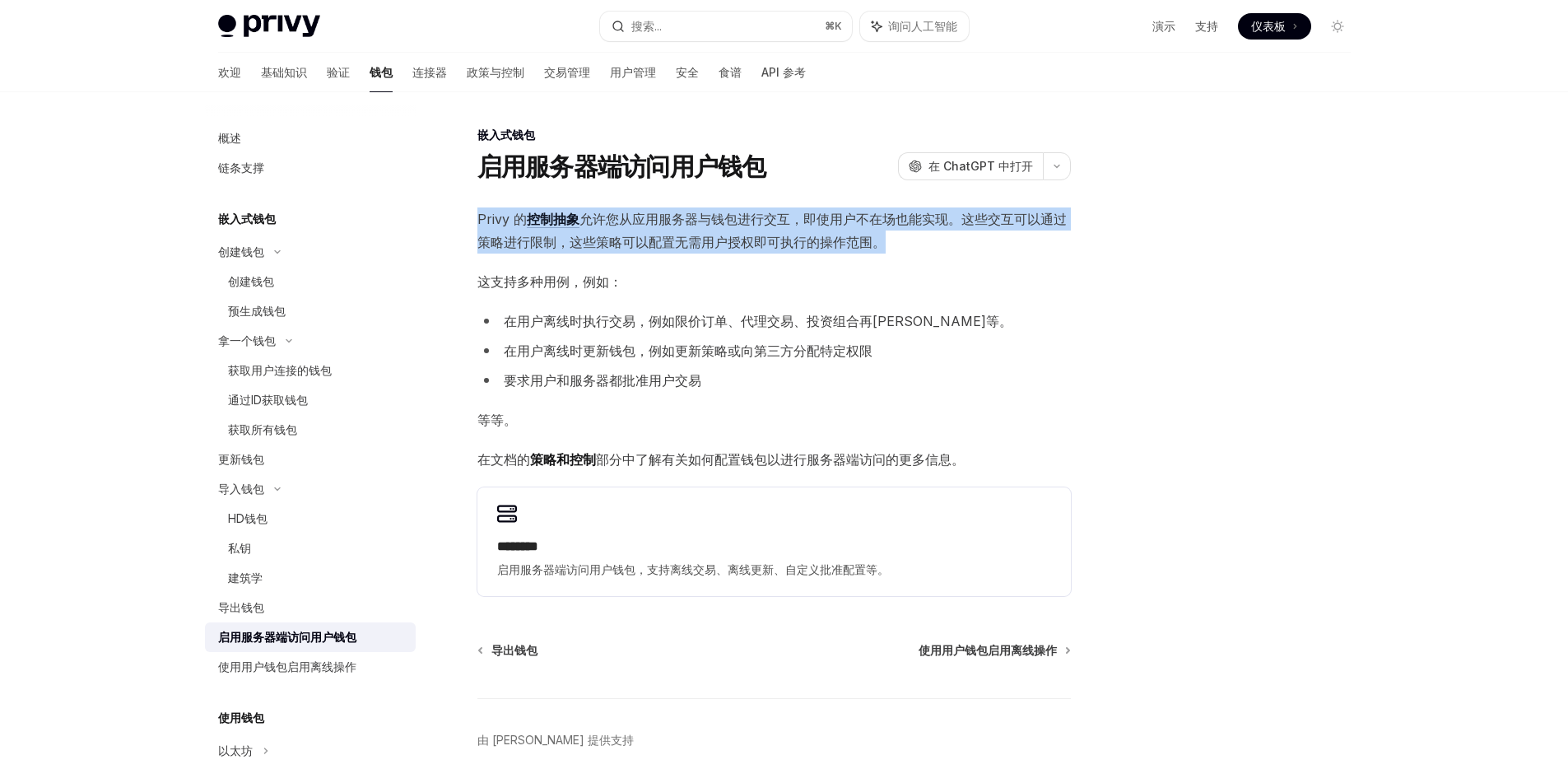
click at [727, 244] on font "允许您从应用服务器与钱包进行交互，即使用户不在场也能实现。这些交互可以通过策略进行限制，这些策略可以配置无需用户授权即可执行的操作范围。" at bounding box center [772, 230] width 590 height 40
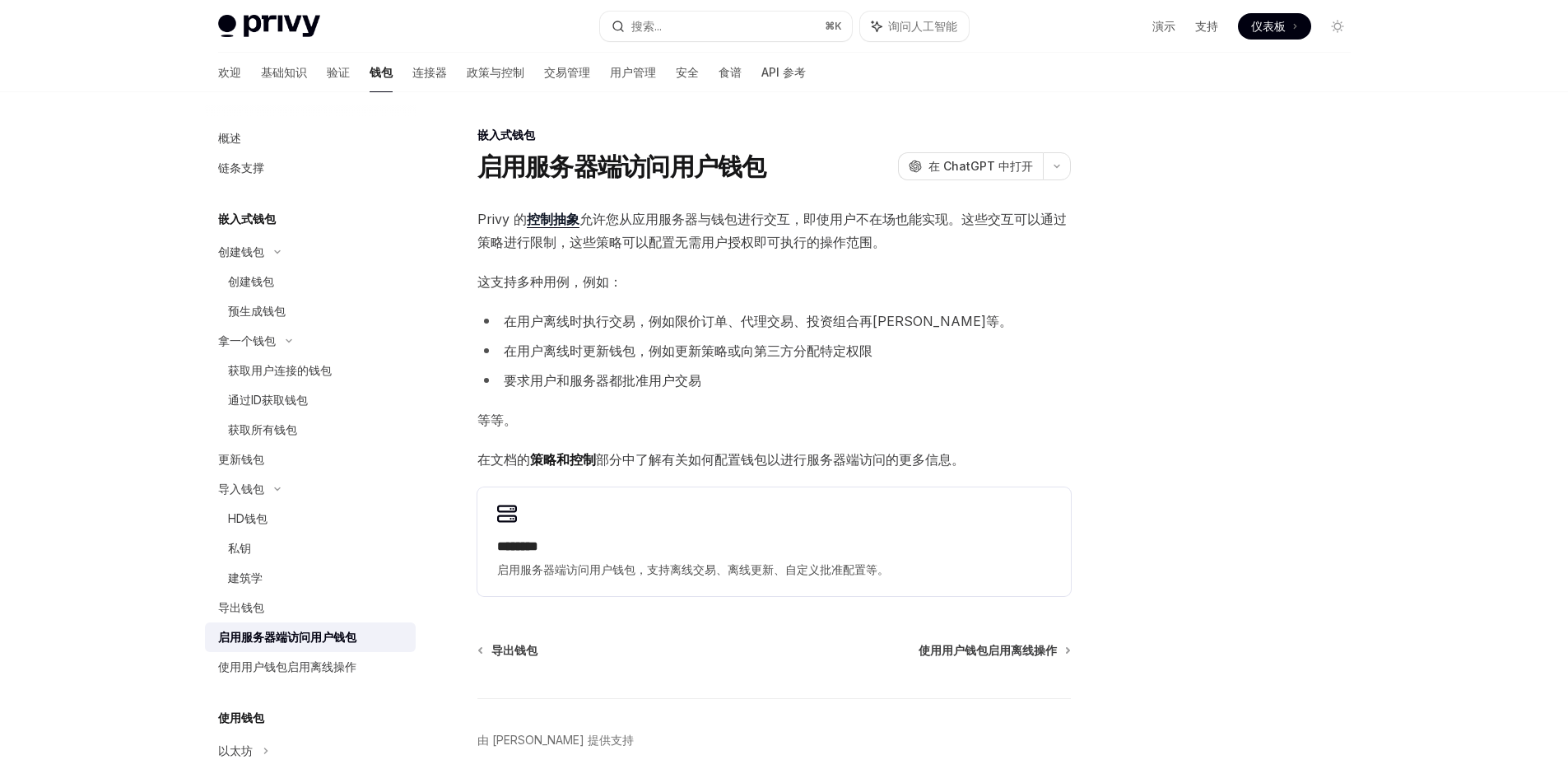
click at [591, 325] on font "在用户离线时执行交易，例如限价订单、代理交易、投资组合再[PERSON_NAME]等。" at bounding box center [758, 321] width 509 height 17
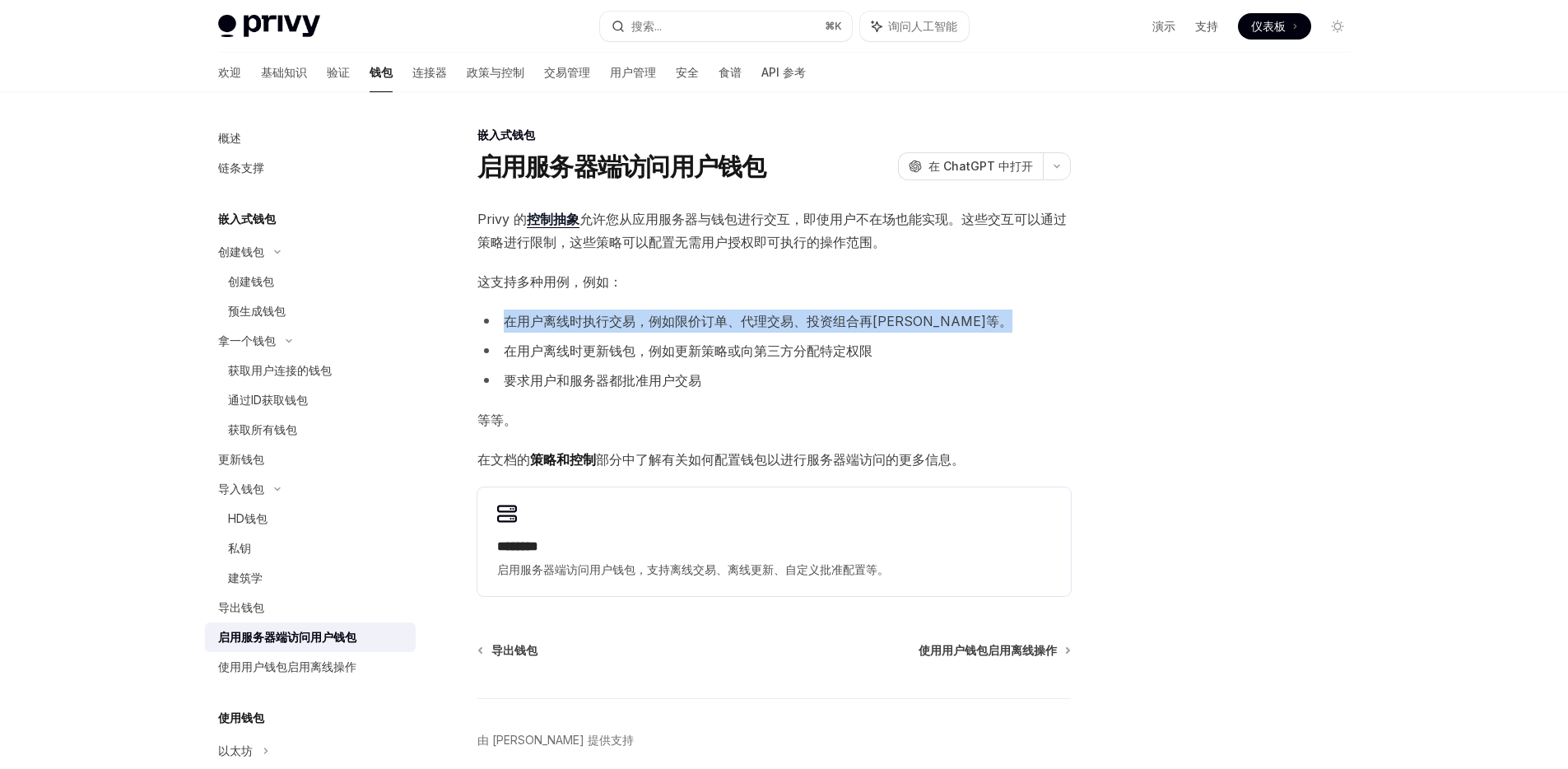
click at [591, 325] on font "在用户离线时执行交易，例如限价订单、代理交易、投资组合再[PERSON_NAME]等。" at bounding box center [758, 321] width 509 height 17
click at [644, 325] on font "在用户离线时执行交易，例如限价订单、代理交易、投资组合再[PERSON_NAME]等。" at bounding box center [758, 321] width 509 height 17
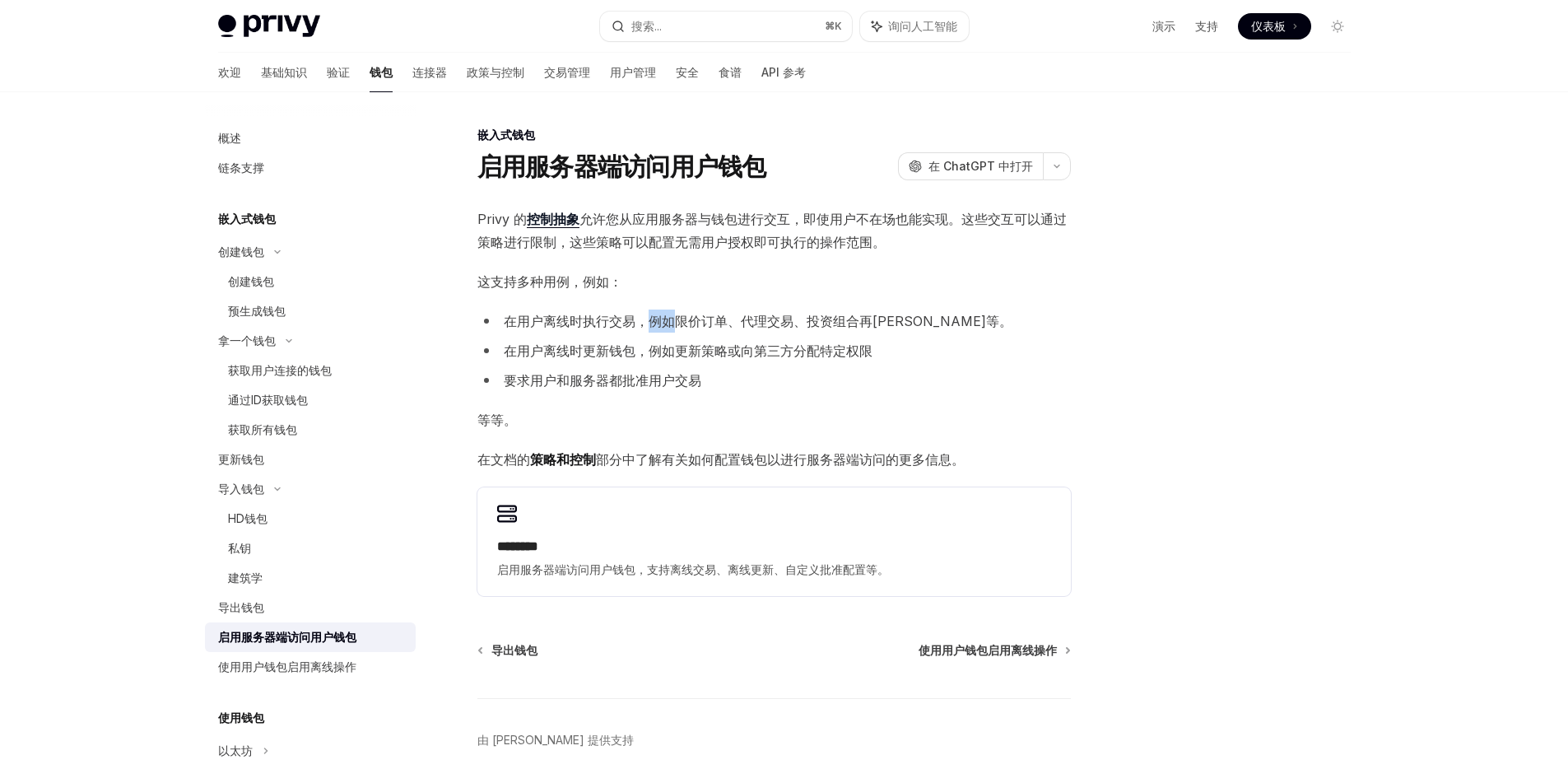
click at [644, 325] on font "在用户离线时执行交易，例如限价订单、代理交易、投资组合再[PERSON_NAME]等。" at bounding box center [758, 321] width 509 height 17
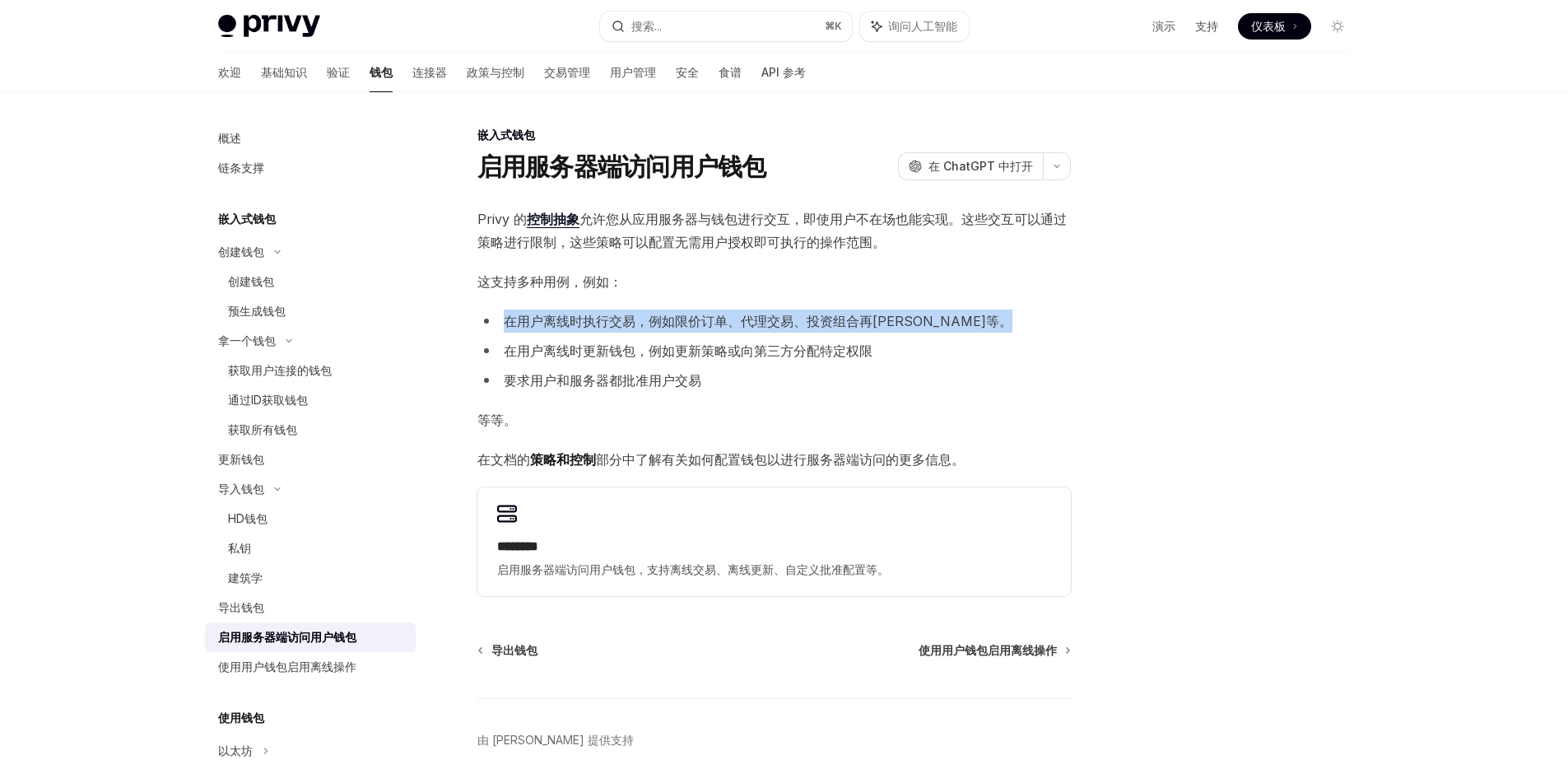
click at [644, 325] on font "在用户离线时执行交易，例如限价订单、代理交易、投资组合再[PERSON_NAME]等。" at bounding box center [758, 321] width 509 height 17
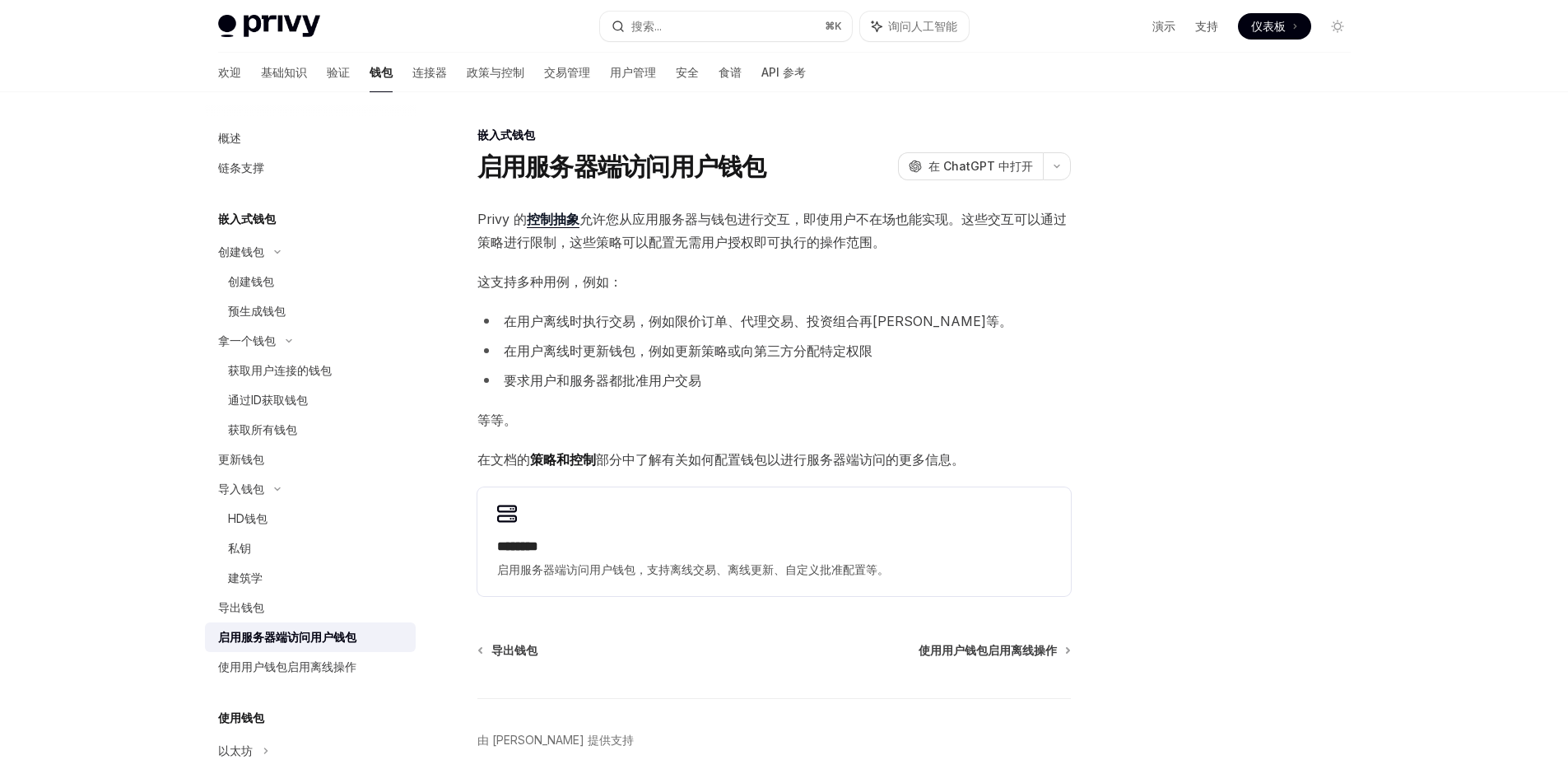
click at [623, 359] on li "在用户离线时更新钱包，例如更新策略或向第三方分配特定权限" at bounding box center [774, 351] width 593 height 23
click at [624, 358] on li "在用户离线时更新钱包，例如更新策略或向第三方分配特定权限" at bounding box center [774, 351] width 593 height 23
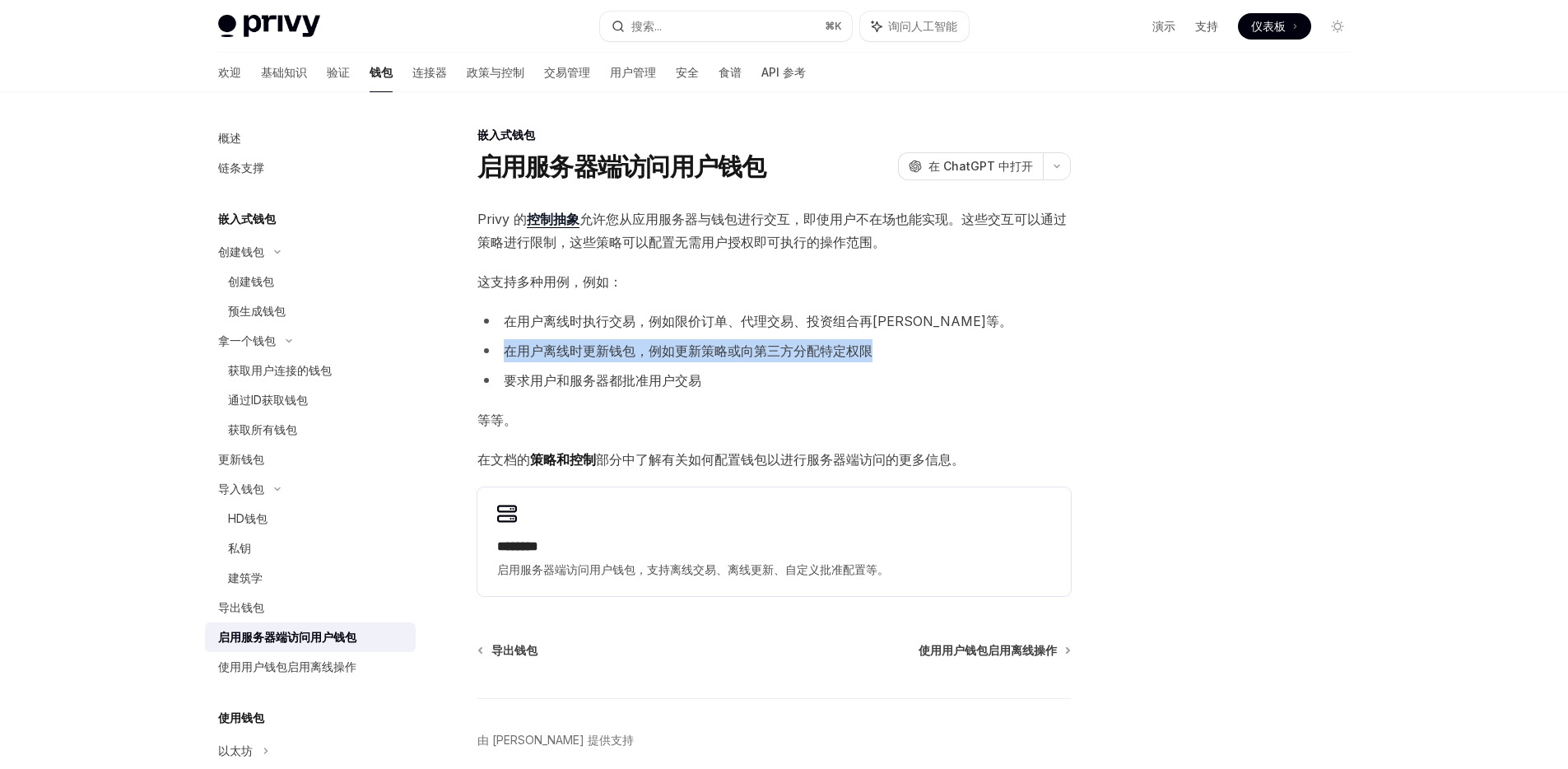
click at [624, 358] on li "在用户离线时更新钱包，例如更新策略或向第三方分配特定权限" at bounding box center [774, 351] width 593 height 23
click at [624, 358] on font "在用户离线时更新钱包，例如更新策略或向第三方分配特定权限" at bounding box center [688, 350] width 368 height 17
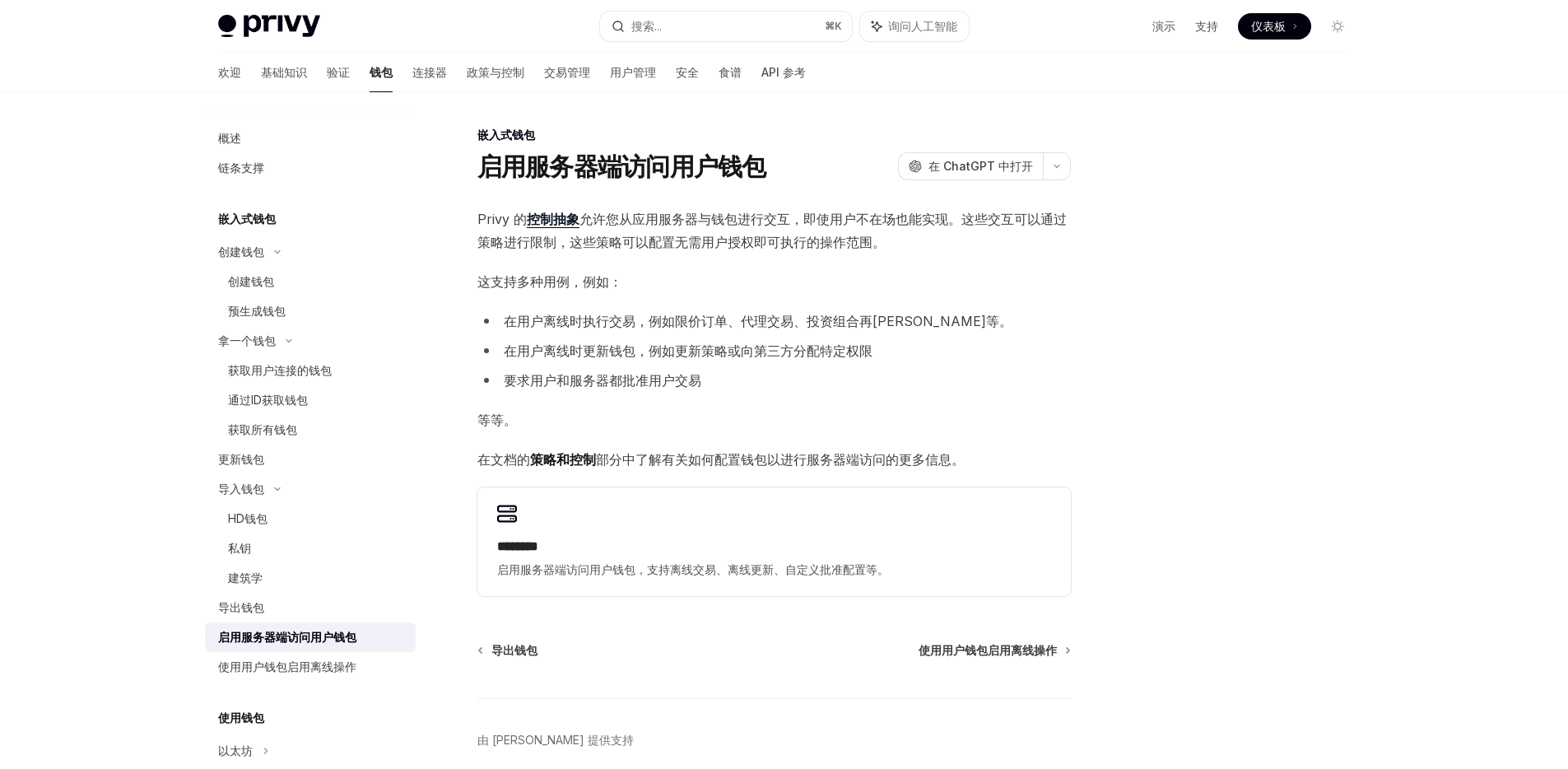
click at [617, 382] on font "要求用户和服务器都批准用户交易" at bounding box center [603, 380] width 197 height 17
click at [617, 381] on font "要求用户和服务器都批准用户交易" at bounding box center [603, 380] width 197 height 17
click at [642, 344] on font "在用户离线时更新钱包，例如更新策略或向第三方分配特定权限" at bounding box center [688, 350] width 368 height 17
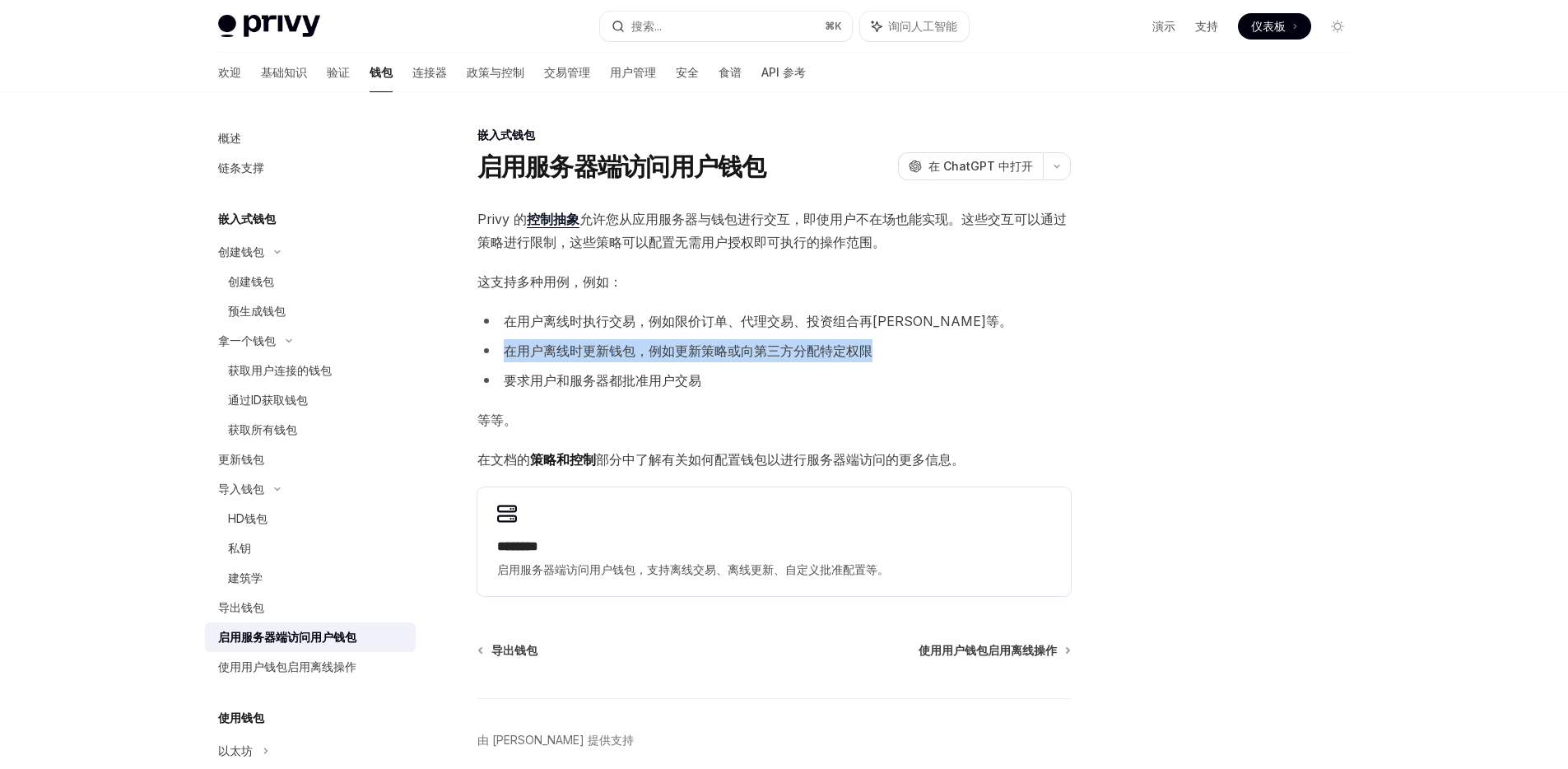
click at [642, 344] on font "在用户离线时更新钱包，例如更新策略或向第三方分配特定权限" at bounding box center [688, 350] width 368 height 17
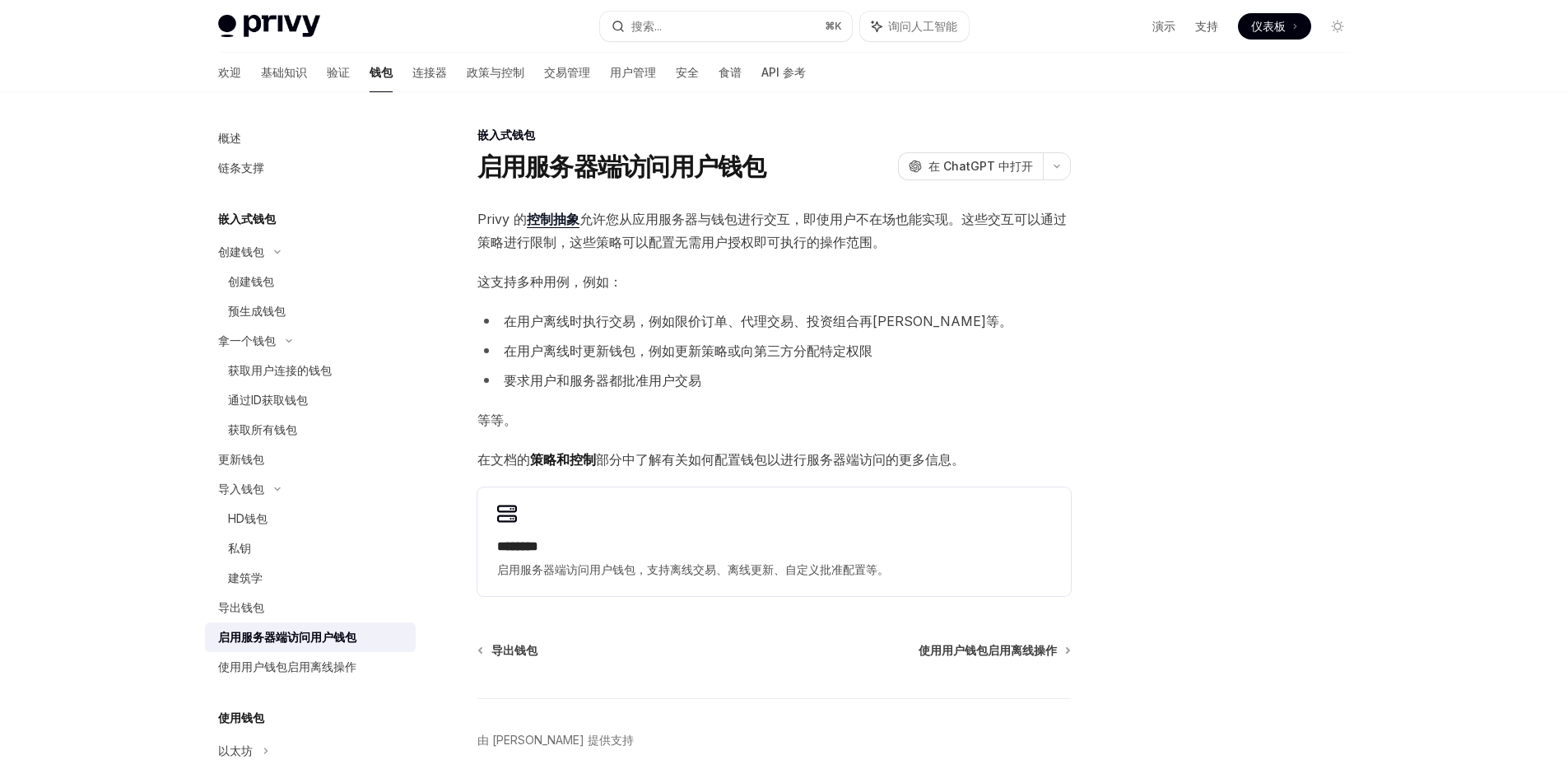
click at [658, 324] on font "在用户离线时执行交易，例如限价订单、代理交易、投资组合再[PERSON_NAME]等。" at bounding box center [758, 321] width 509 height 17
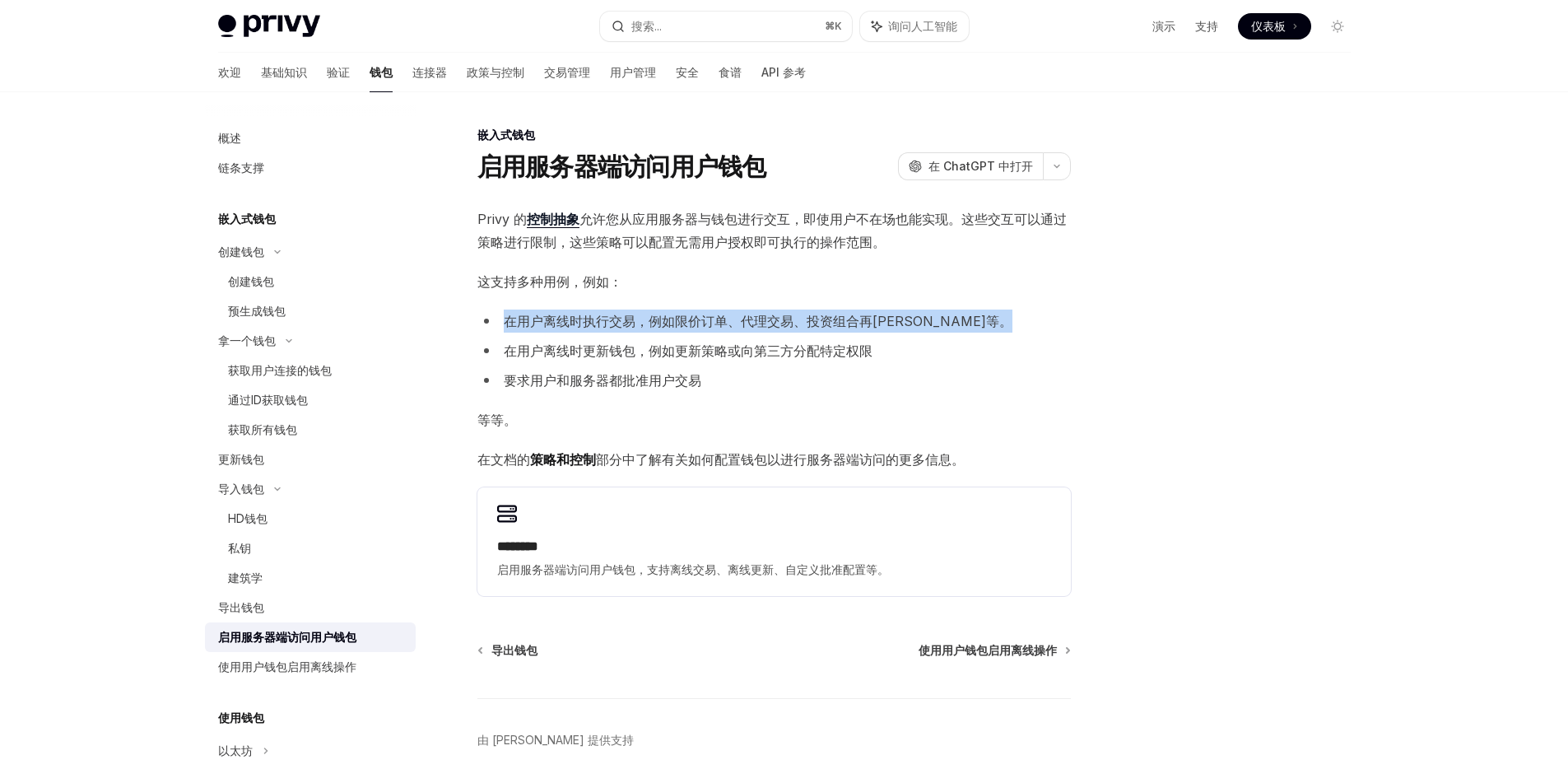
click at [658, 324] on font "在用户离线时执行交易，例如限价订单、代理交易、投资组合再[PERSON_NAME]等。" at bounding box center [758, 321] width 509 height 17
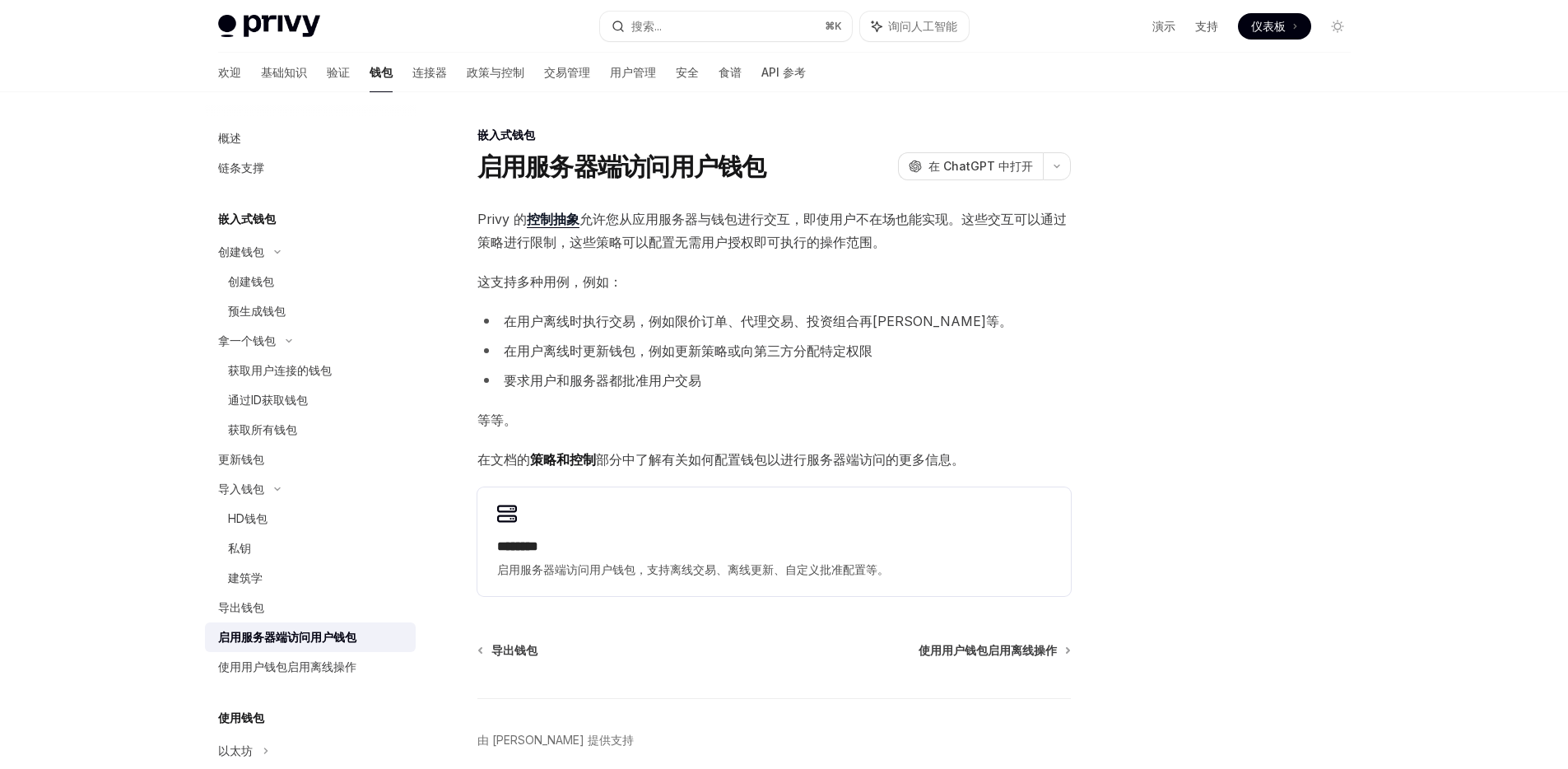
click at [649, 364] on ul "在用户离线时执行交易，例如限价订单、代理交易、投资组合再[PERSON_NAME]等。 在用户离线时更新钱包，例如更新策略或向第三方分配特定权限 要求用户和服…" at bounding box center [774, 350] width 593 height 82
click at [621, 347] on font "在用户离线时更新钱包，例如更新策略或向第三方分配特定权限" at bounding box center [688, 350] width 368 height 17
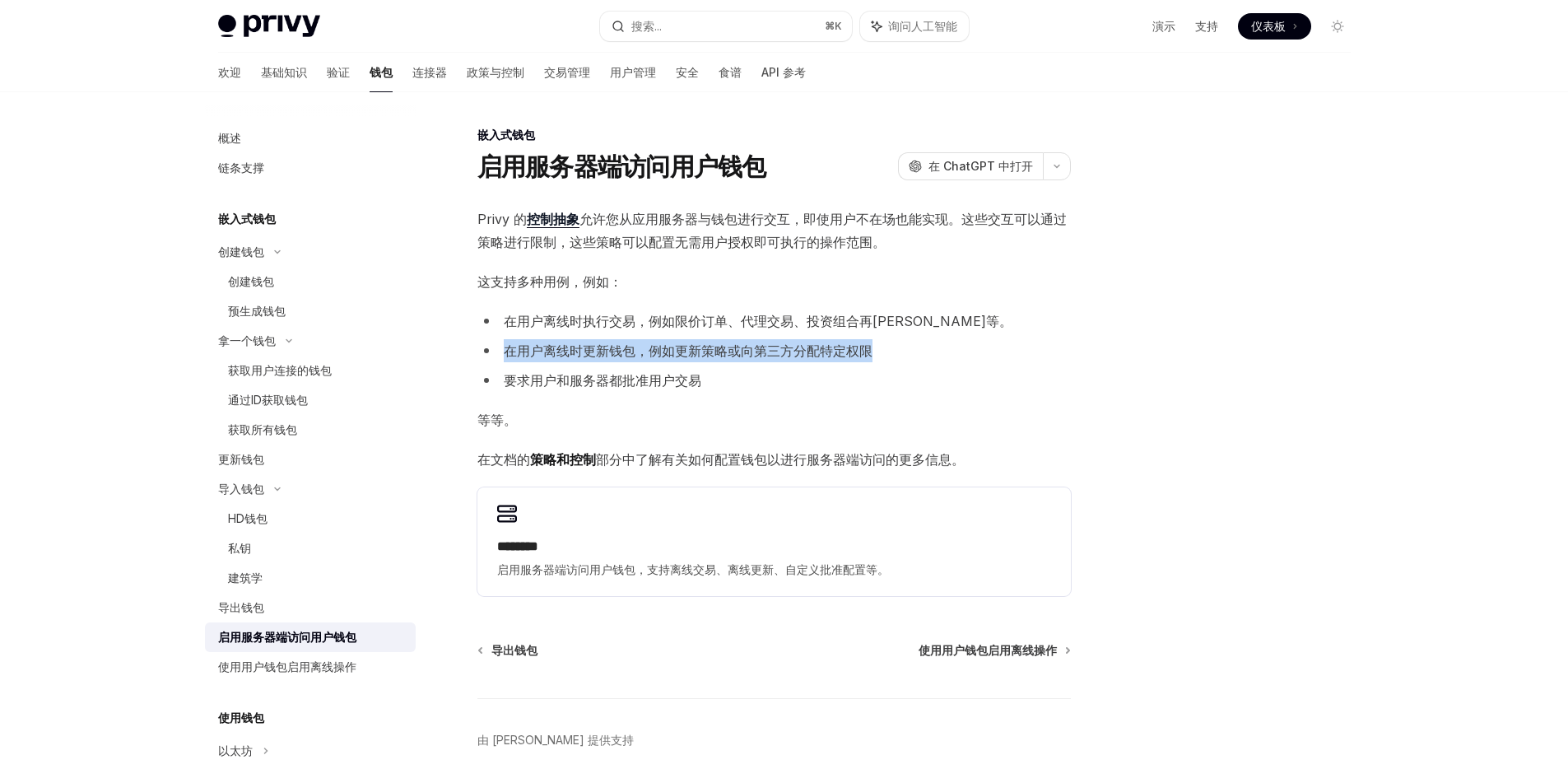
click at [621, 347] on font "在用户离线时更新钱包，例如更新策略或向第三方分配特定权限" at bounding box center [688, 350] width 368 height 17
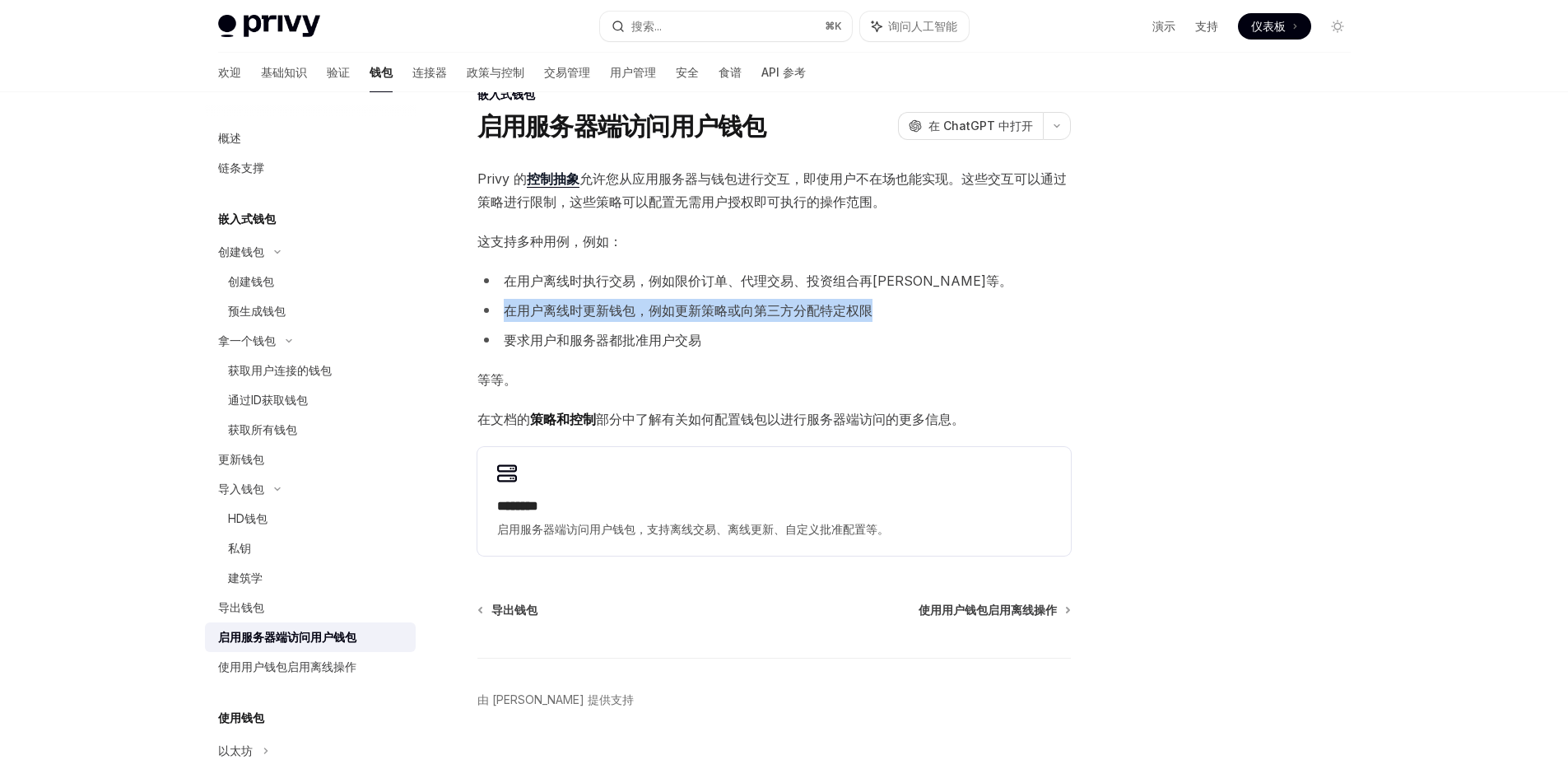
scroll to position [71, 0]
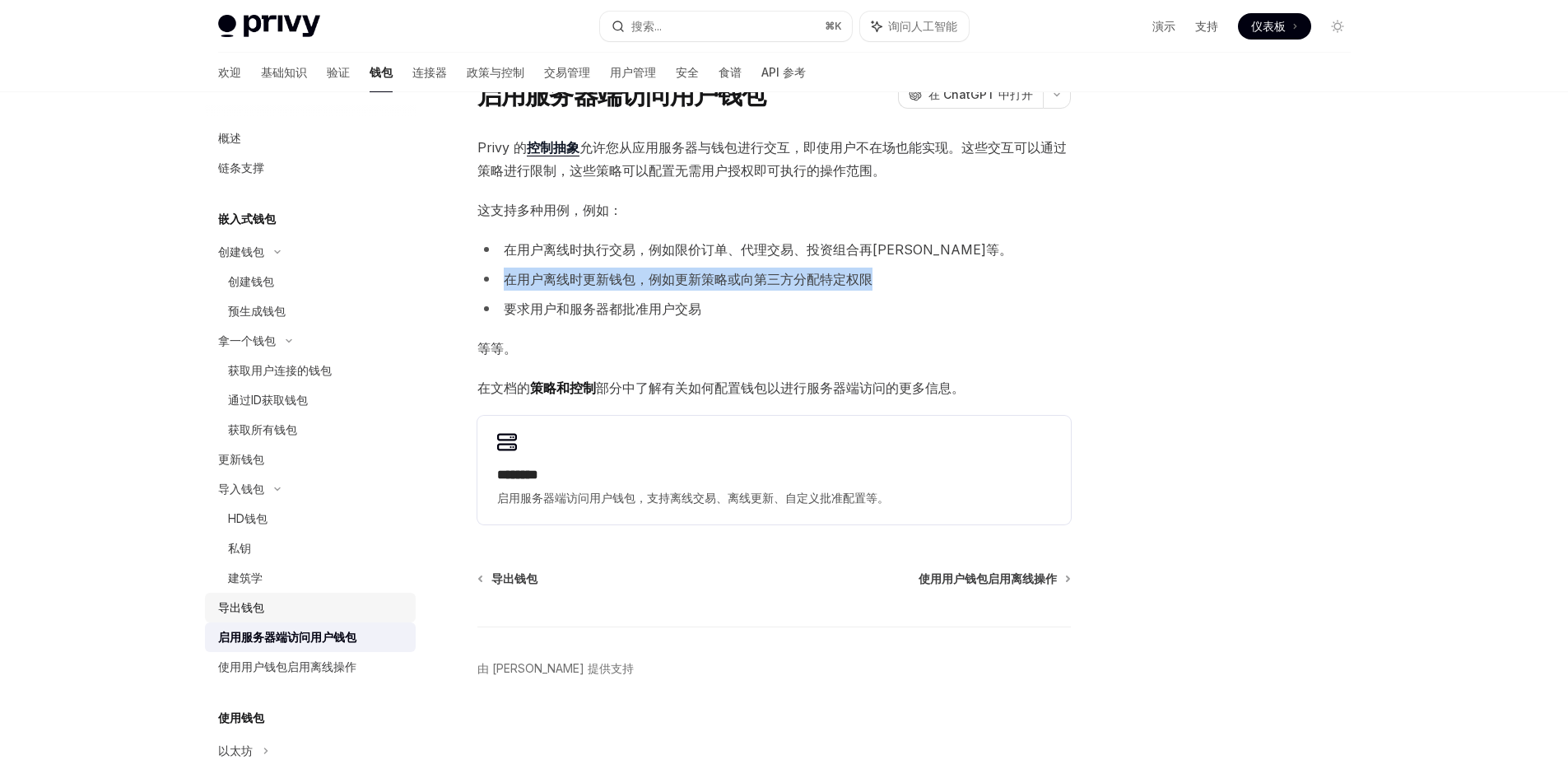
click at [300, 608] on div "导出钱包" at bounding box center [311, 608] width 188 height 19
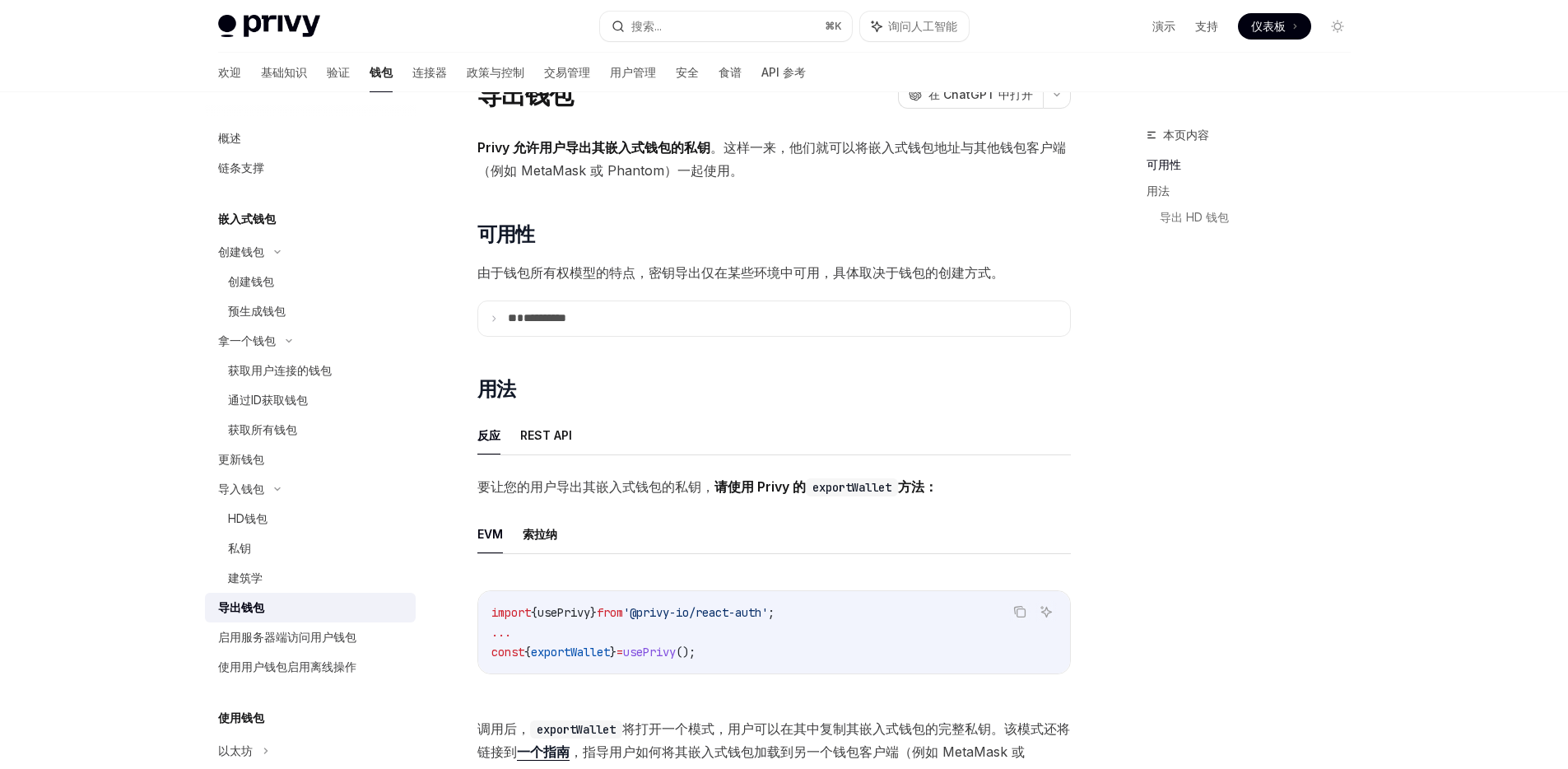
type textarea "*"
